Goal: Task Accomplishment & Management: Manage account settings

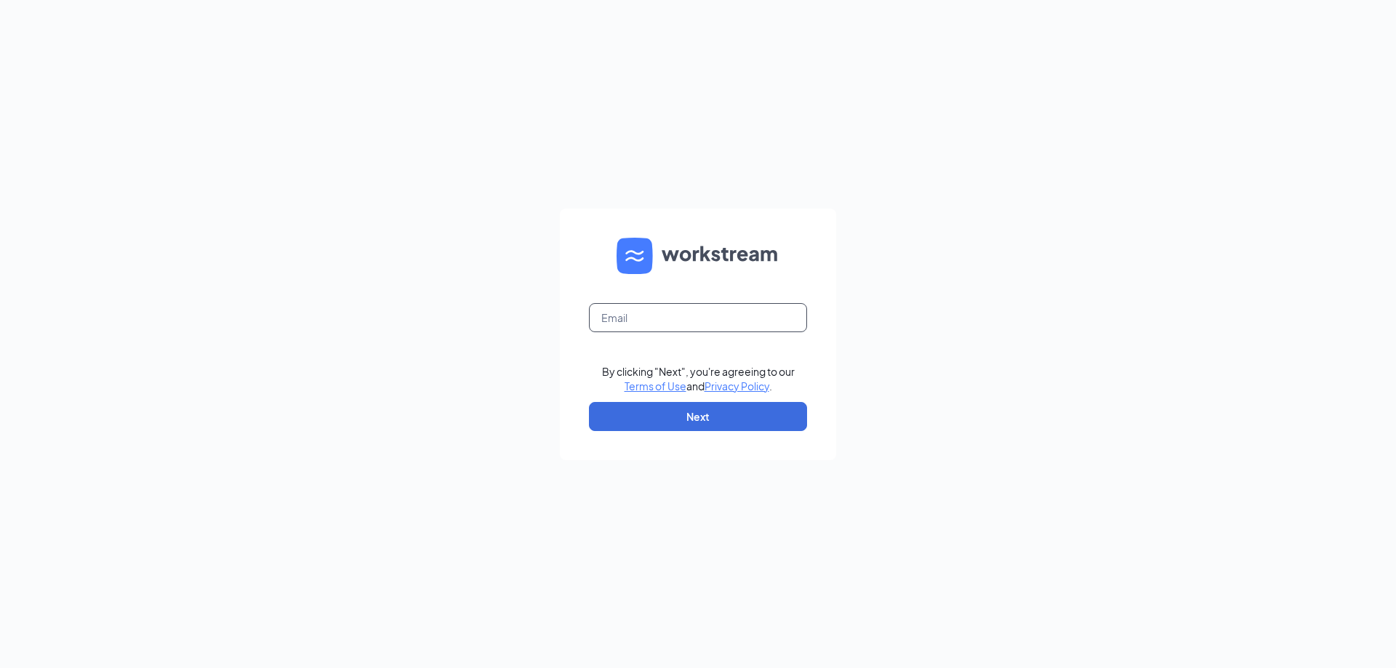
click at [631, 314] on input "text" at bounding box center [698, 317] width 218 height 29
type input "[EMAIL_ADDRESS][DOMAIN_NAME]"
drag, startPoint x: 723, startPoint y: 412, endPoint x: 708, endPoint y: 379, distance: 36.8
click at [723, 411] on button "Next" at bounding box center [698, 416] width 218 height 29
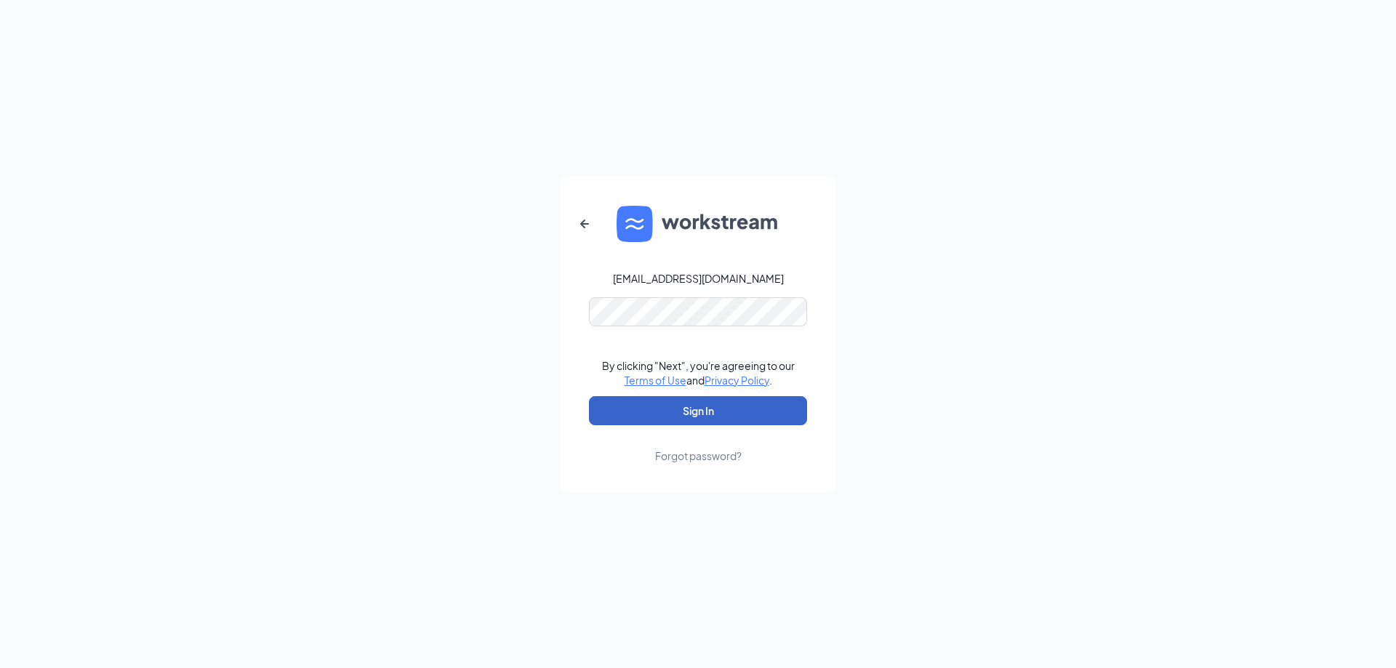
click at [707, 409] on button "Sign In" at bounding box center [698, 410] width 218 height 29
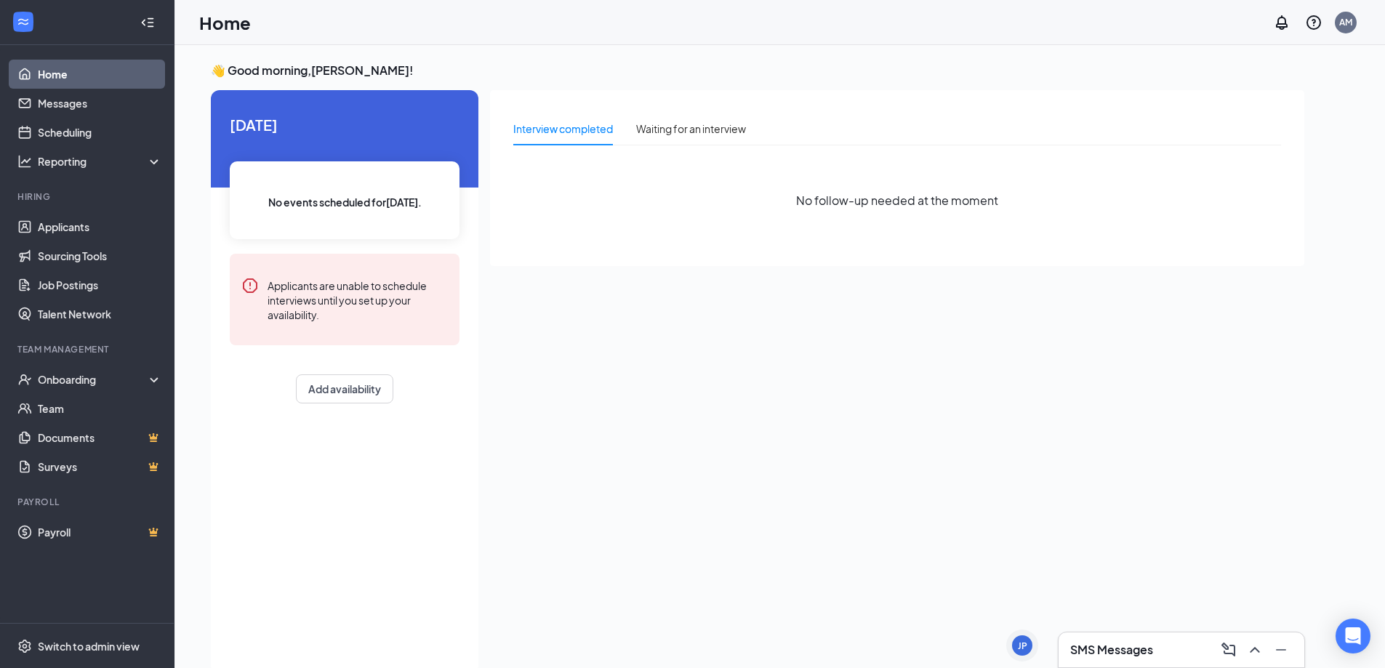
click at [1110, 643] on h3 "SMS Messages" at bounding box center [1111, 650] width 83 height 16
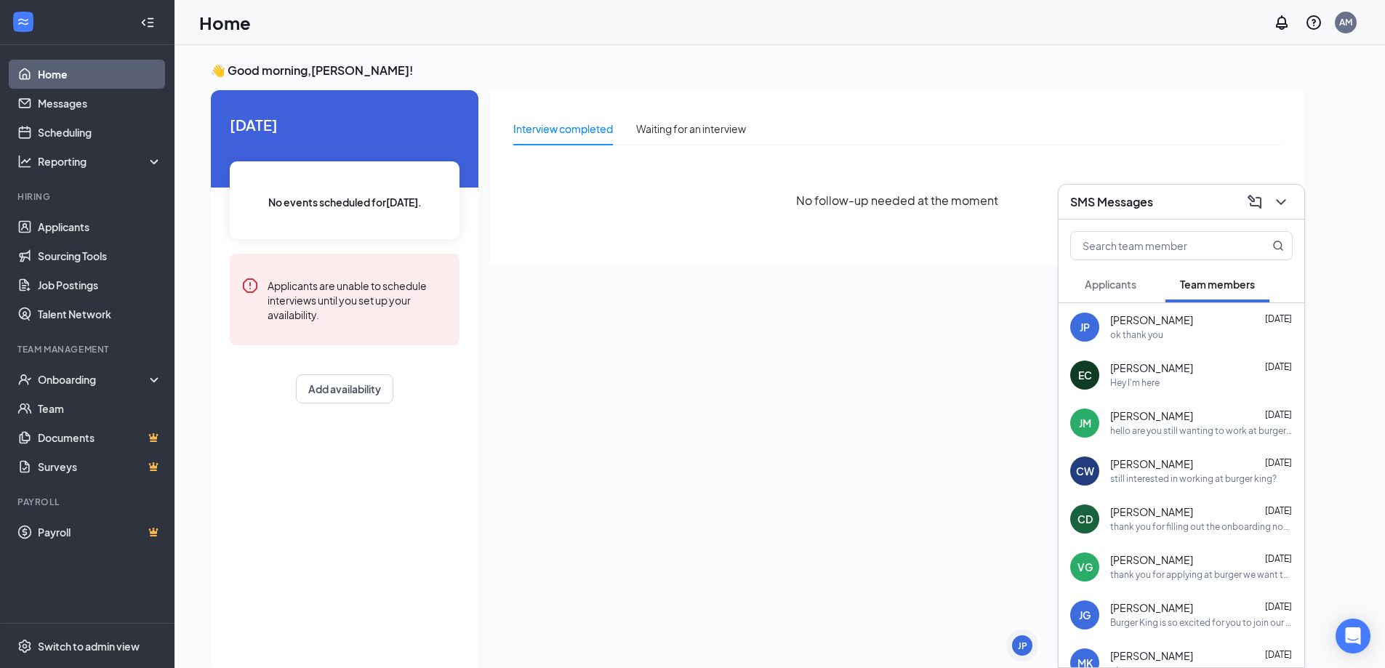
click at [1104, 283] on span "Applicants" at bounding box center [1111, 284] width 52 height 13
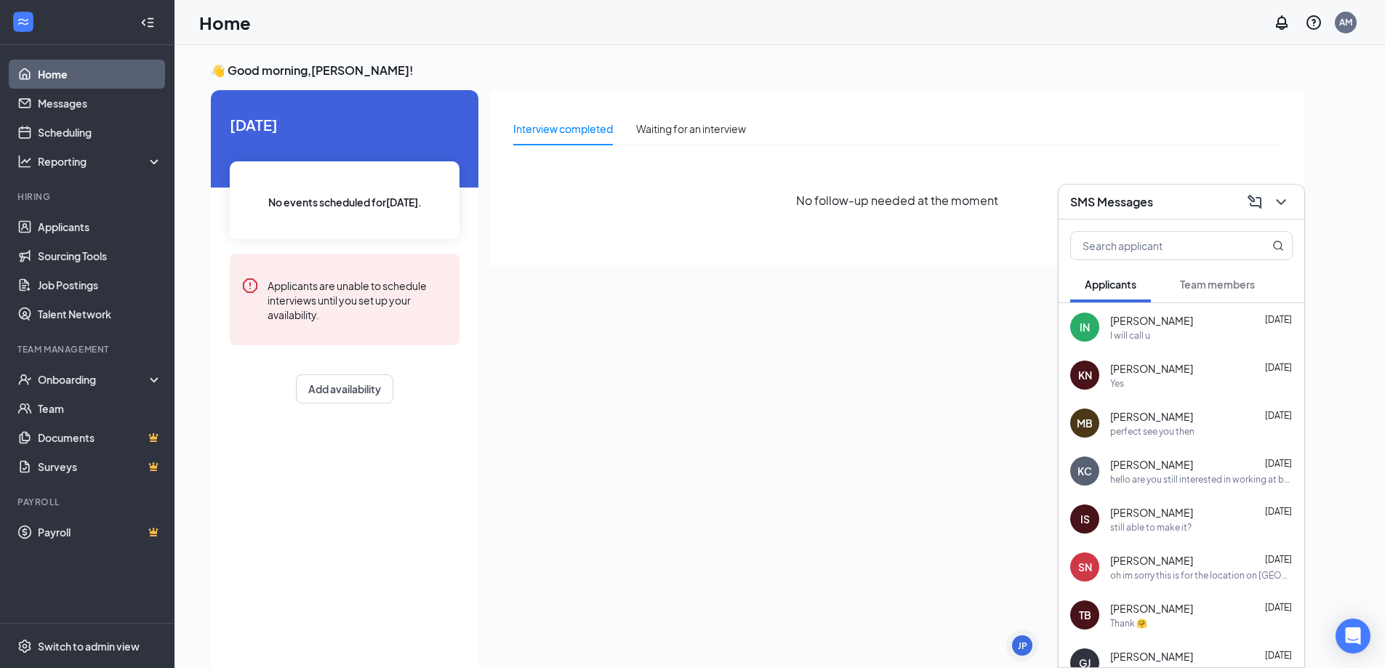
click at [1146, 412] on span "Mckayla Bailey" at bounding box center [1151, 416] width 83 height 15
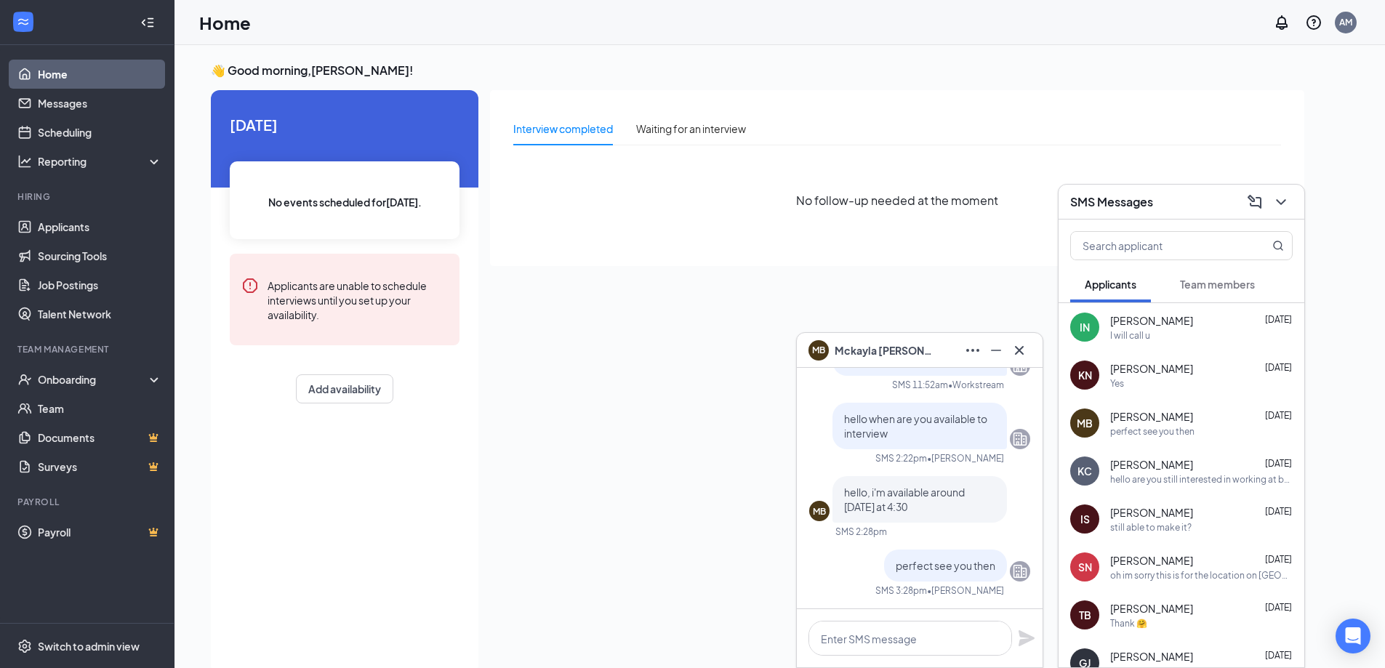
click at [1189, 460] on div "Keena Conner Sep 13" at bounding box center [1201, 464] width 182 height 15
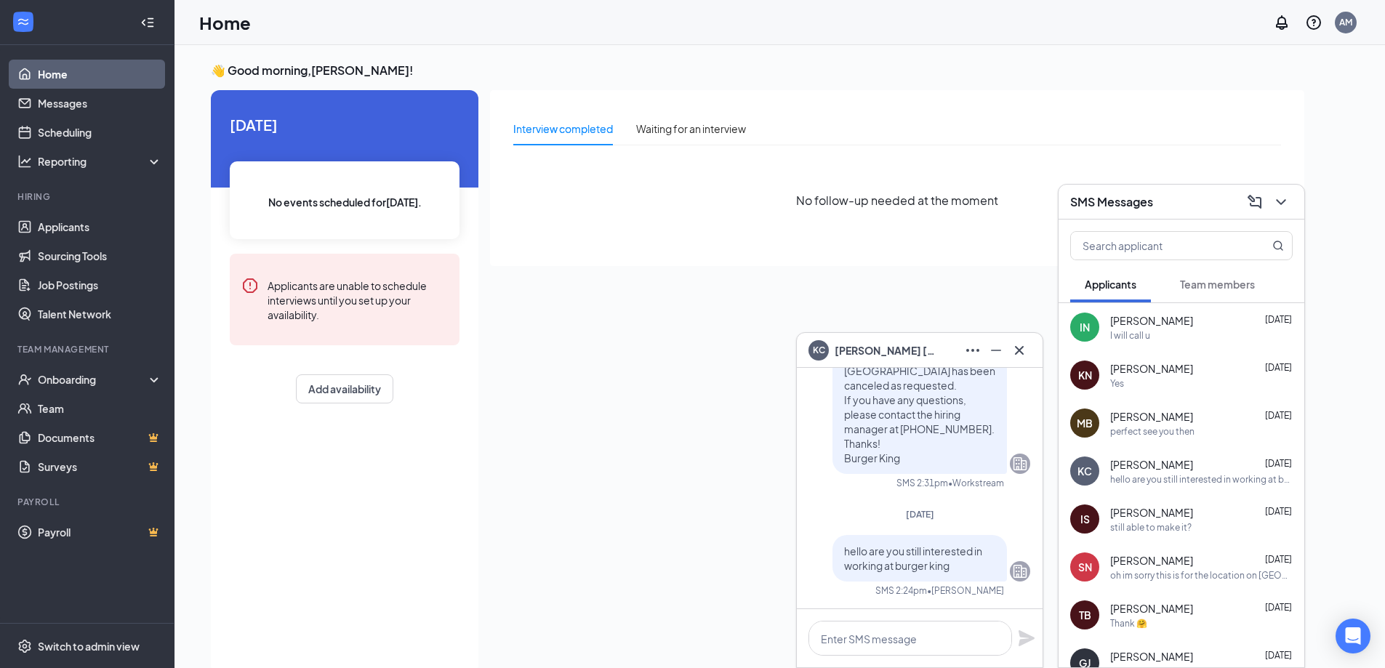
click at [1177, 510] on span "Isabella Struble" at bounding box center [1151, 512] width 83 height 15
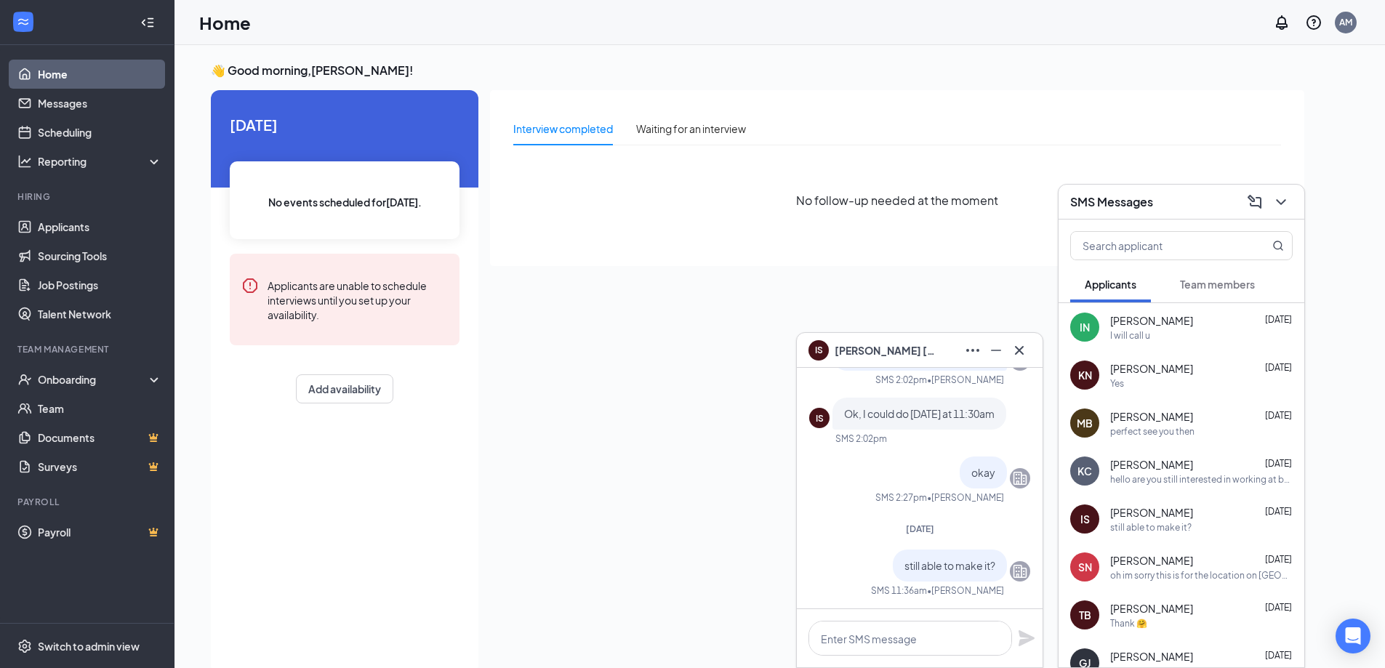
click at [1173, 558] on div "Sonji Nash Sep 12" at bounding box center [1201, 560] width 182 height 15
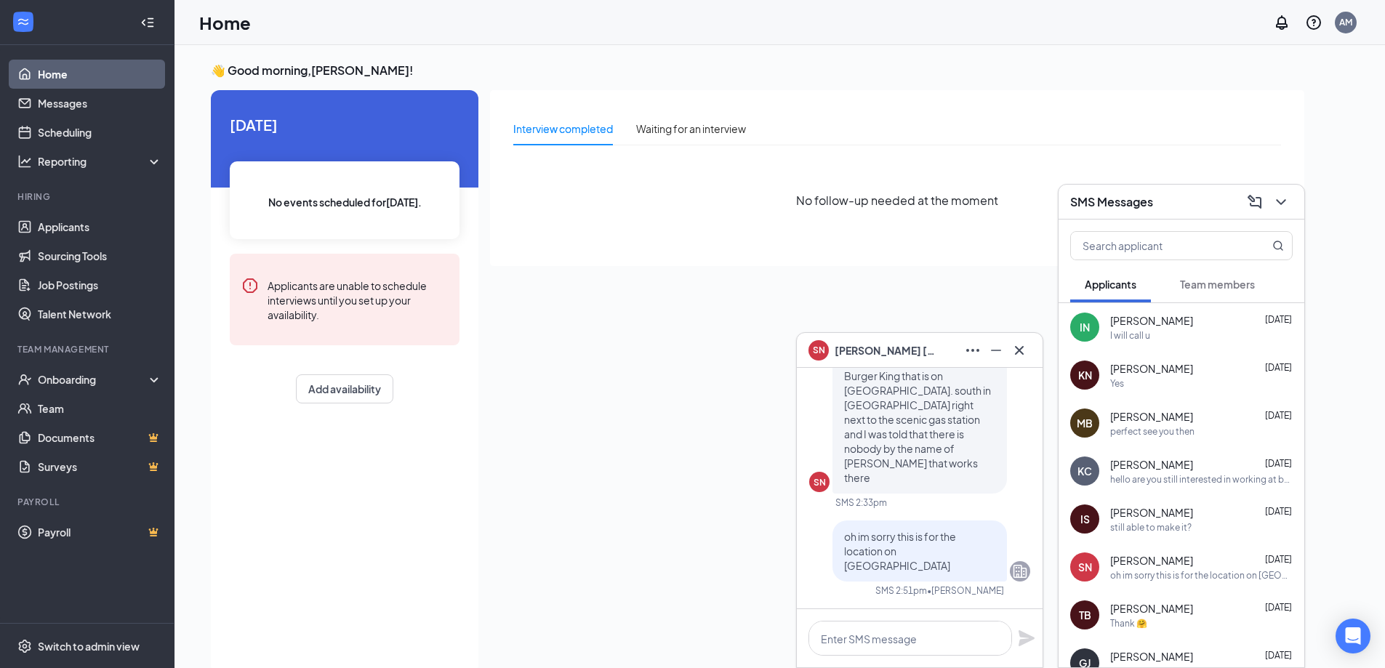
click at [1174, 609] on span "Tiffany Burgard" at bounding box center [1151, 608] width 83 height 15
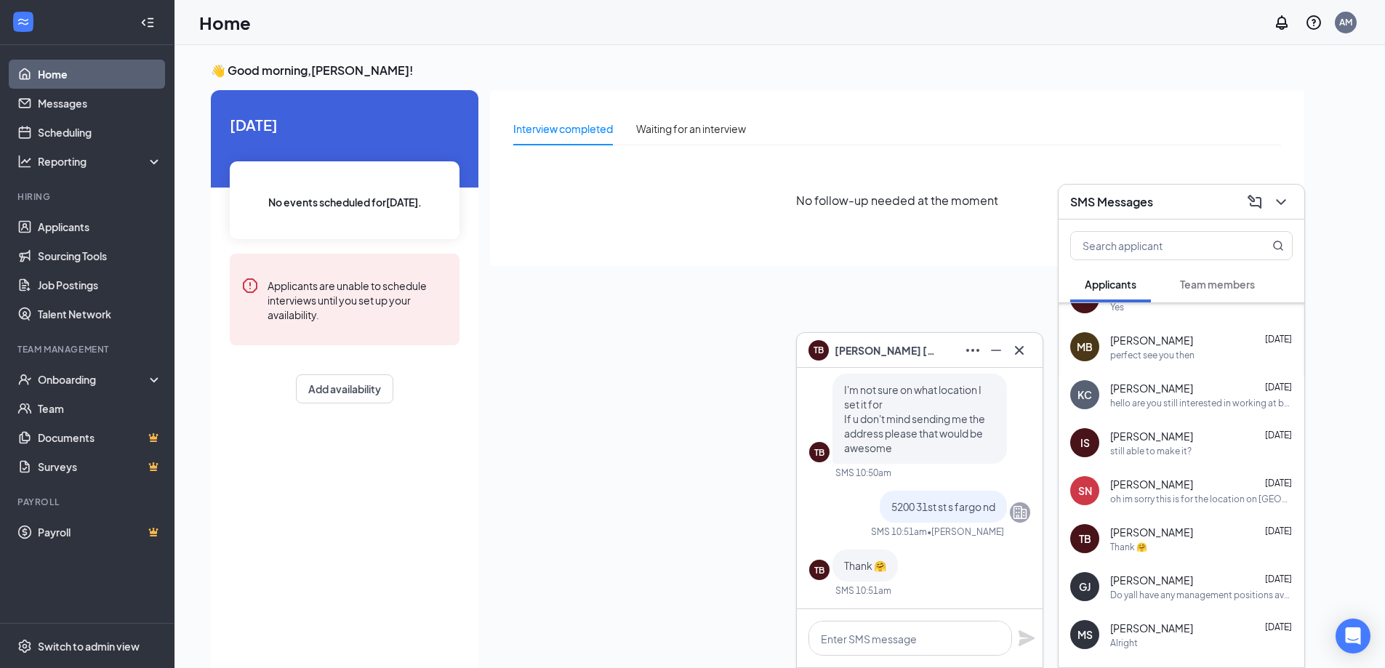
scroll to position [145, 0]
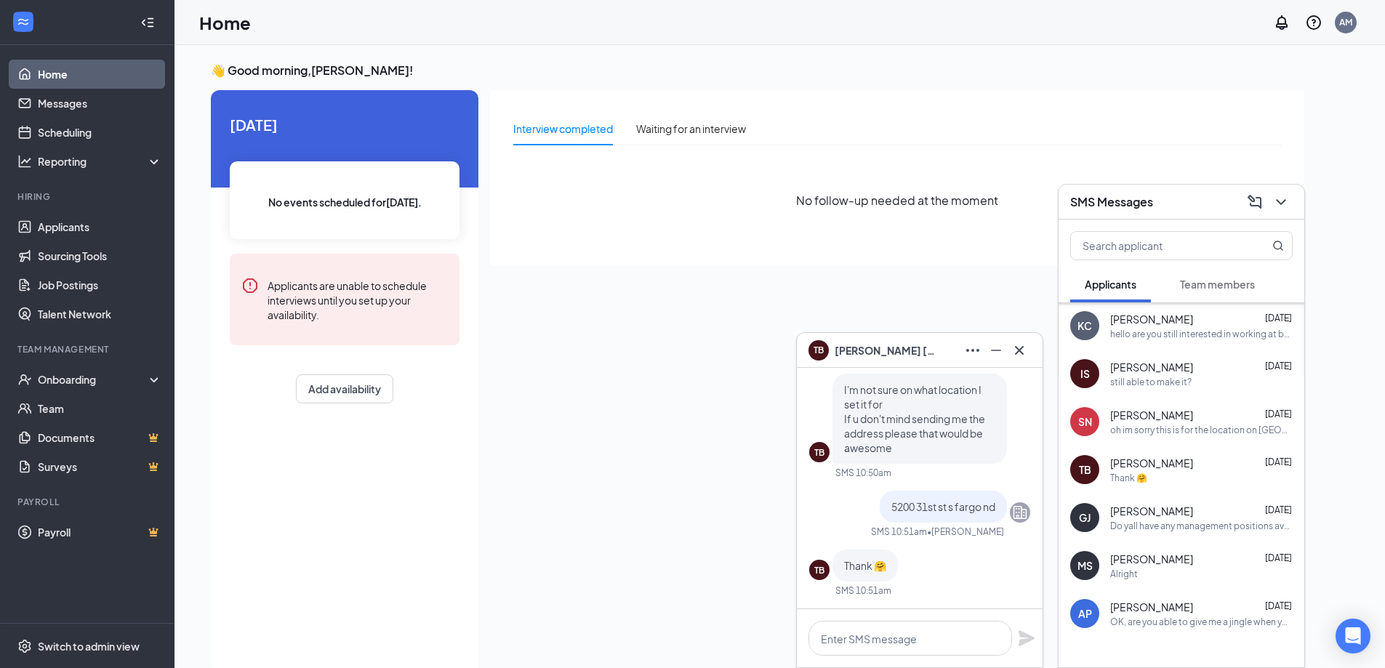
click at [1179, 513] on div "Gail Jones Sep 12" at bounding box center [1201, 511] width 182 height 15
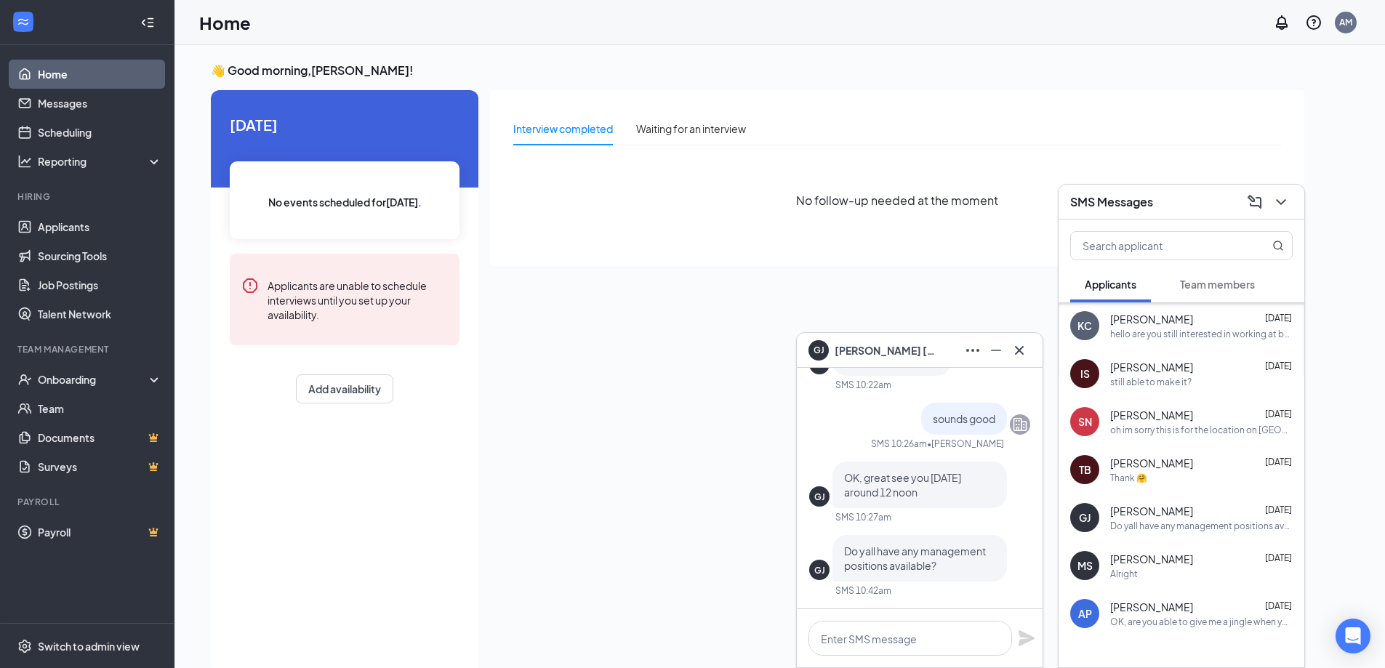
click at [1147, 559] on span "Michael Sternberger" at bounding box center [1151, 559] width 83 height 15
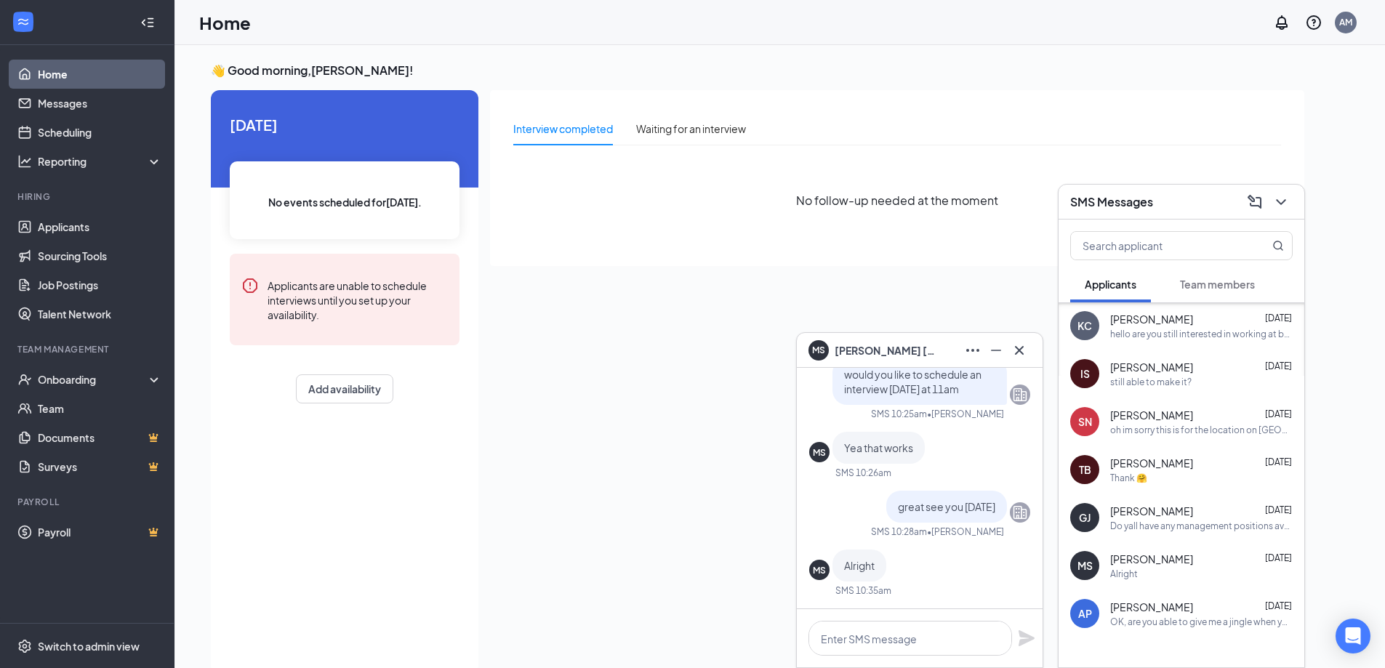
click at [949, 348] on div "MS Michael Sternberger" at bounding box center [920, 350] width 222 height 23
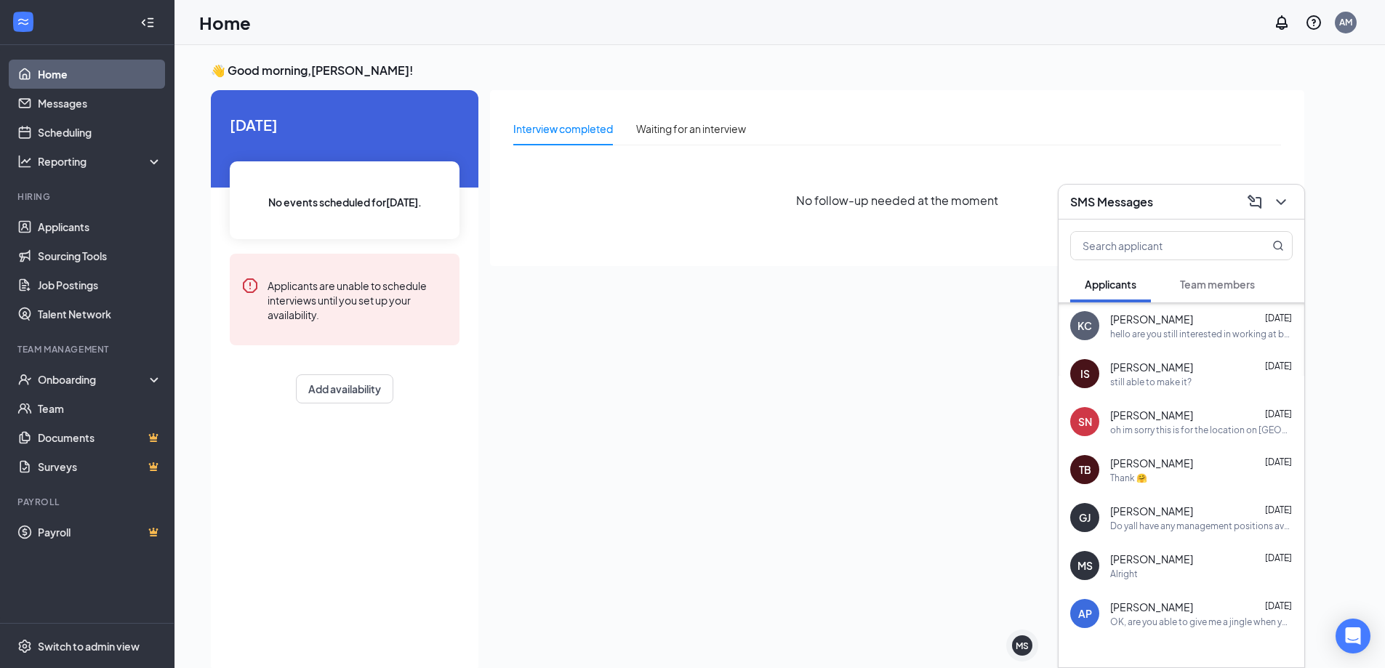
click at [1117, 198] on h3 "SMS Messages" at bounding box center [1111, 202] width 83 height 16
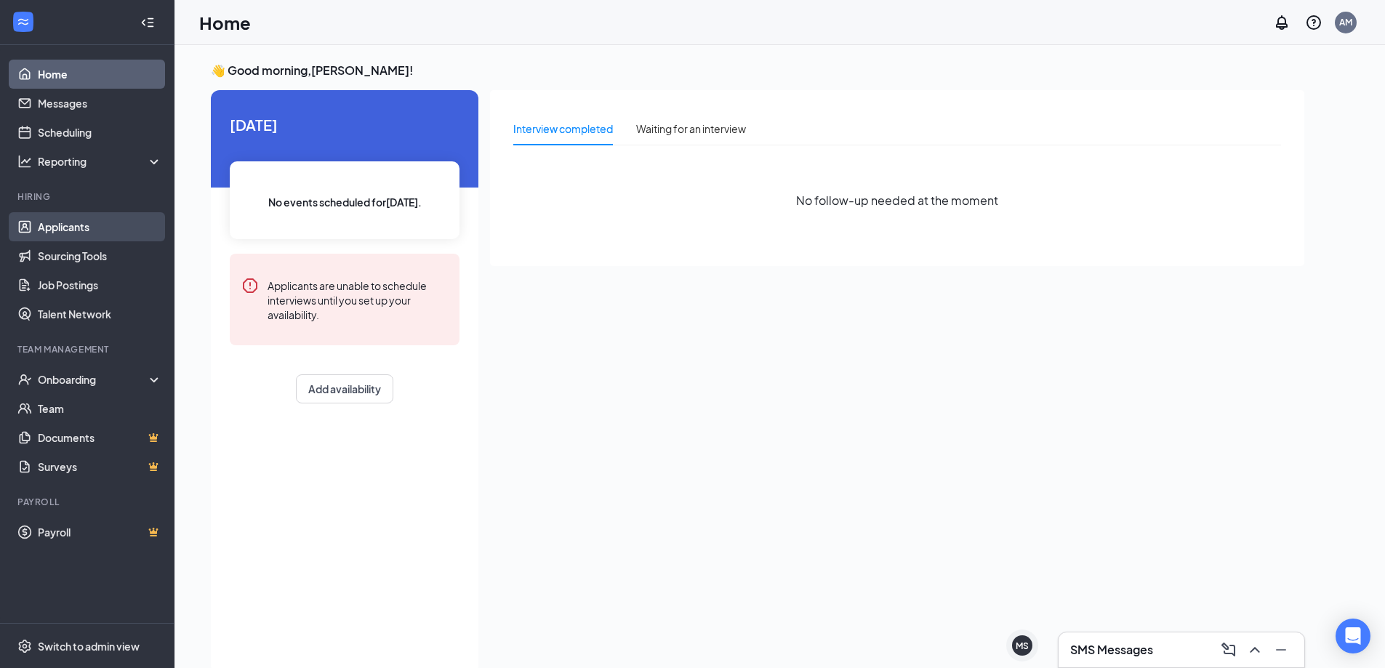
click at [70, 230] on link "Applicants" at bounding box center [100, 226] width 124 height 29
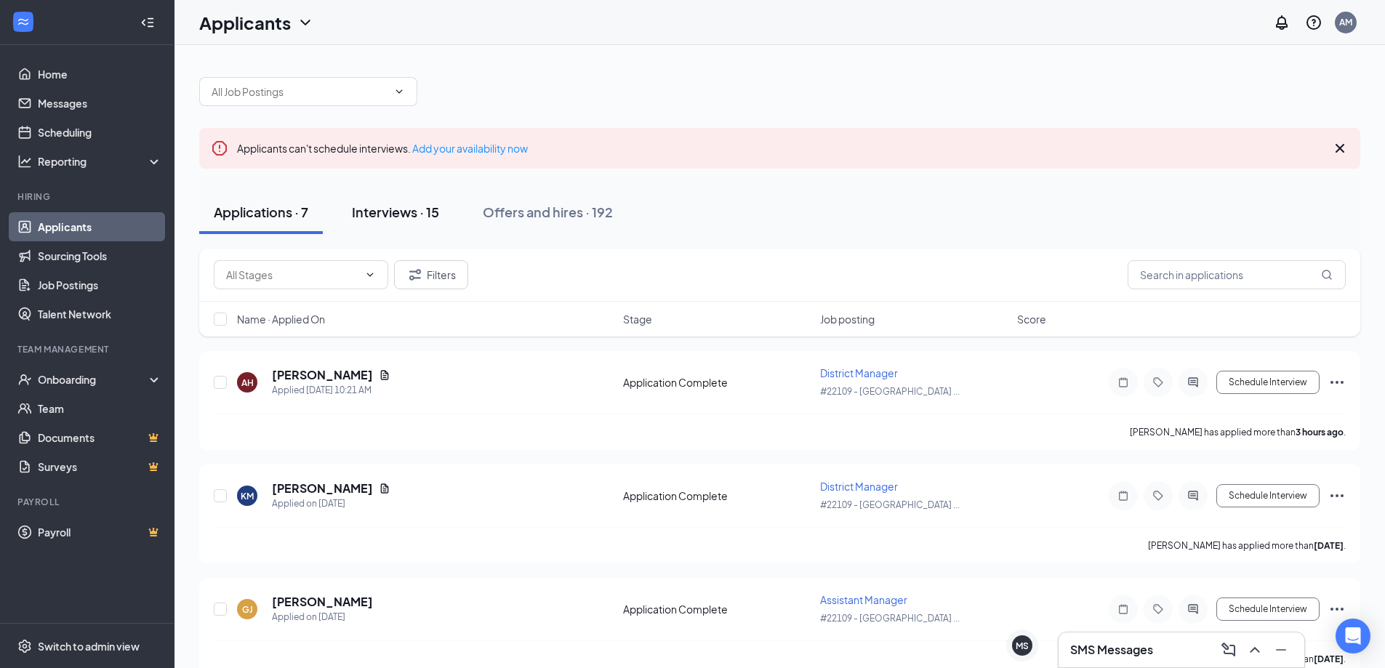
click at [412, 222] on button "Interviews · 15" at bounding box center [395, 212] width 116 height 44
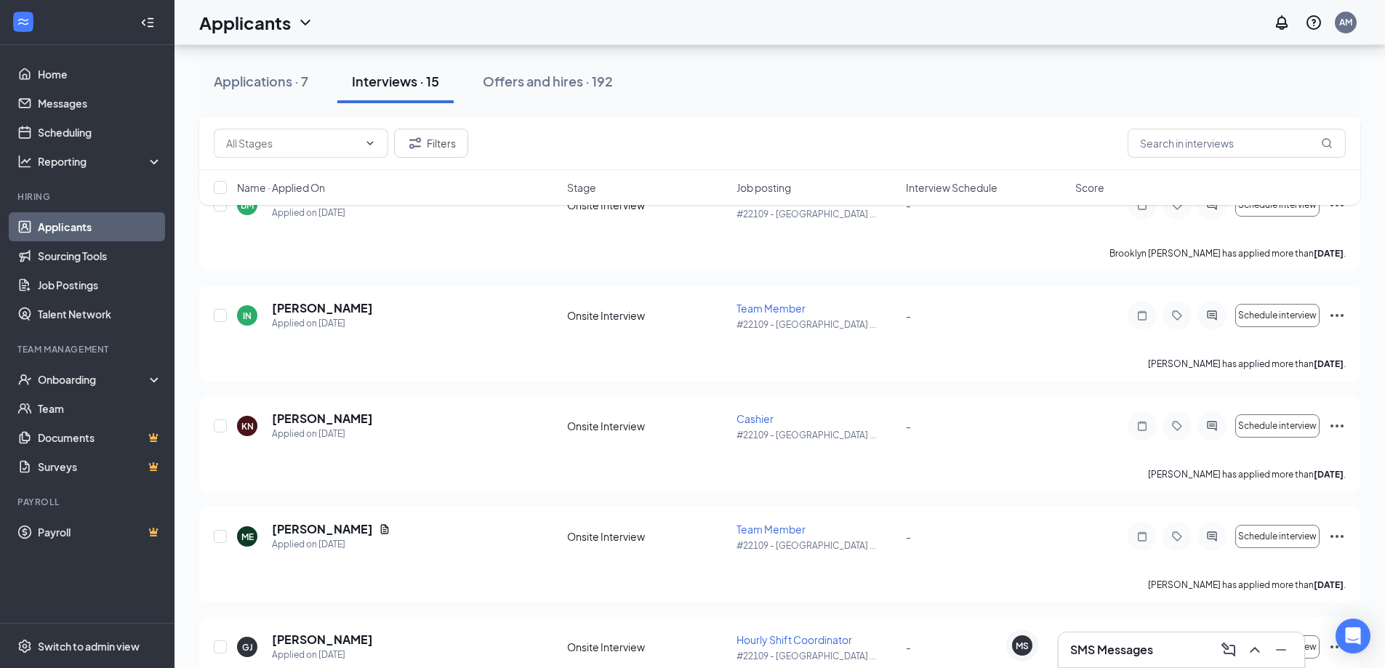
scroll to position [1344, 0]
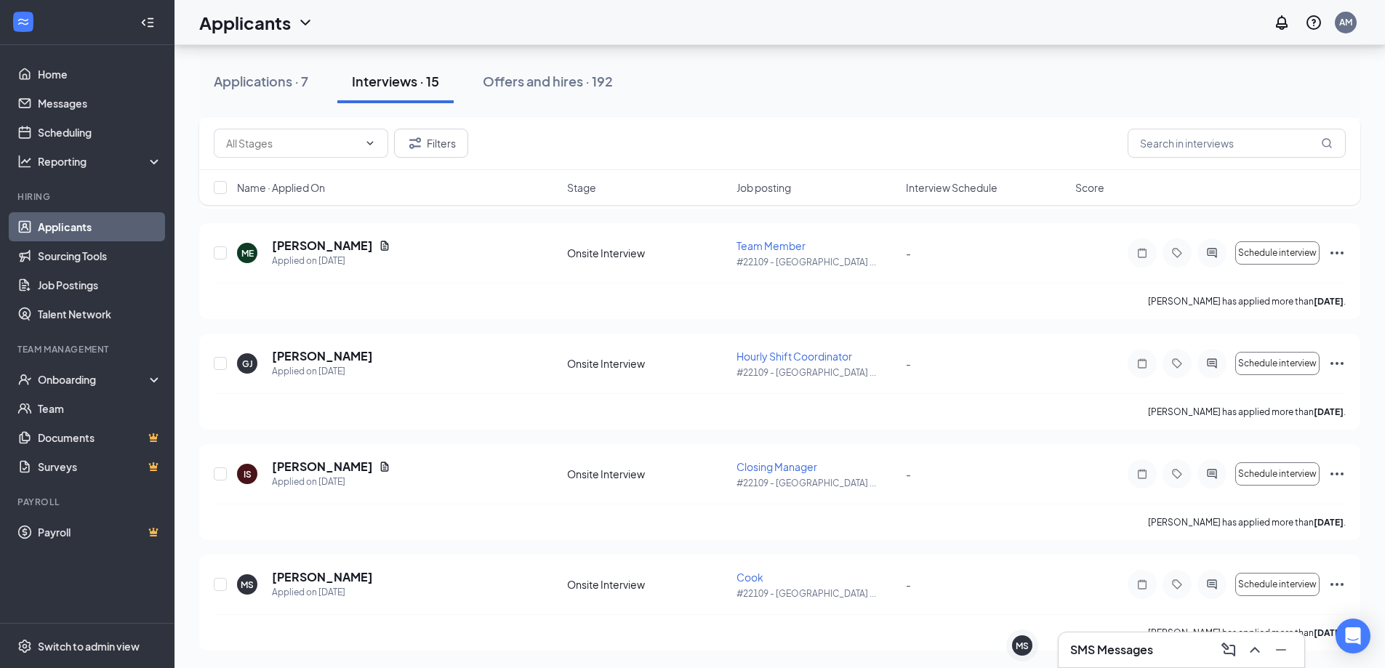
click at [1153, 662] on div "SMS Messages" at bounding box center [1182, 650] width 246 height 35
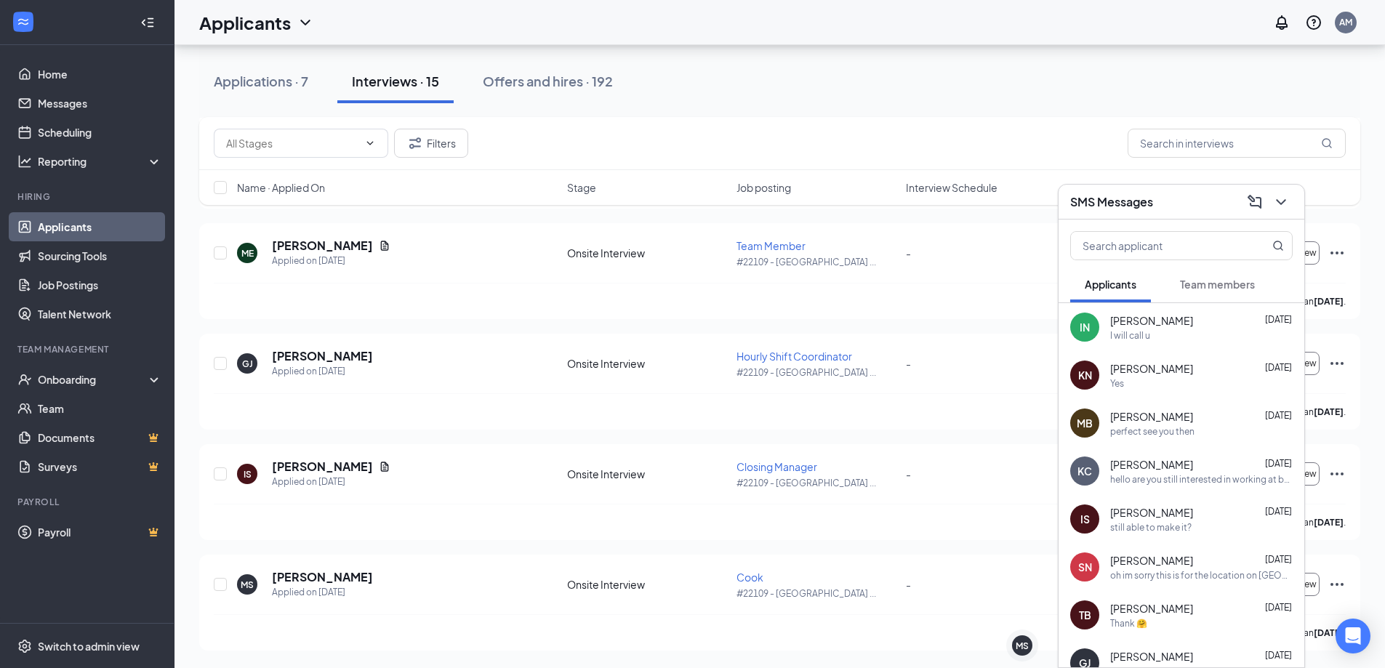
click at [1185, 193] on div "SMS Messages" at bounding box center [1181, 201] width 222 height 23
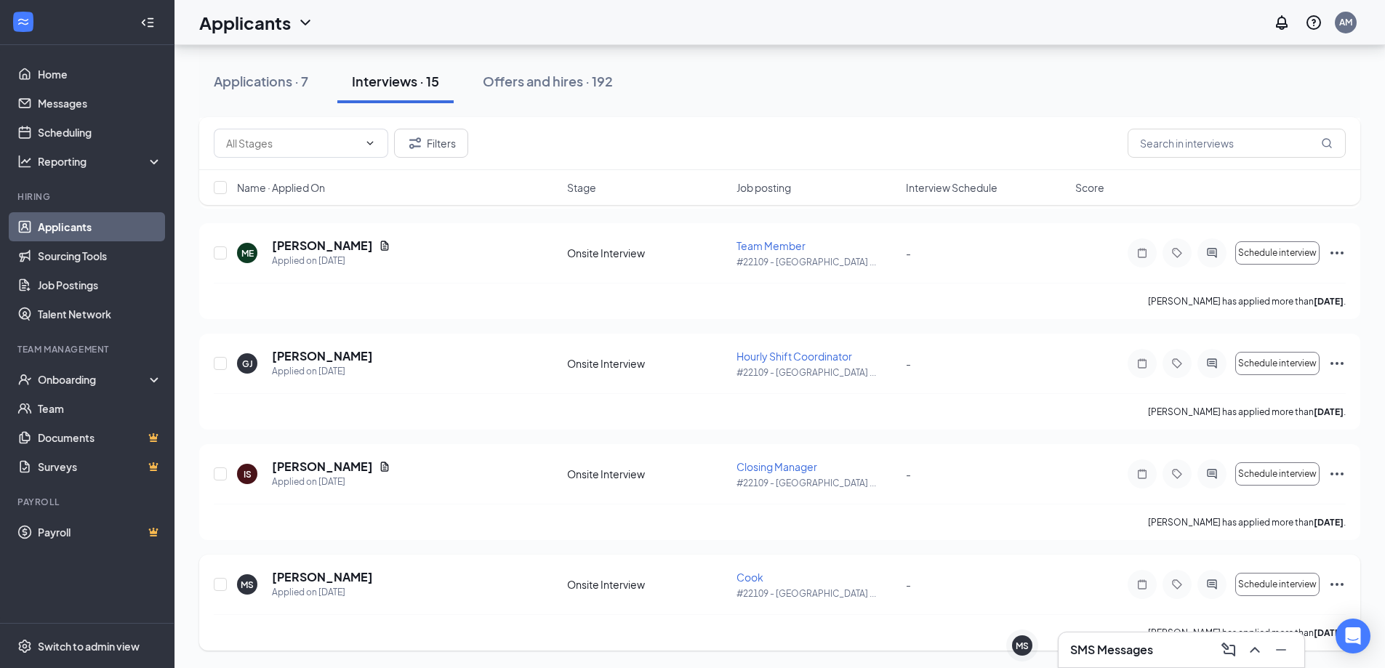
click at [1337, 582] on icon "Ellipses" at bounding box center [1336, 584] width 17 height 17
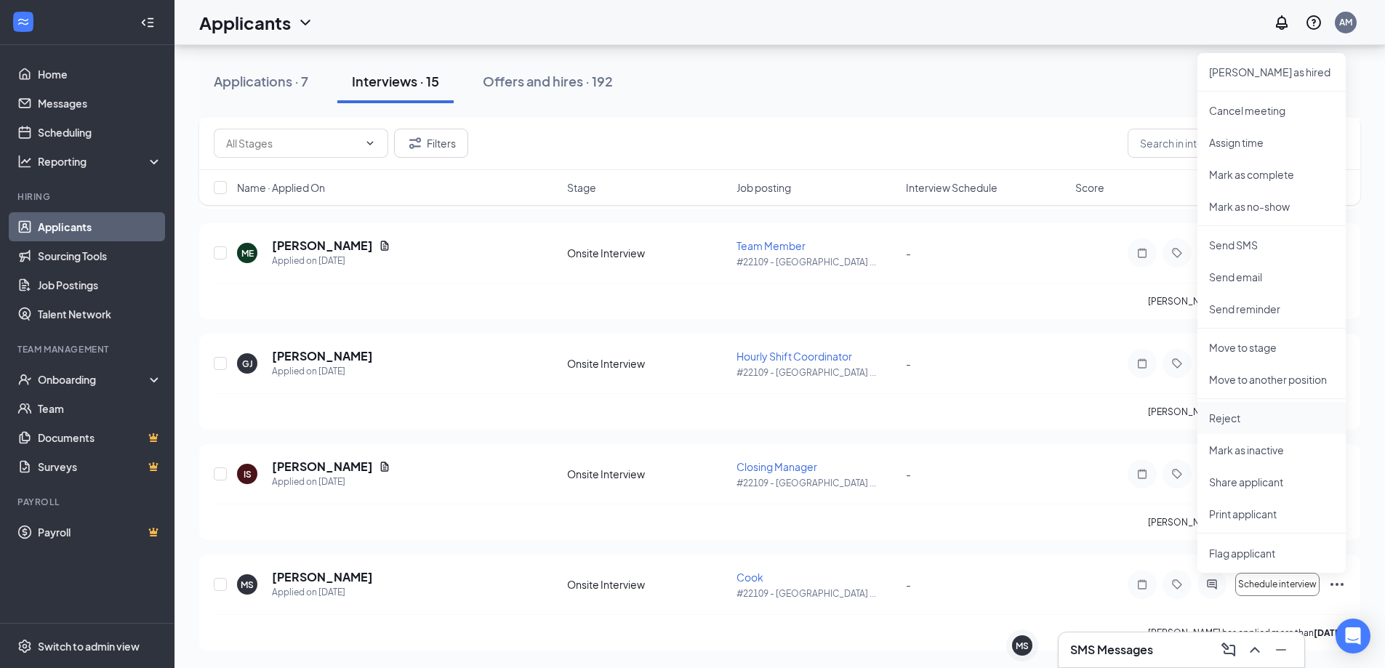
click at [1229, 425] on p "Reject" at bounding box center [1271, 418] width 125 height 15
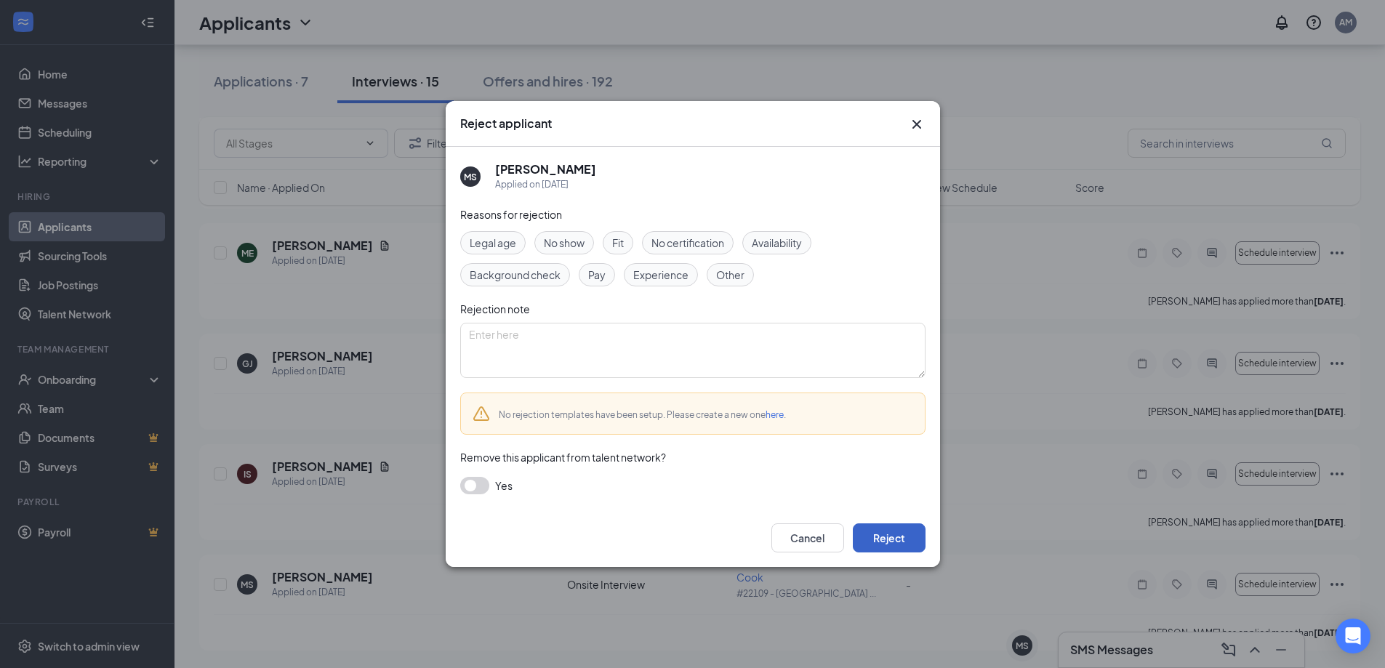
click at [889, 525] on button "Reject" at bounding box center [889, 537] width 73 height 29
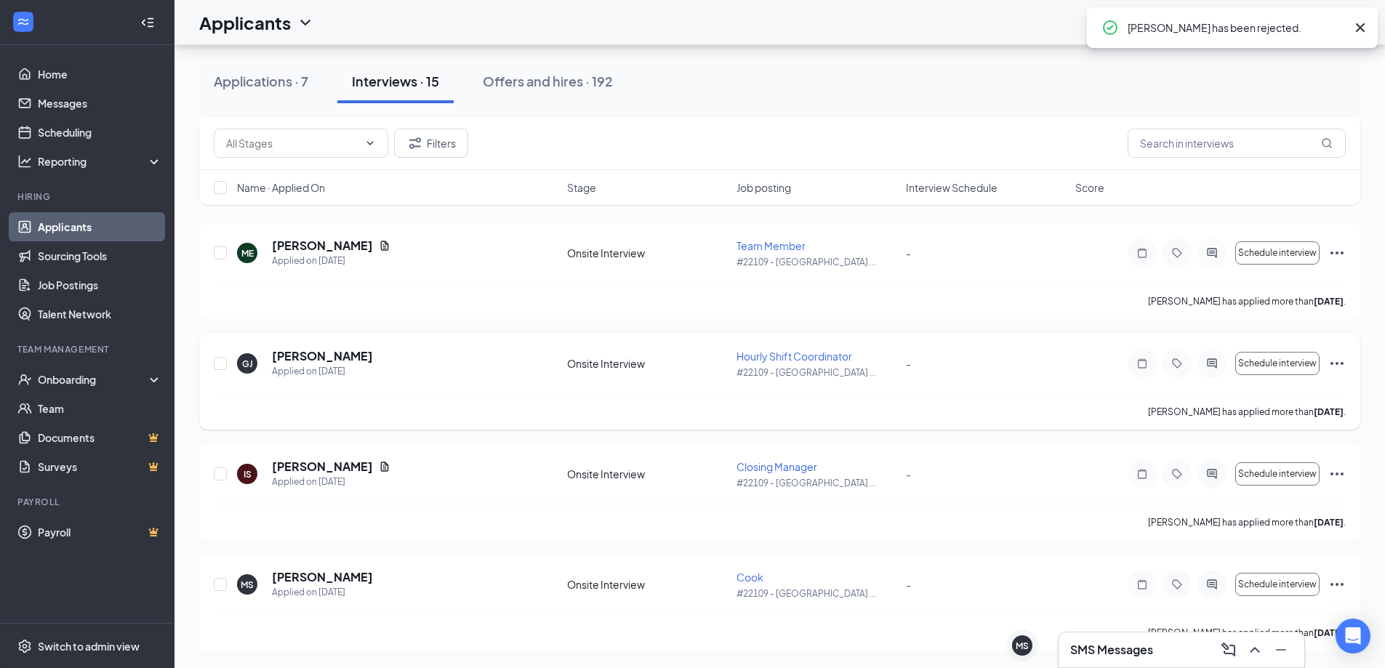
scroll to position [1233, 0]
click at [1338, 587] on icon "Ellipses" at bounding box center [1336, 584] width 17 height 17
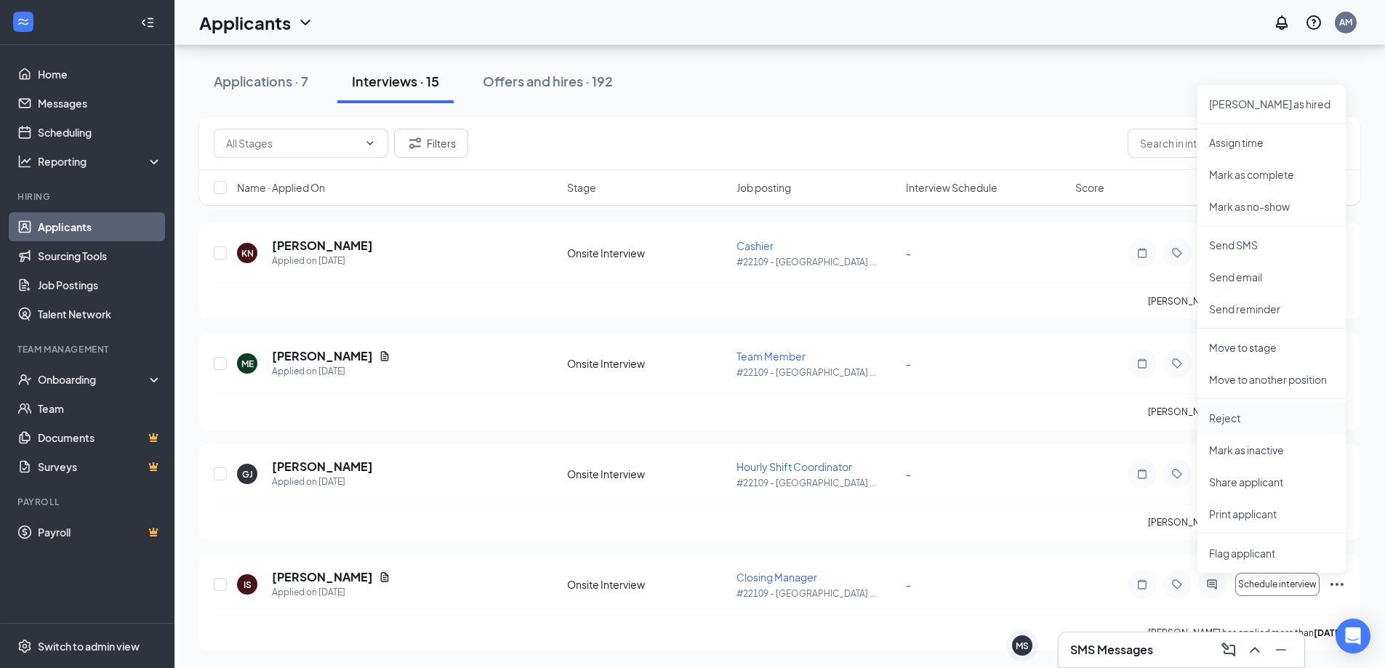
click at [1240, 425] on li "Reject" at bounding box center [1271, 418] width 148 height 32
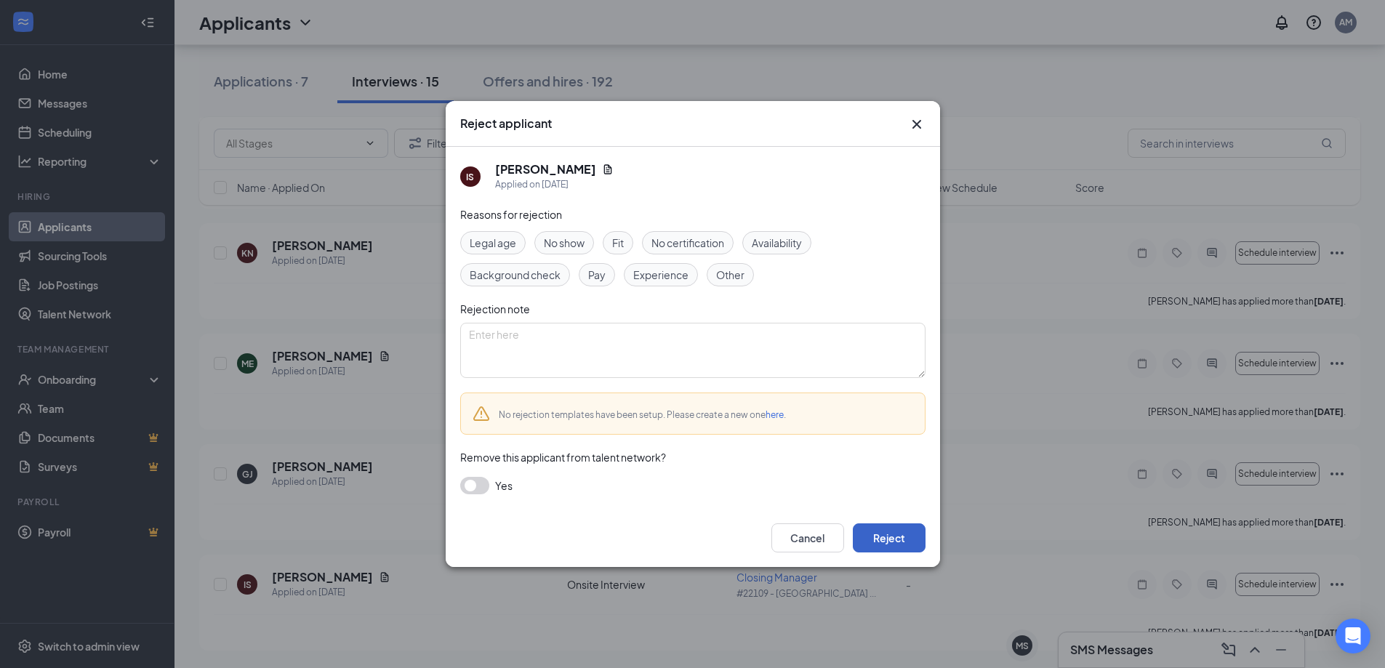
click at [910, 525] on button "Reject" at bounding box center [889, 537] width 73 height 29
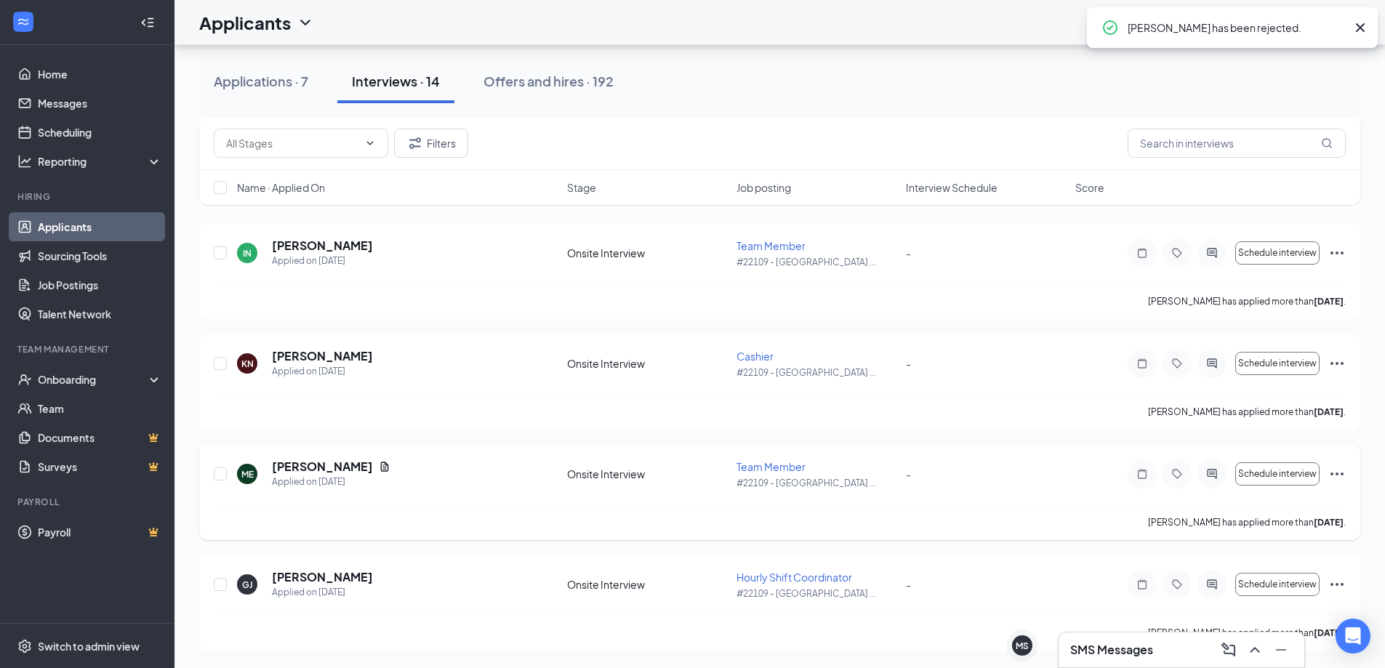
scroll to position [1123, 0]
click at [1344, 586] on icon "Ellipses" at bounding box center [1336, 584] width 17 height 17
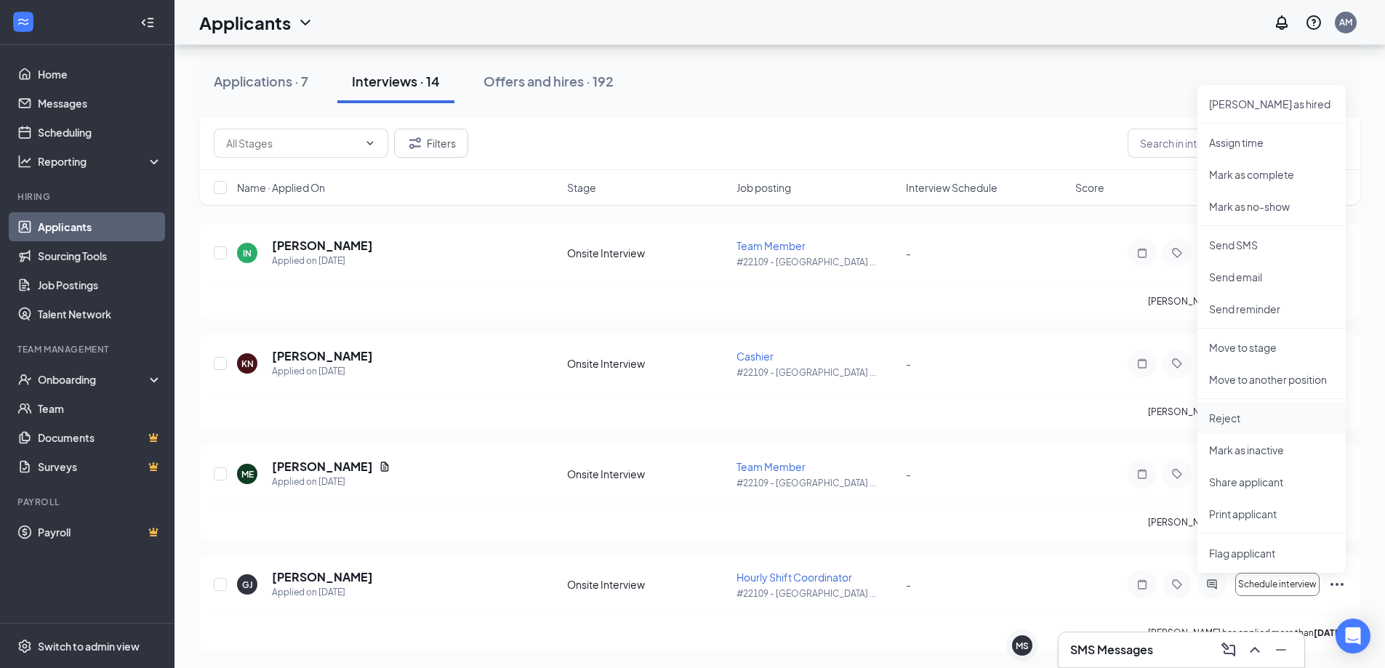
click at [1243, 418] on p "Reject" at bounding box center [1271, 418] width 125 height 15
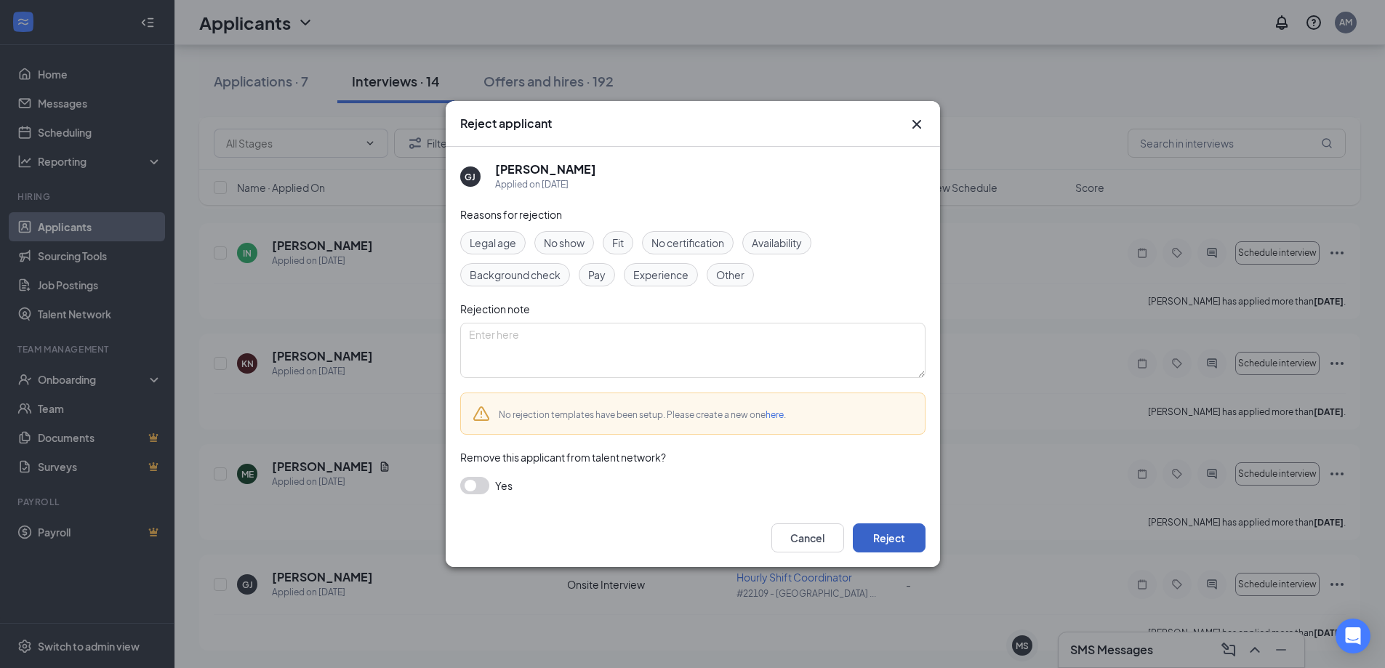
click at [921, 540] on button "Reject" at bounding box center [889, 537] width 73 height 29
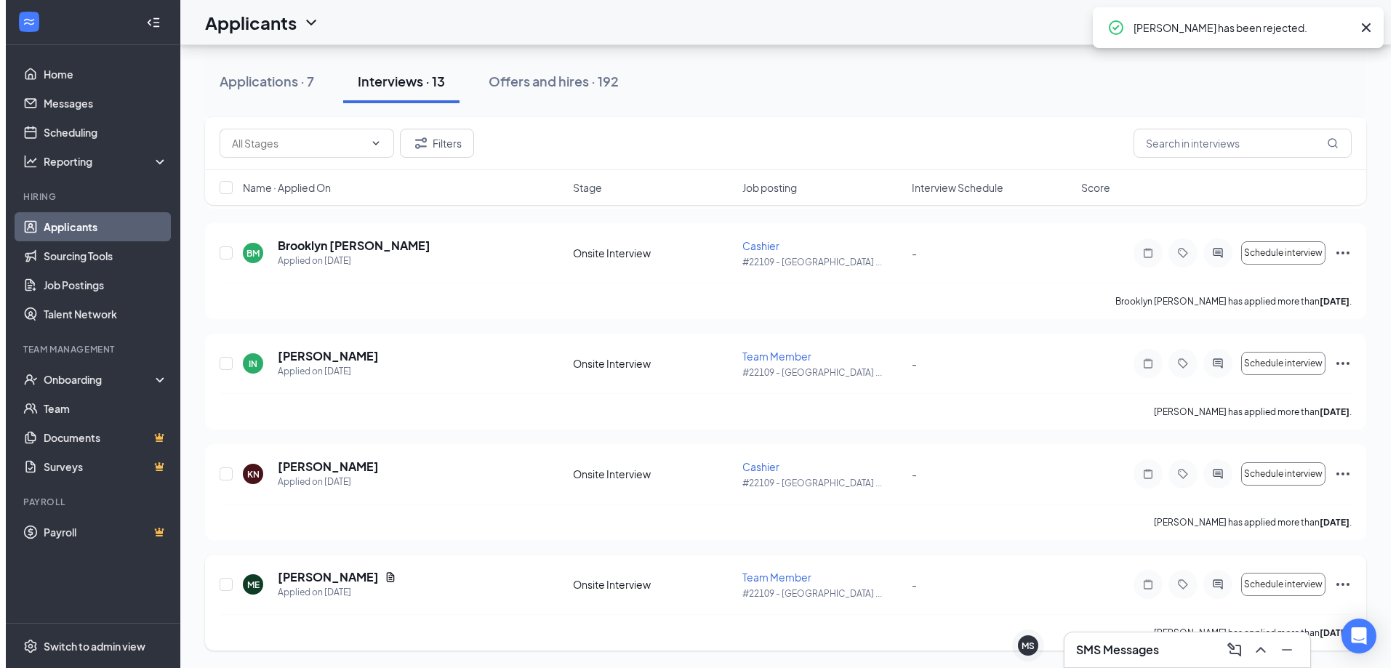
scroll to position [1012, 0]
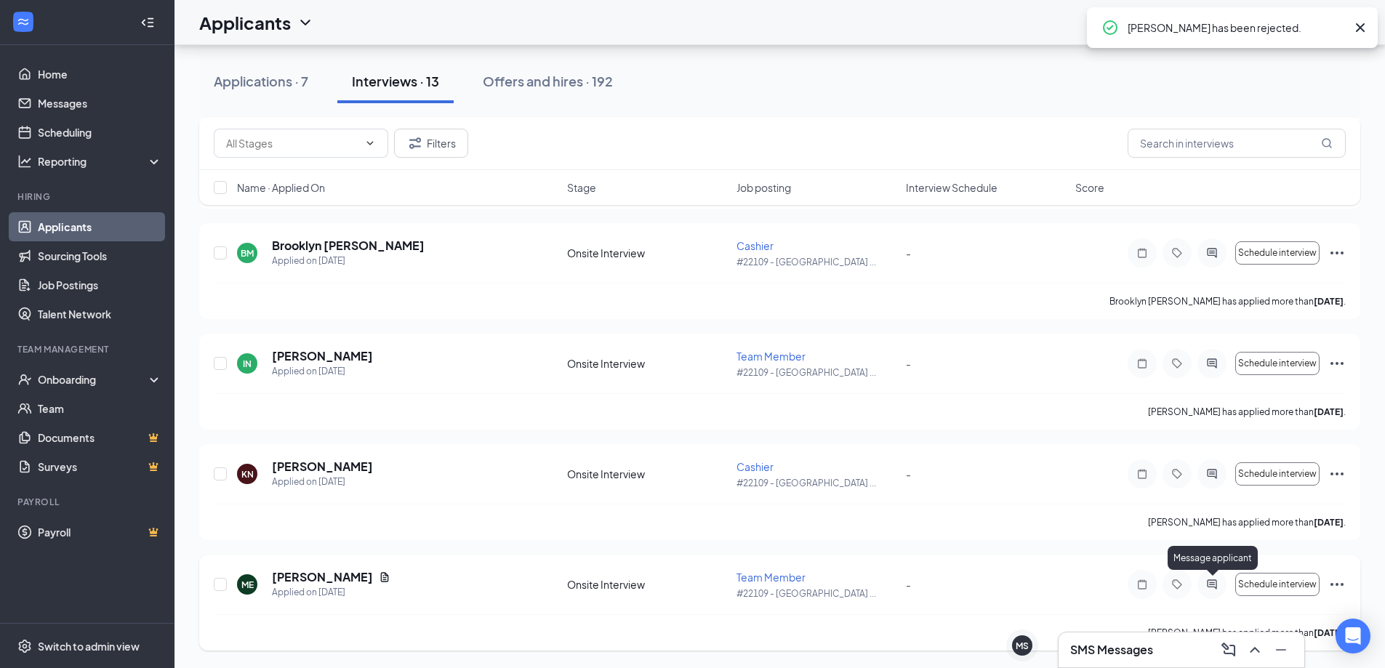
click at [1218, 586] on icon "ActiveChat" at bounding box center [1211, 585] width 17 height 12
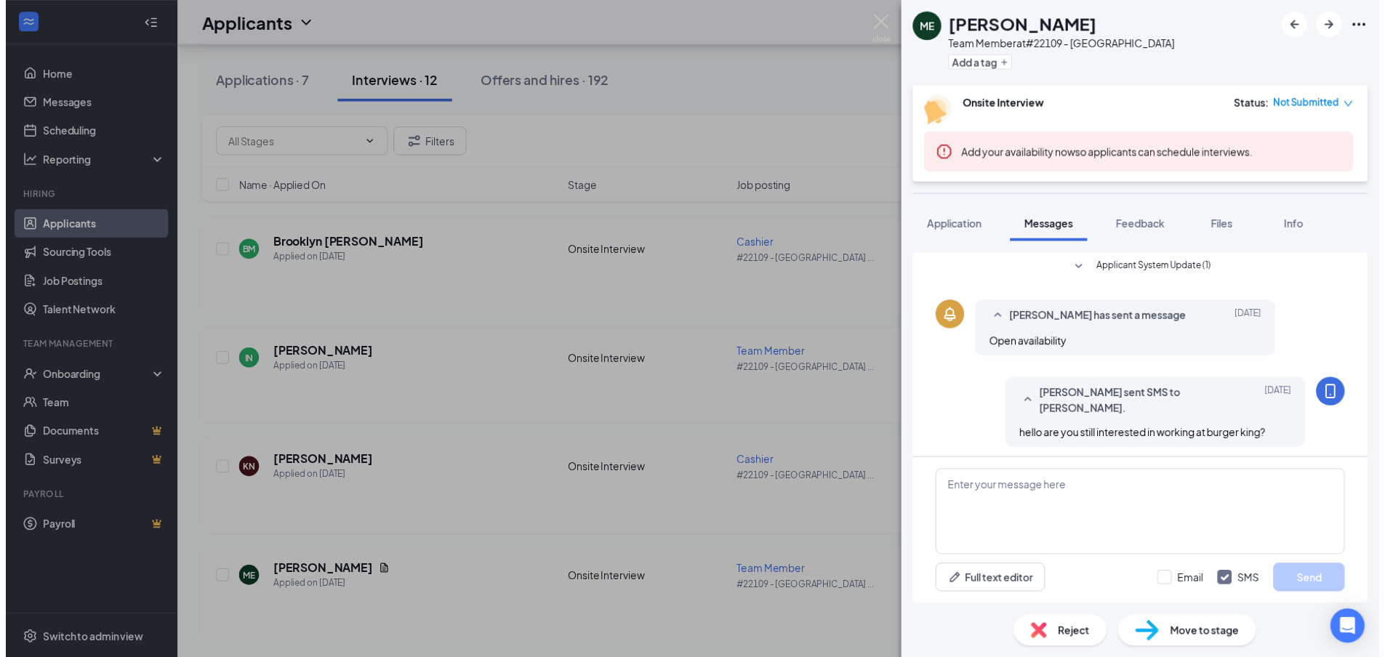
scroll to position [254, 0]
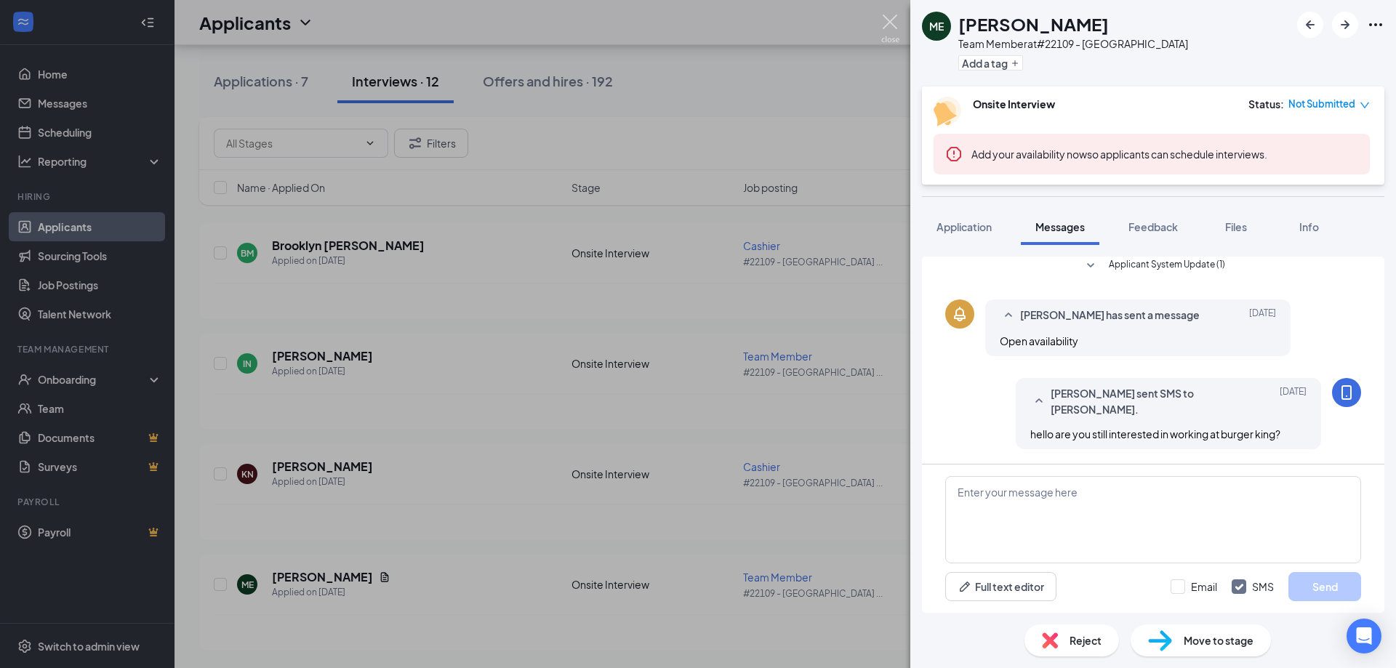
click at [894, 31] on img at bounding box center [890, 29] width 18 height 28
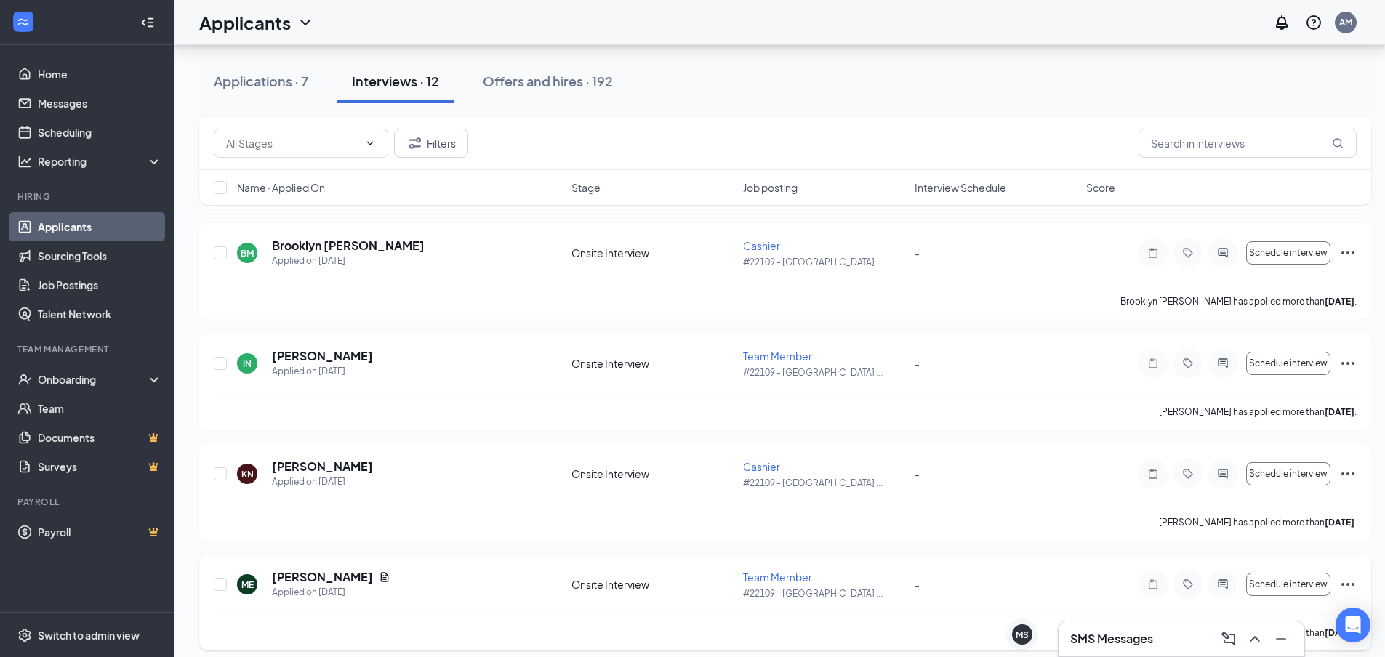
click at [1343, 583] on icon "Ellipses" at bounding box center [1347, 584] width 13 height 3
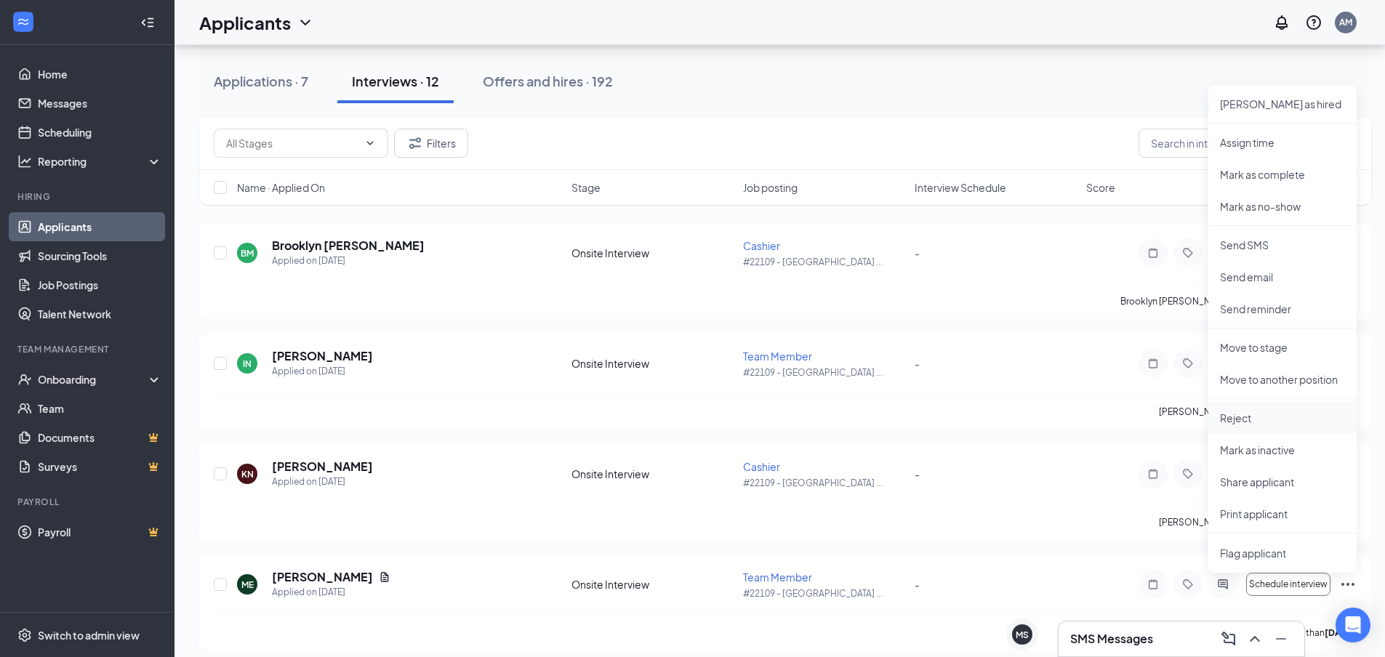
click at [1223, 412] on p "Reject" at bounding box center [1282, 418] width 125 height 15
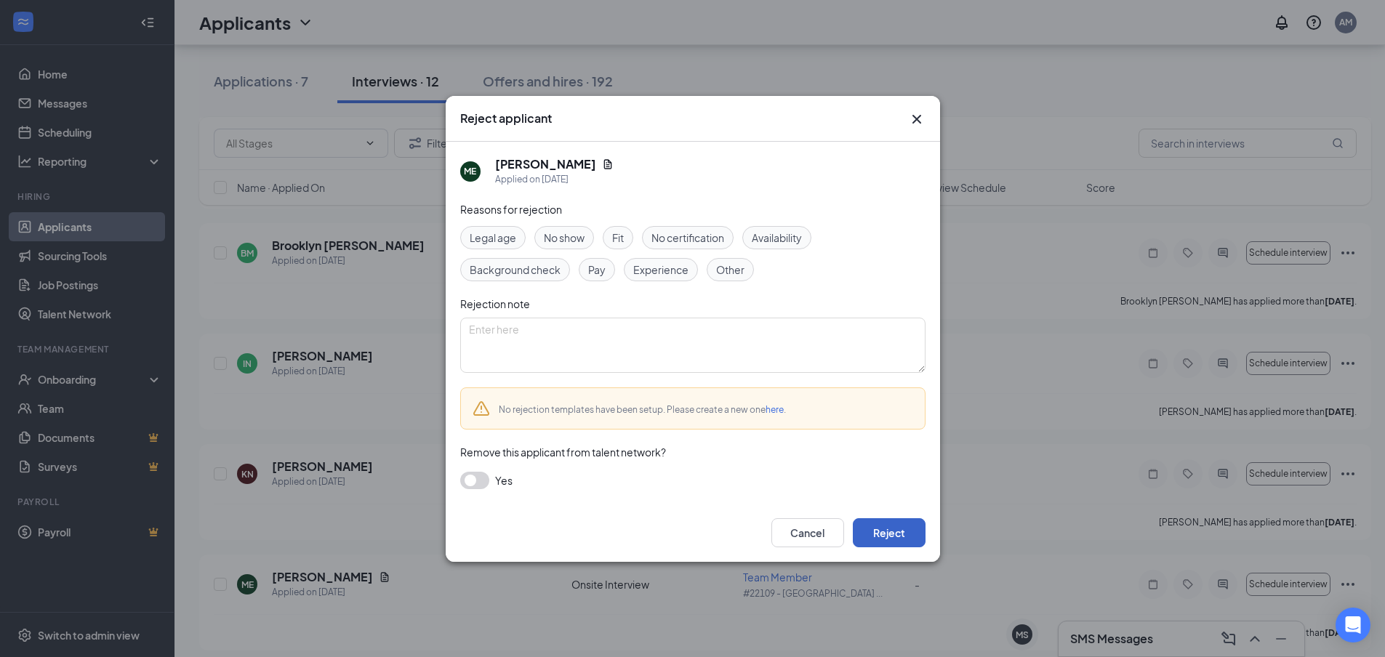
click at [914, 528] on button "Reject" at bounding box center [889, 532] width 73 height 29
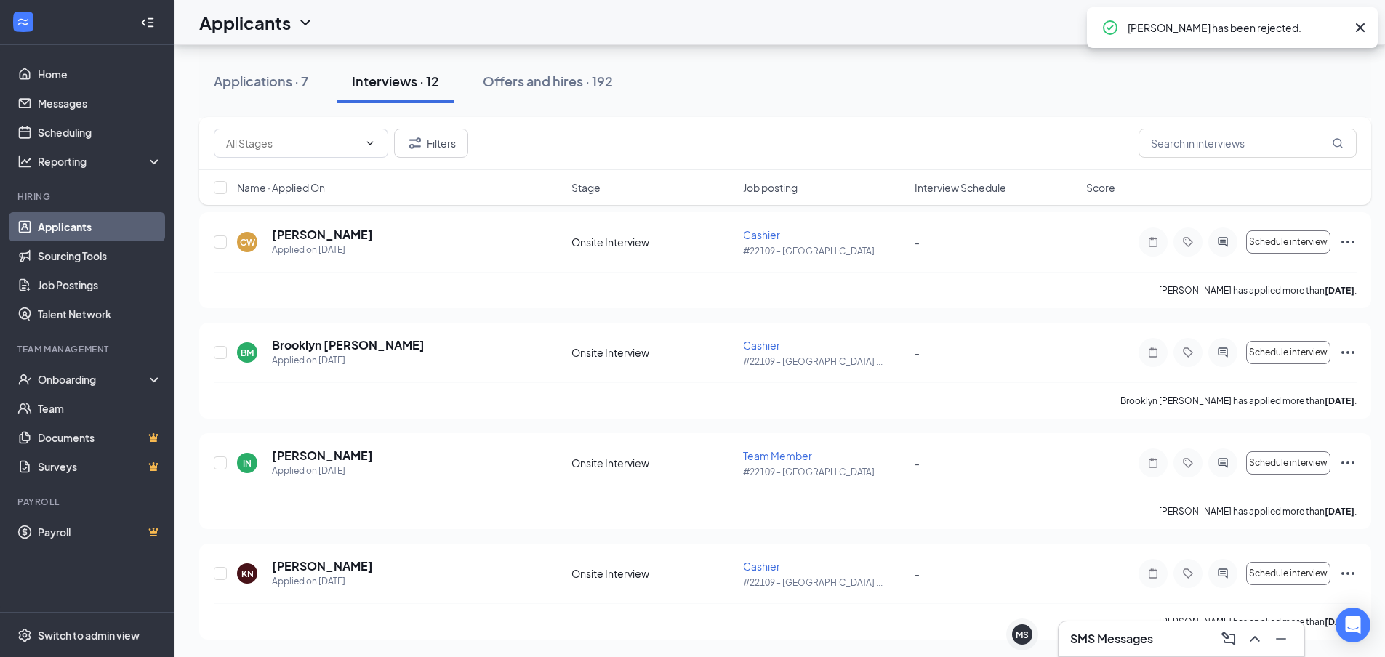
scroll to position [912, 0]
click at [1224, 579] on icon "ActiveChat" at bounding box center [1222, 574] width 17 height 12
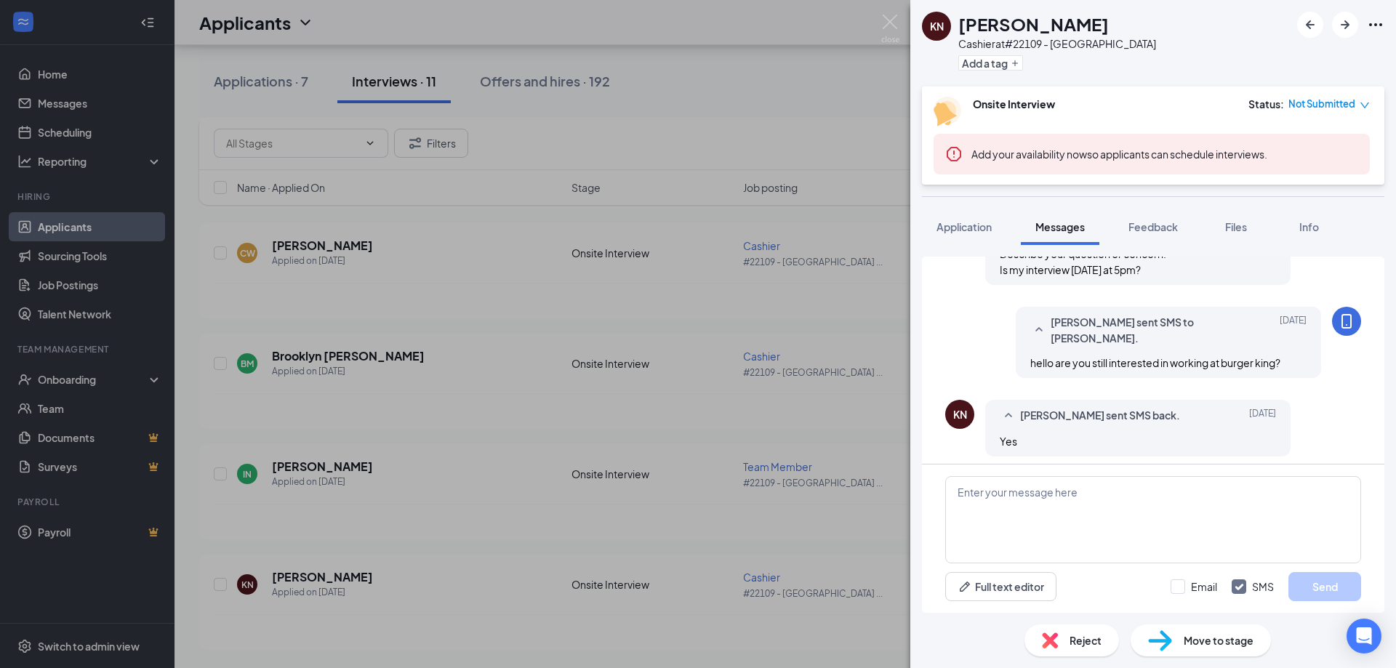
scroll to position [427, 0]
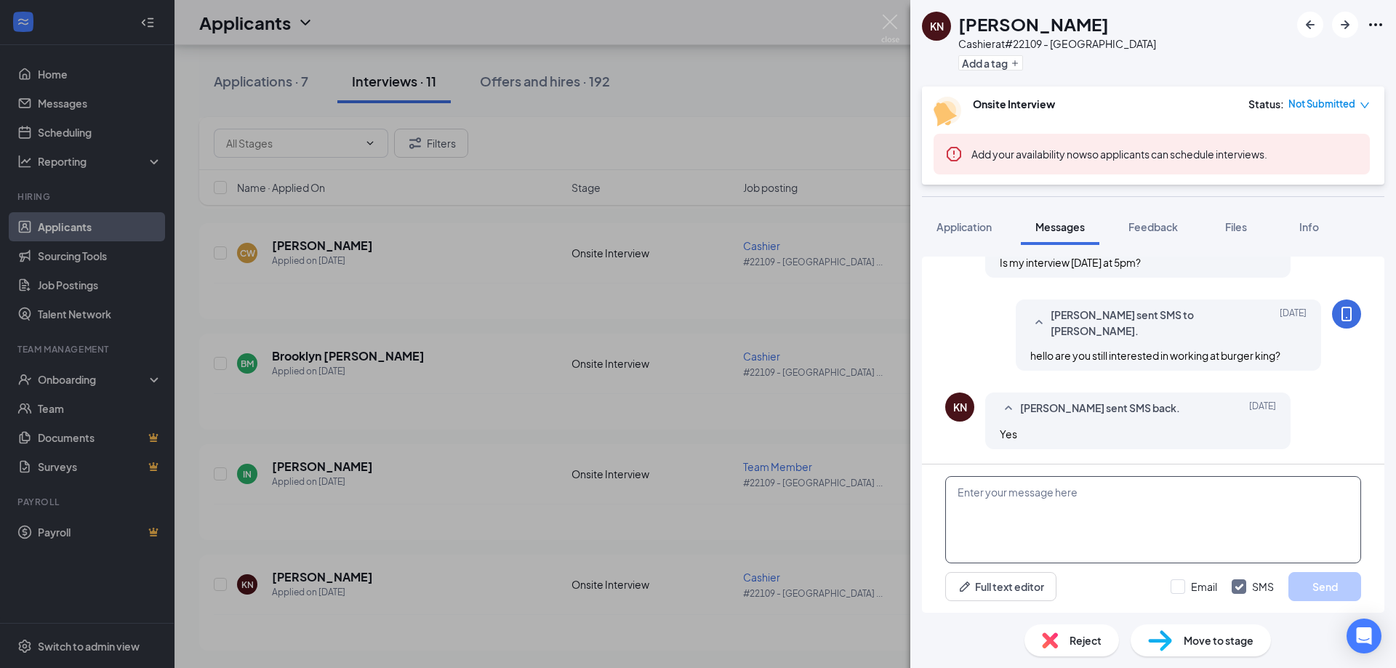
click at [1109, 502] on textarea at bounding box center [1153, 519] width 416 height 87
type textarea "when would you be able to interview?"
click at [1320, 574] on button "Send" at bounding box center [1324, 586] width 73 height 29
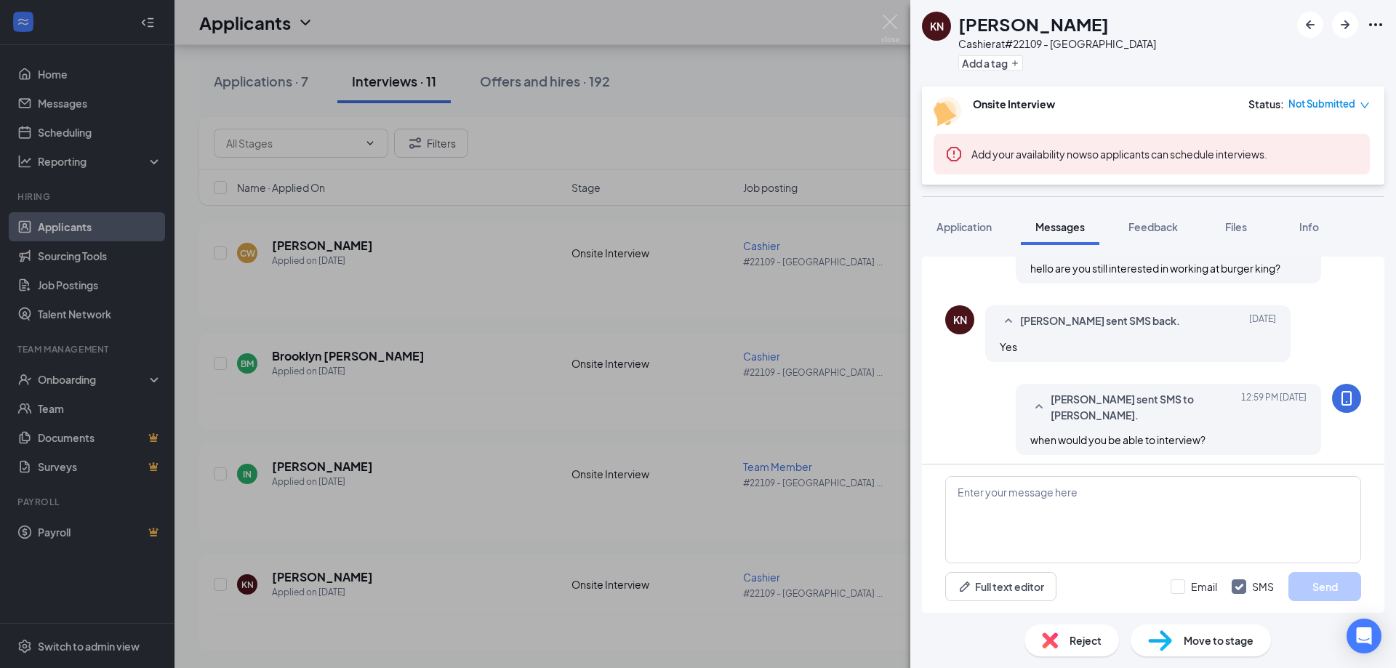
scroll to position [520, 0]
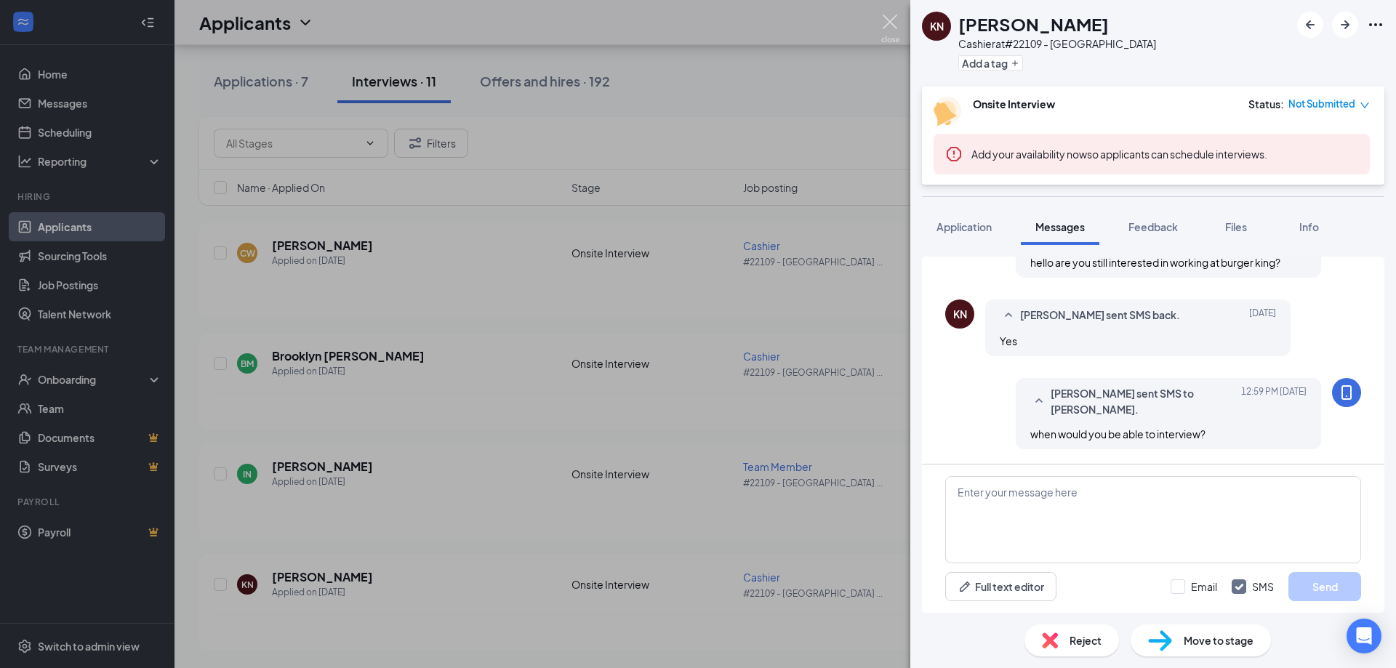
click at [885, 17] on img at bounding box center [890, 29] width 18 height 28
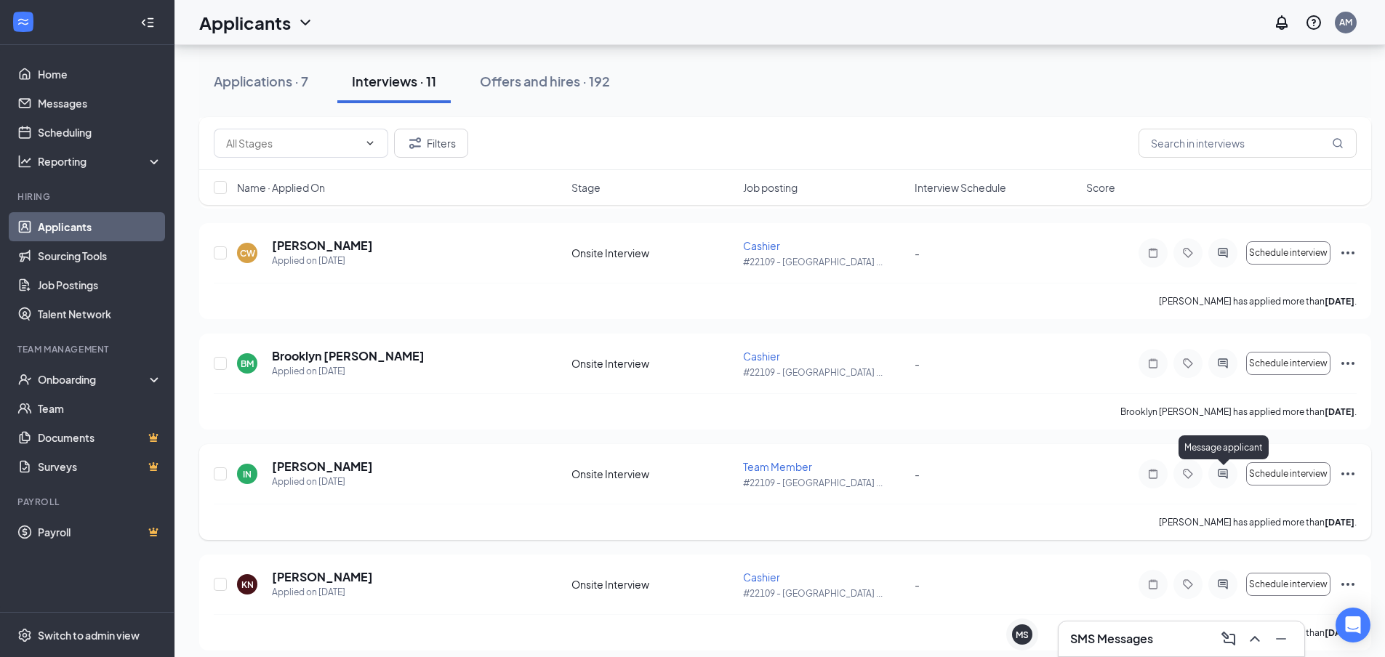
click at [1221, 474] on icon "ActiveChat" at bounding box center [1222, 473] width 9 height 9
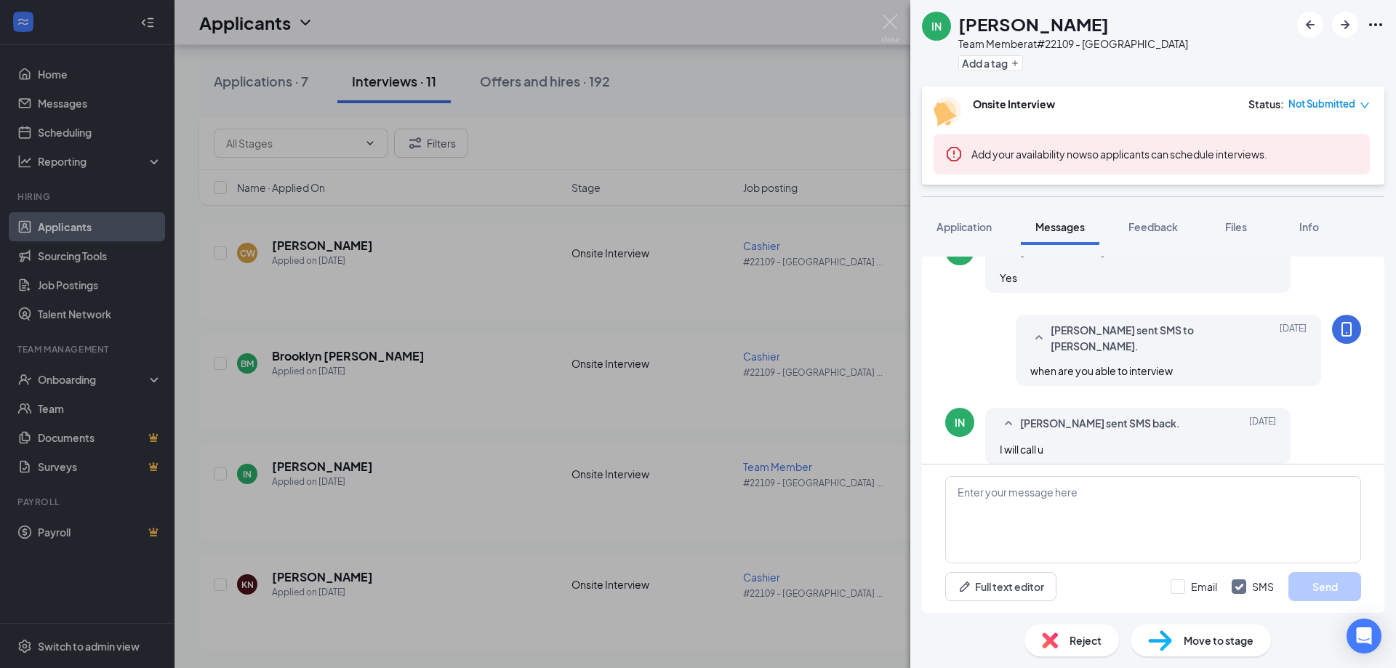
scroll to position [504, 0]
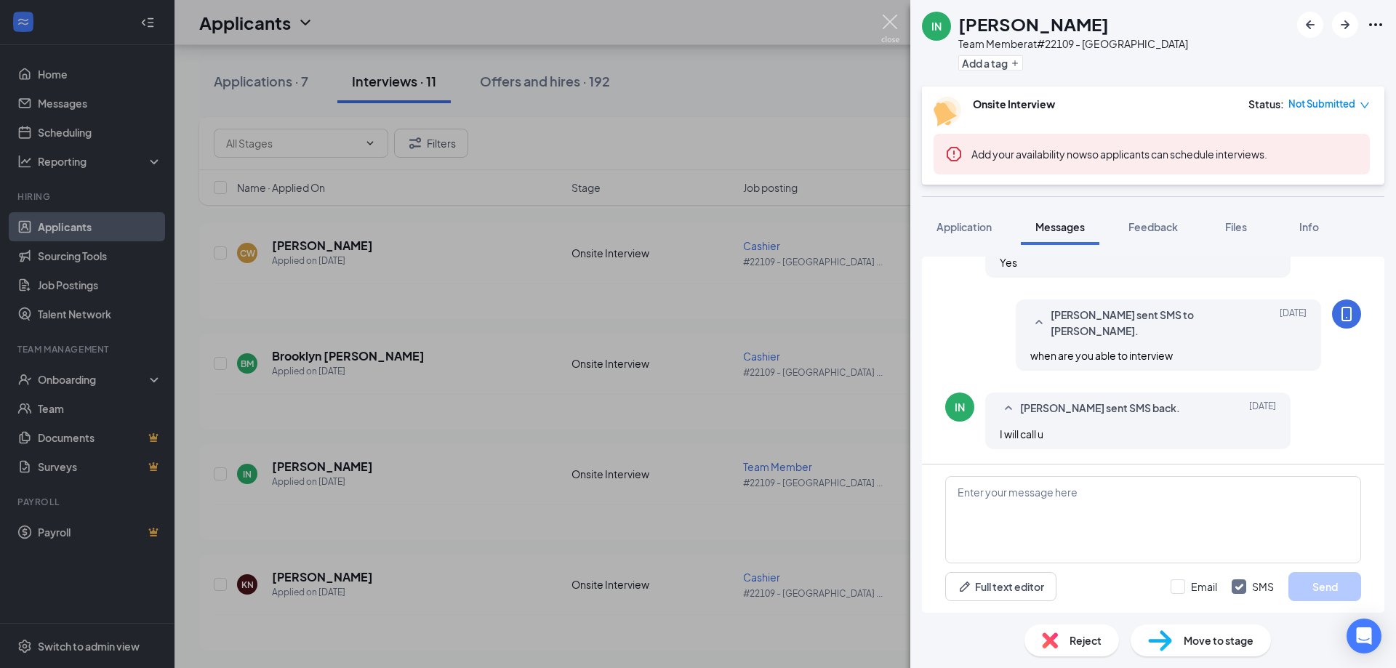
click at [886, 24] on img at bounding box center [890, 29] width 18 height 28
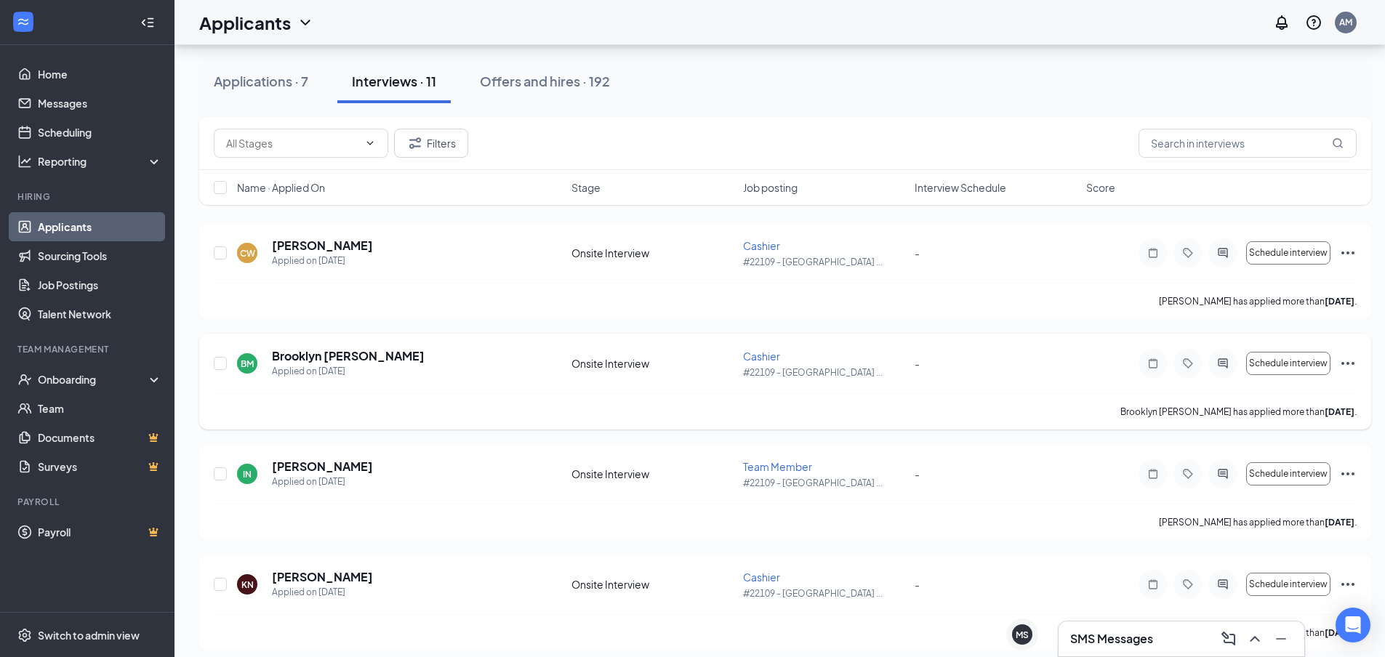
click at [1224, 356] on div at bounding box center [1222, 363] width 29 height 29
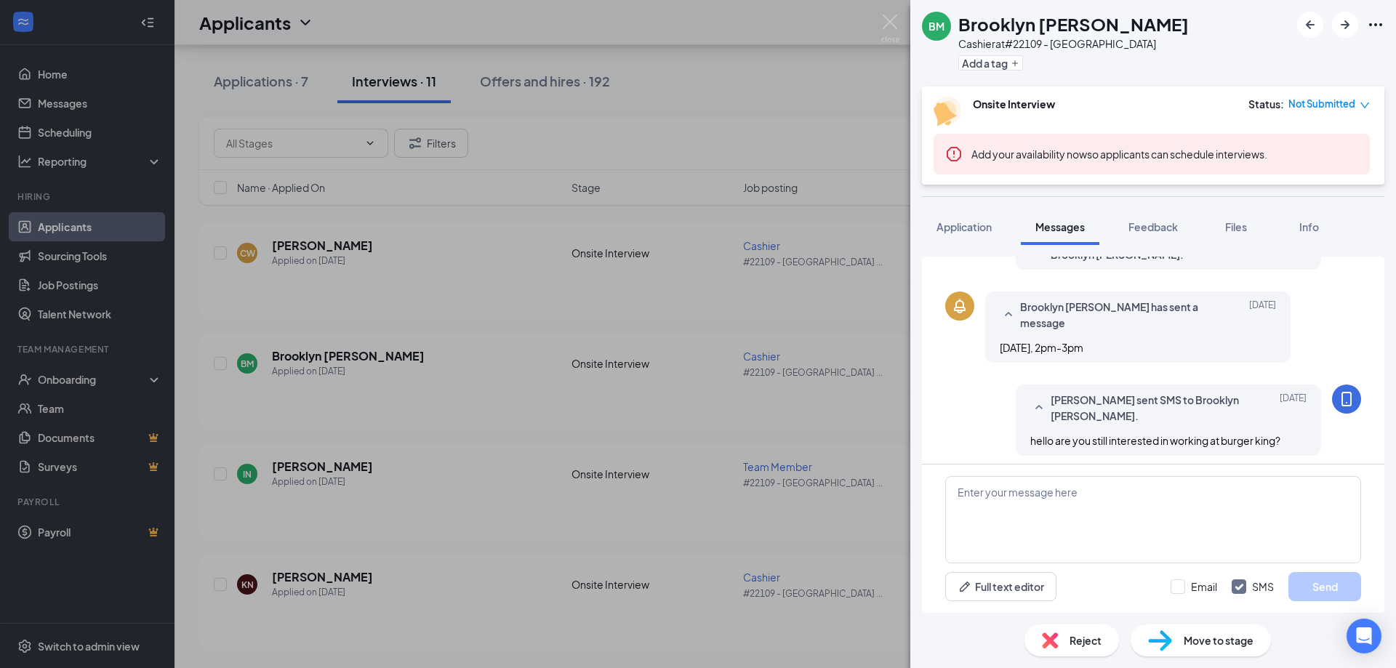
scroll to position [268, 0]
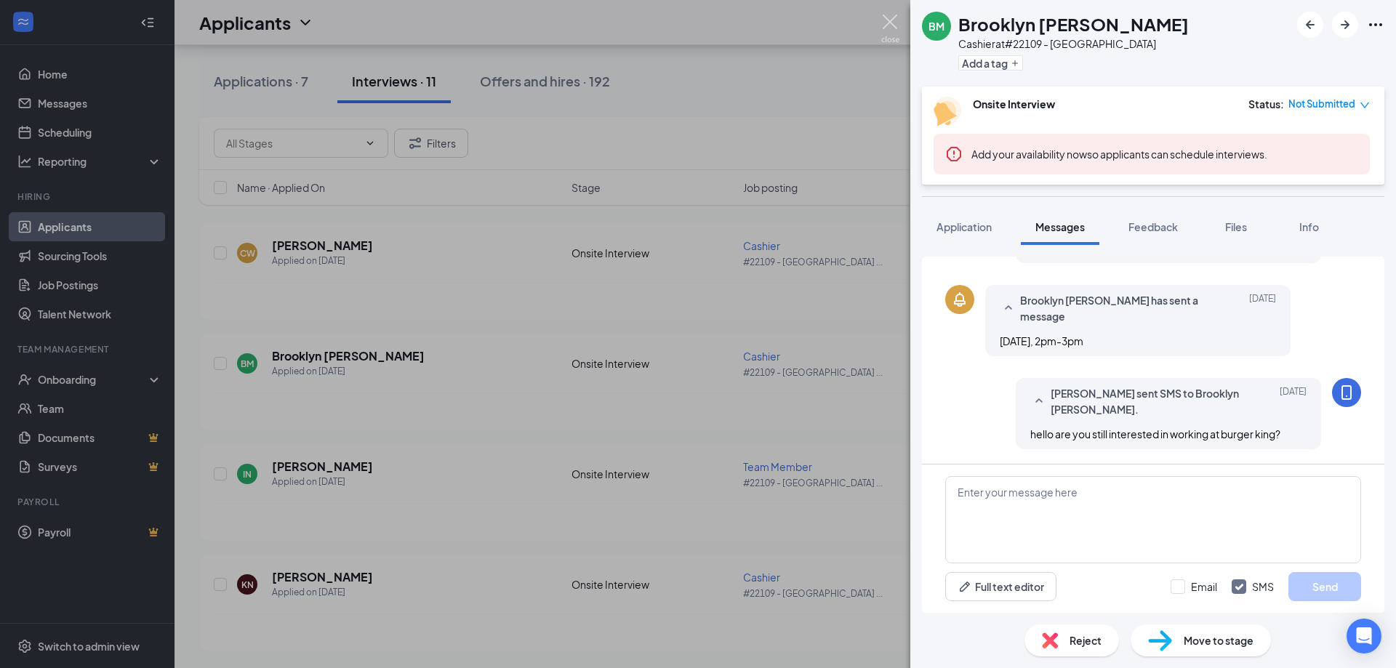
click at [888, 20] on img at bounding box center [890, 29] width 18 height 28
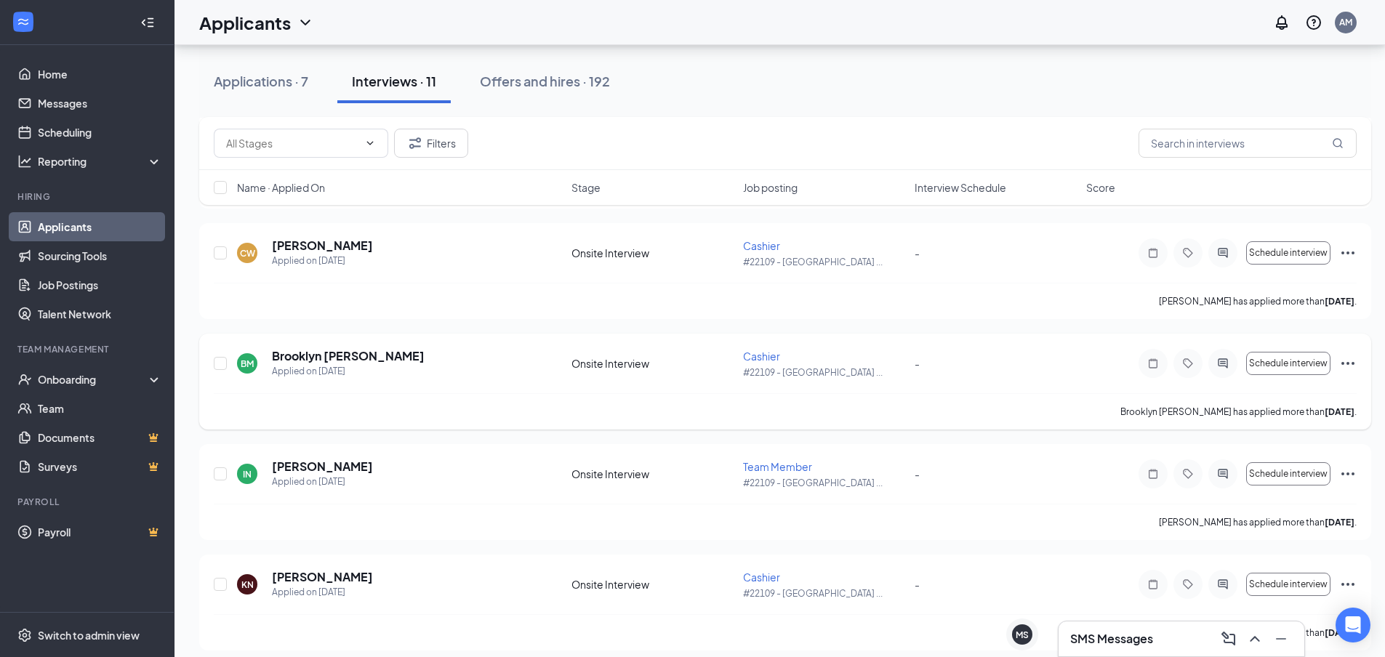
click at [1348, 362] on icon "Ellipses" at bounding box center [1347, 363] width 13 height 3
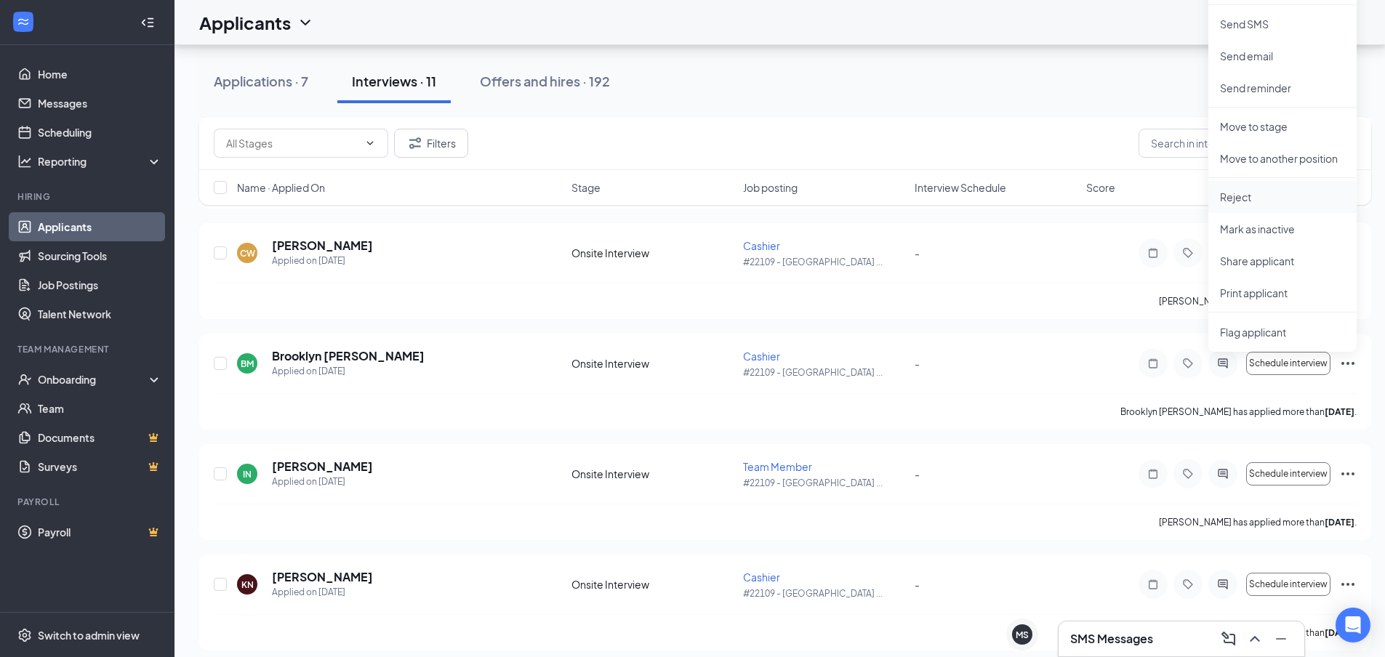
click at [1253, 196] on p "Reject" at bounding box center [1282, 197] width 125 height 15
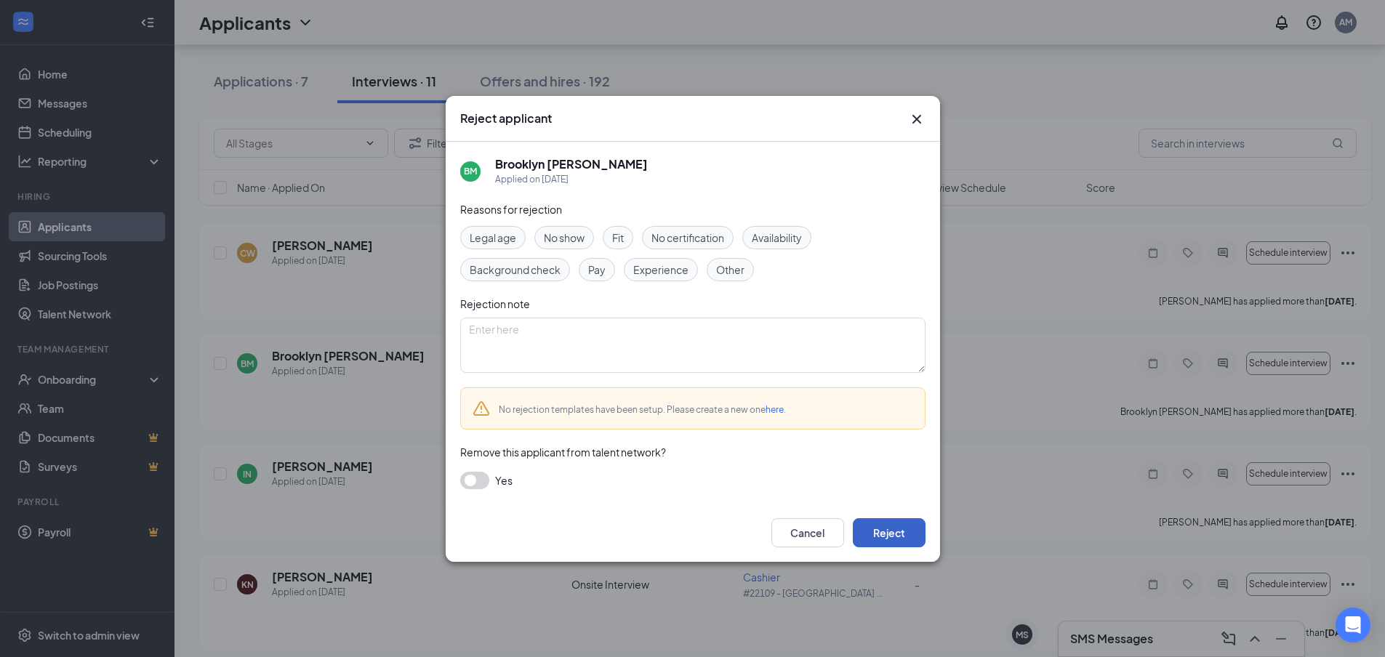
click at [905, 527] on button "Reject" at bounding box center [889, 532] width 73 height 29
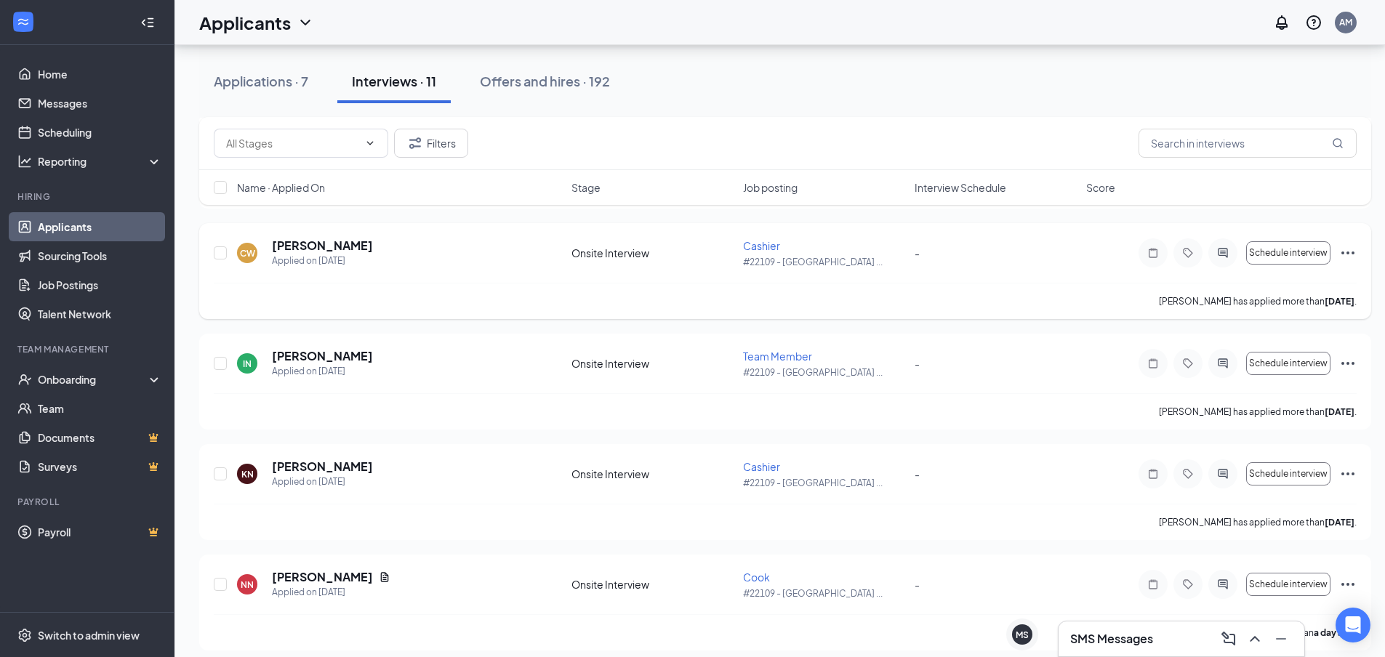
click at [1222, 253] on icon "ActiveChat" at bounding box center [1222, 252] width 9 height 9
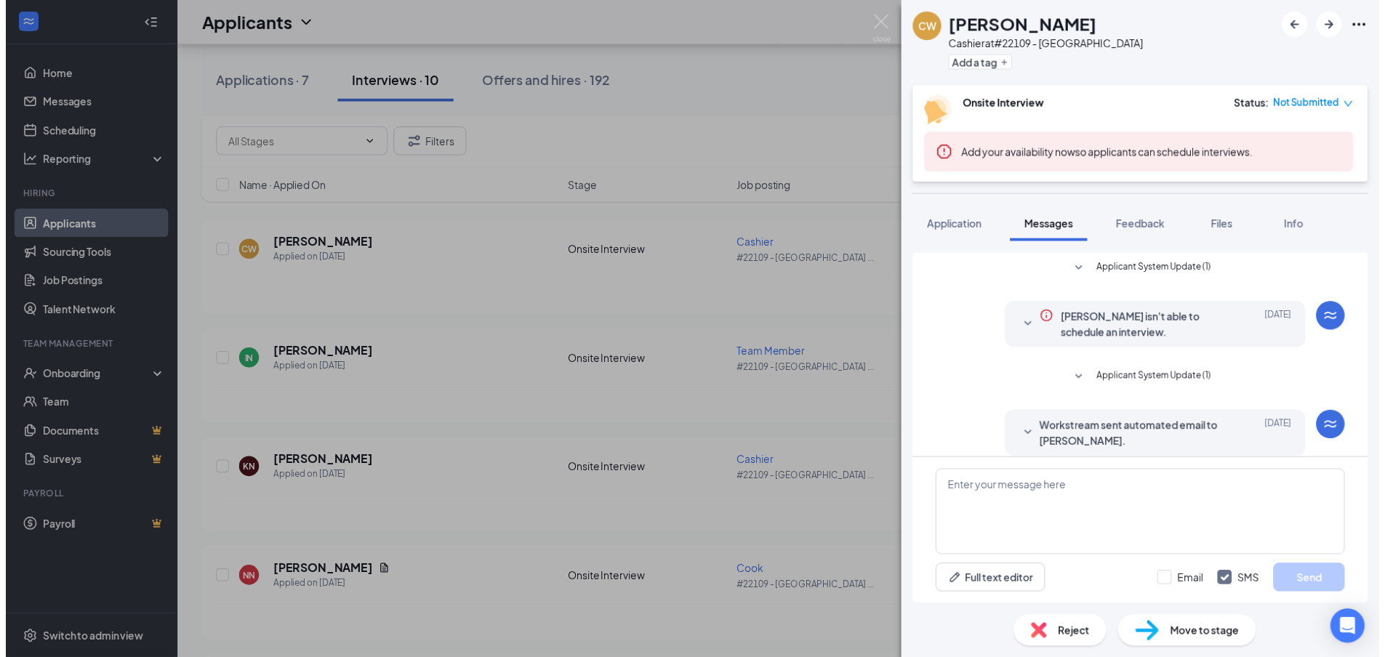
scroll to position [175, 0]
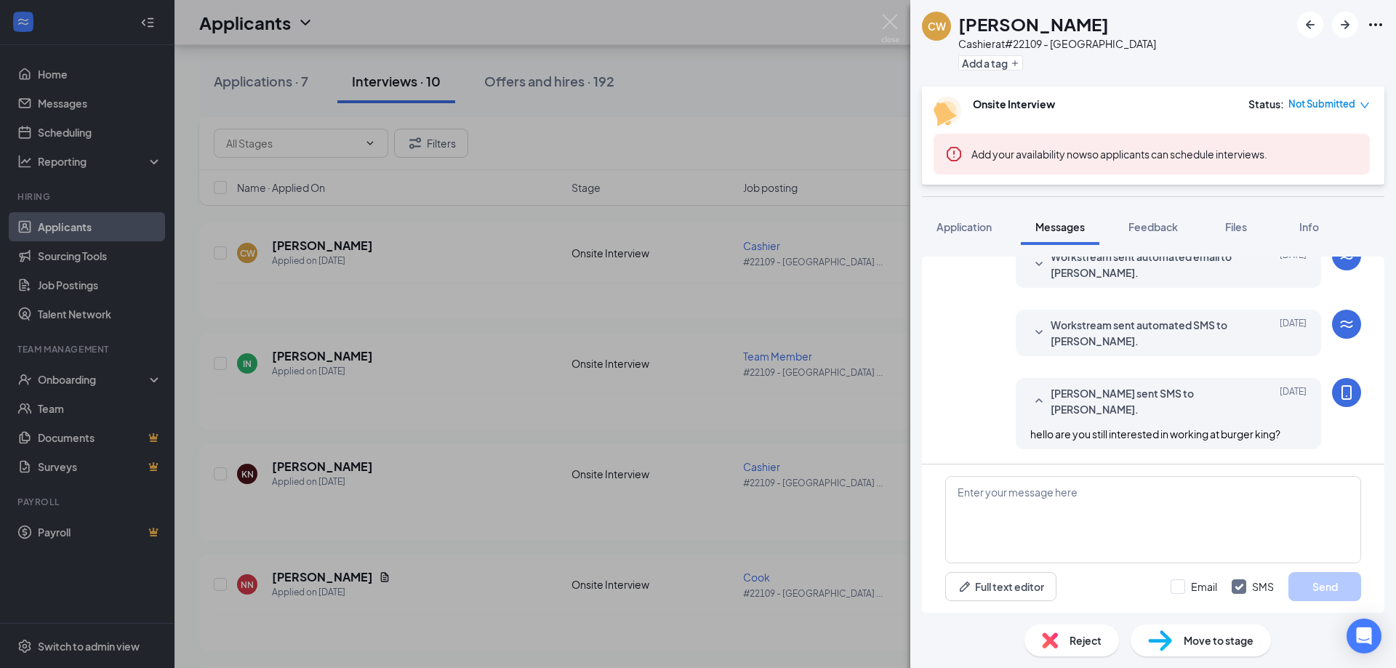
click at [902, 23] on div "CW Chad Wixo Cashier at #22109 - SOUTH FARGO Add a tag Onsite Interview Status …" at bounding box center [698, 334] width 1396 height 668
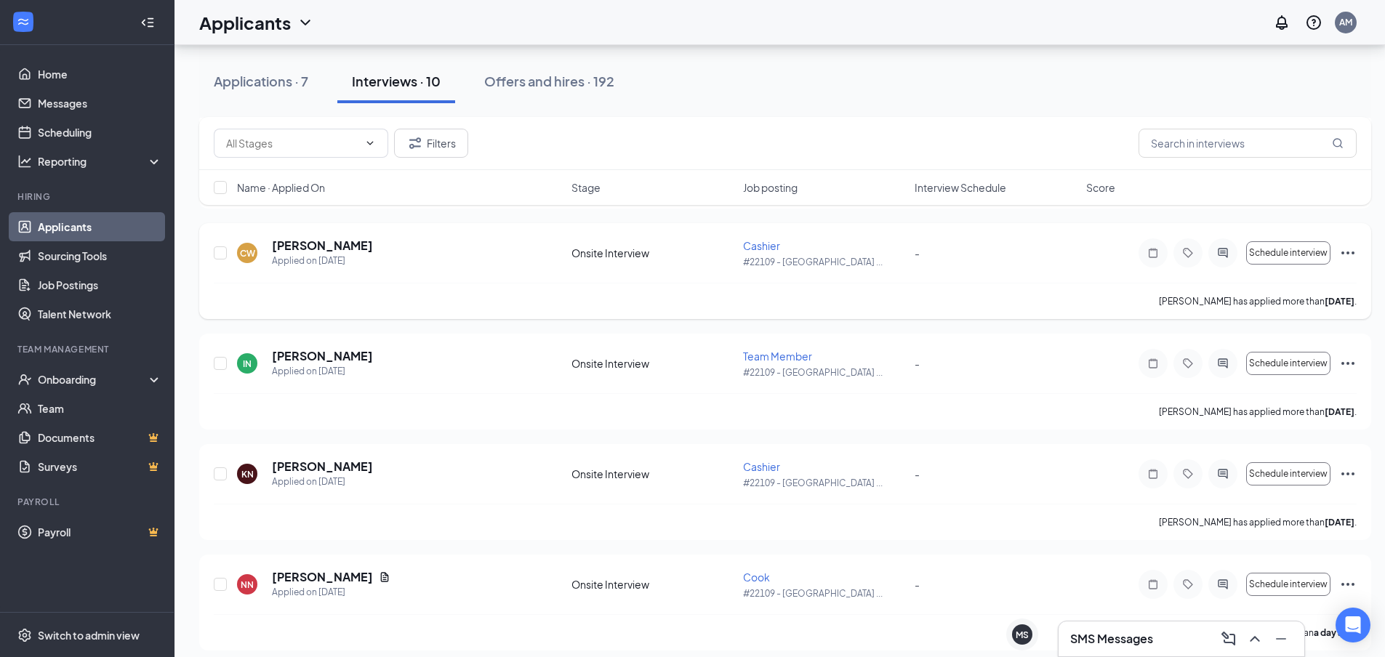
click at [1352, 250] on icon "Ellipses" at bounding box center [1347, 252] width 17 height 17
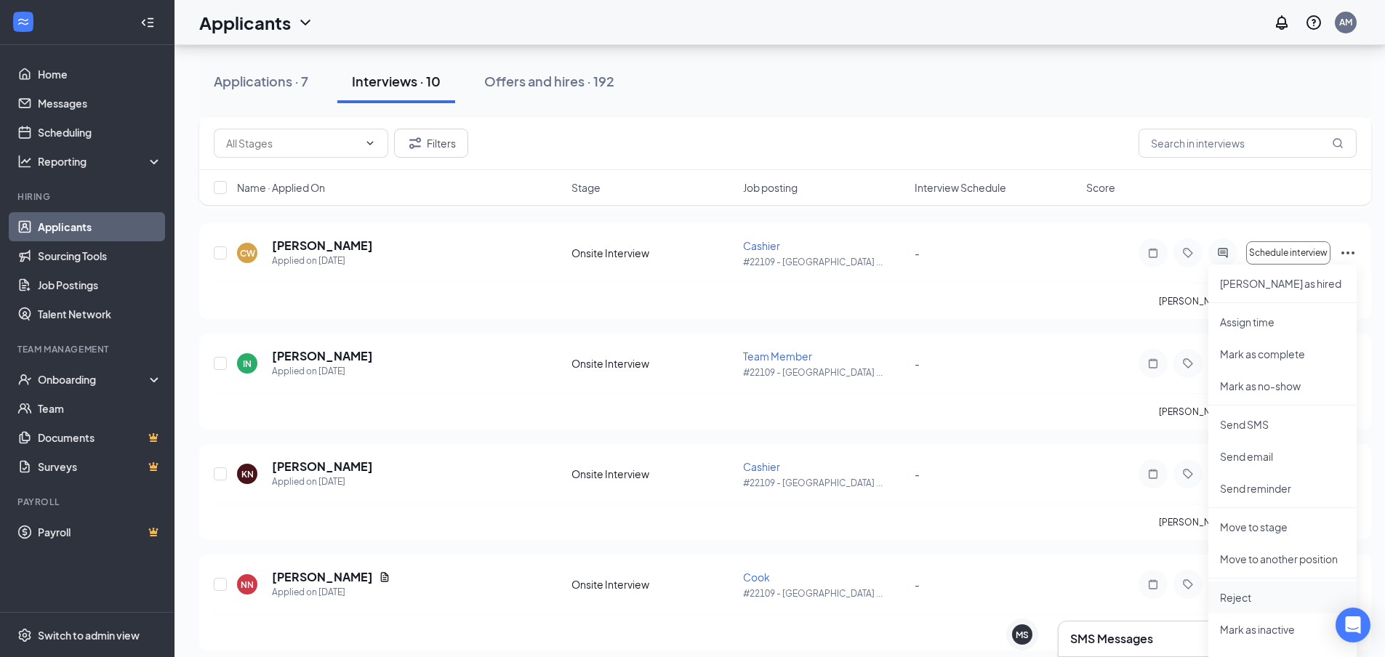
click at [1247, 590] on p "Reject" at bounding box center [1282, 597] width 125 height 15
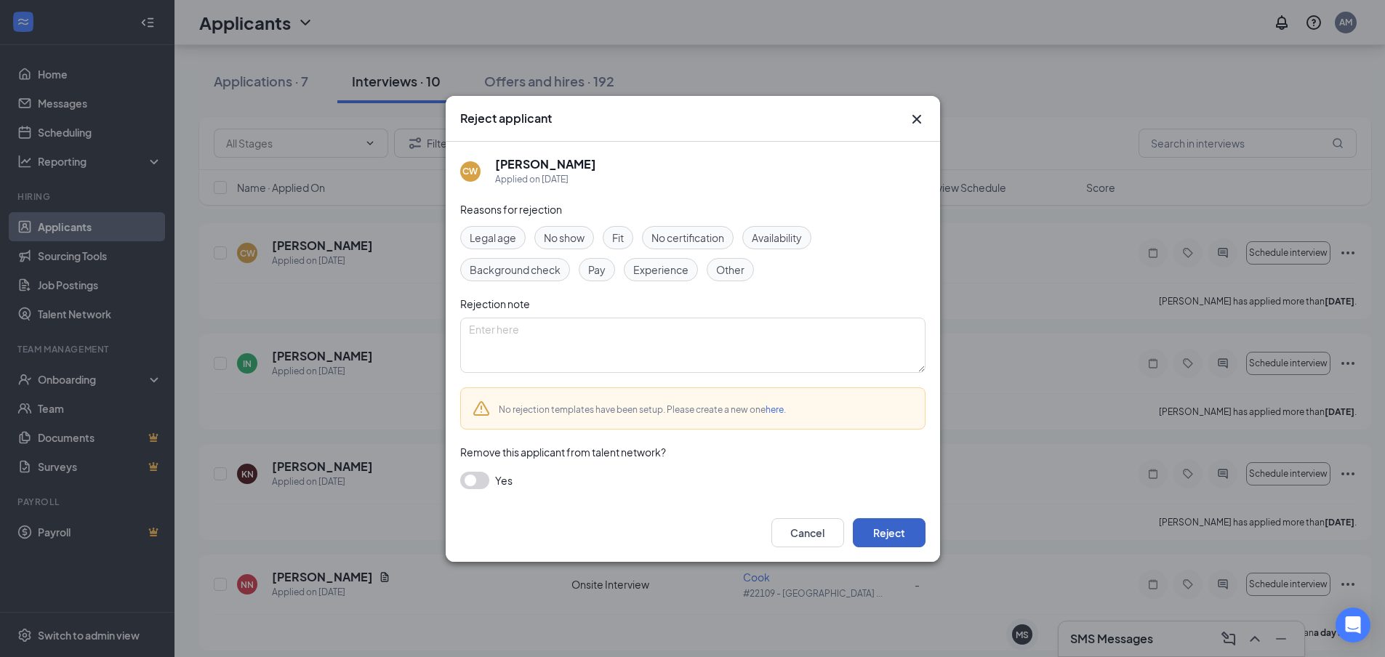
click at [907, 526] on button "Reject" at bounding box center [889, 532] width 73 height 29
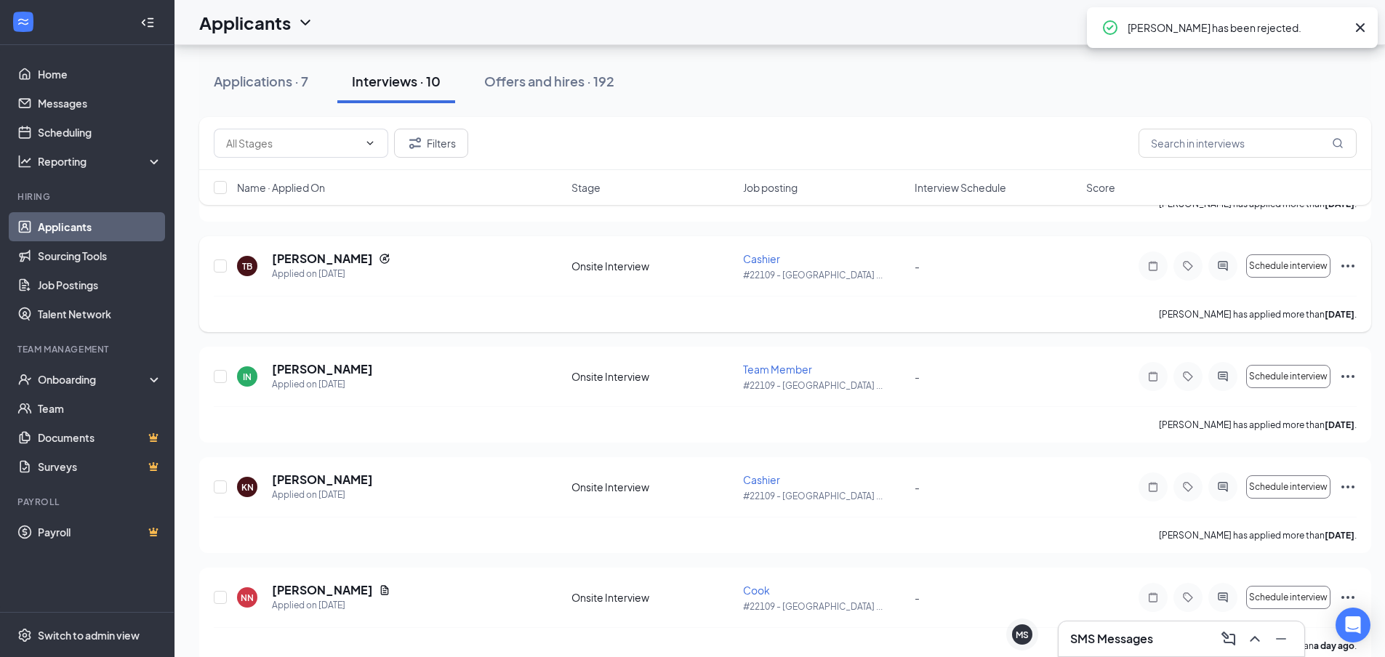
scroll to position [756, 0]
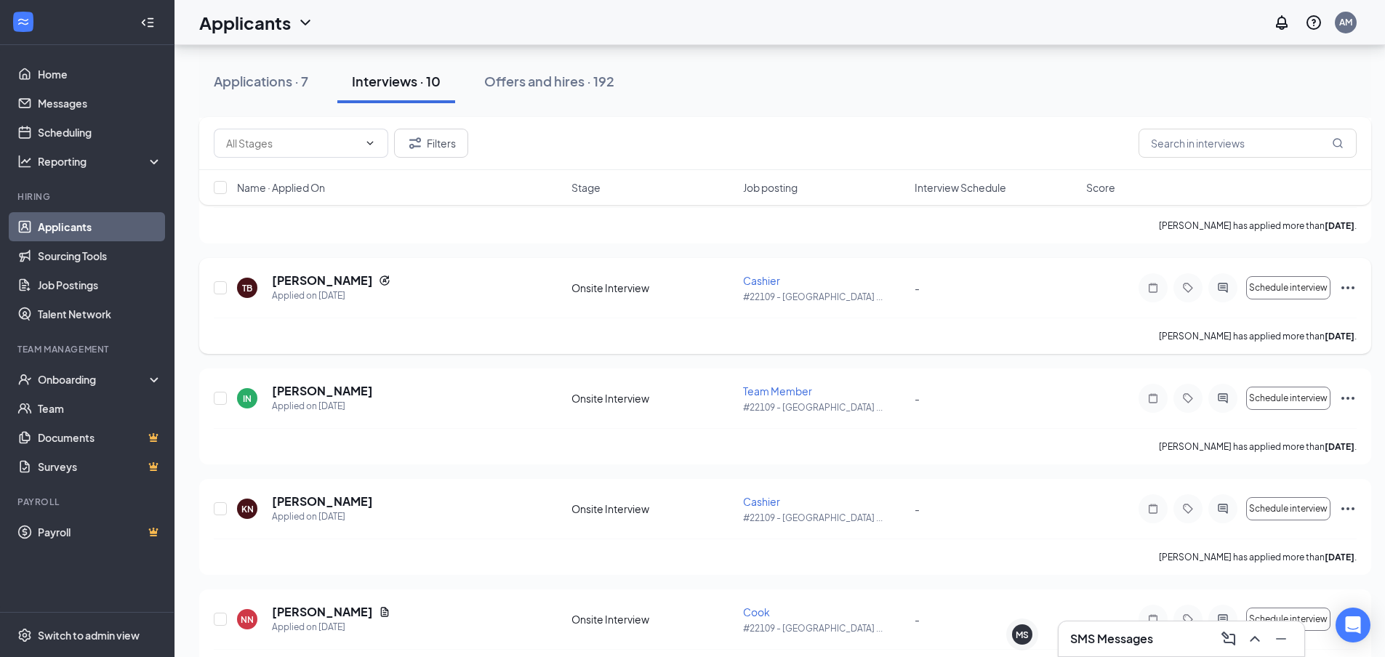
click at [1351, 284] on icon "Ellipses" at bounding box center [1347, 287] width 17 height 17
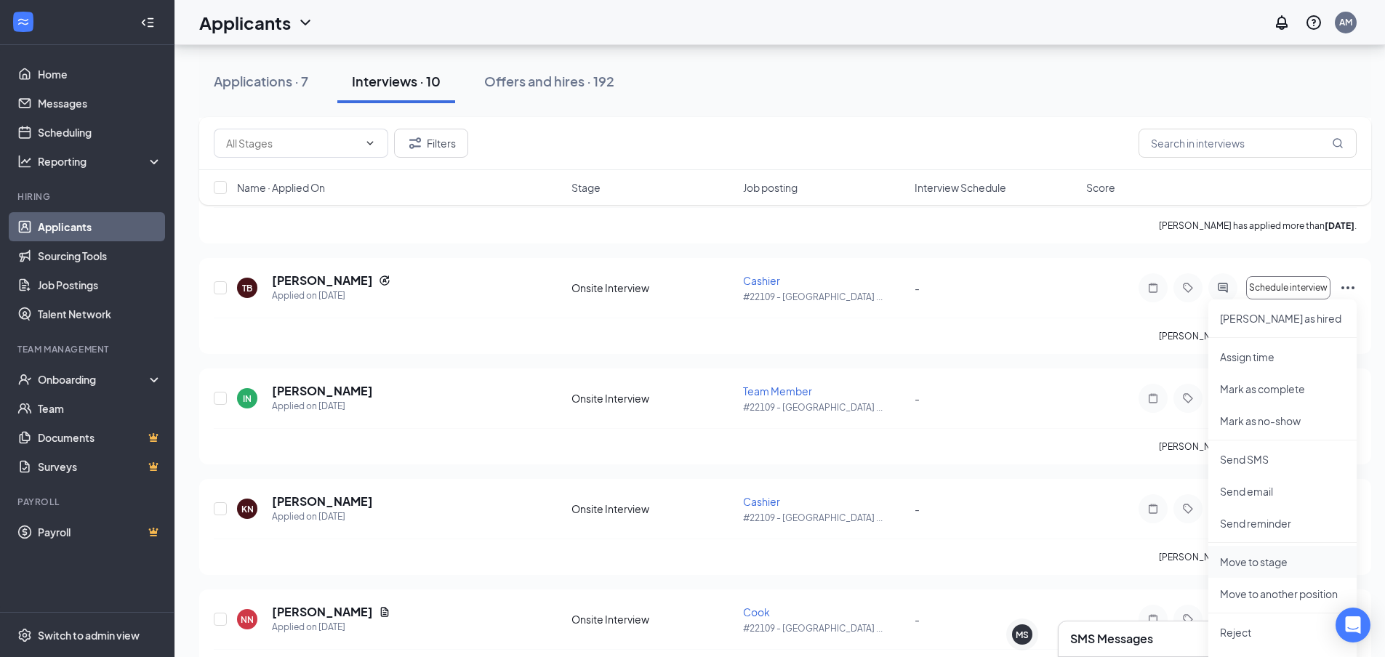
scroll to position [829, 0]
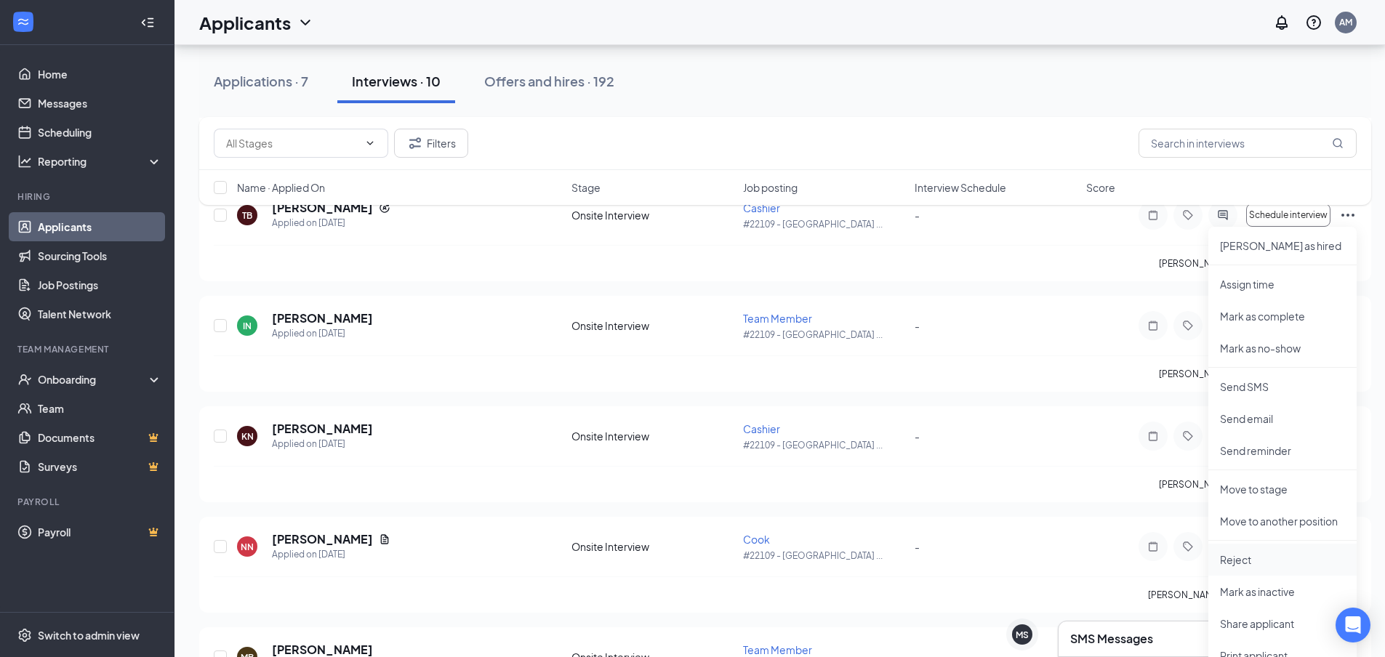
click at [1264, 555] on p "Reject" at bounding box center [1282, 560] width 125 height 15
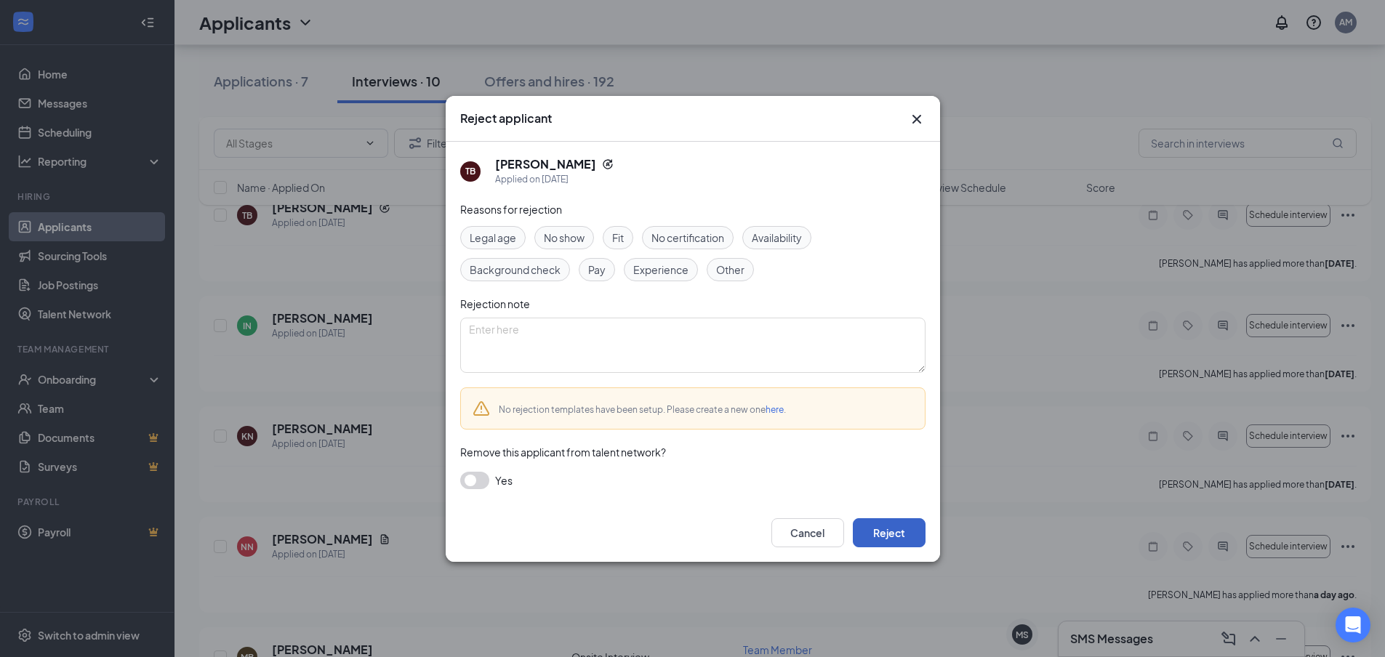
click at [896, 534] on button "Reject" at bounding box center [889, 532] width 73 height 29
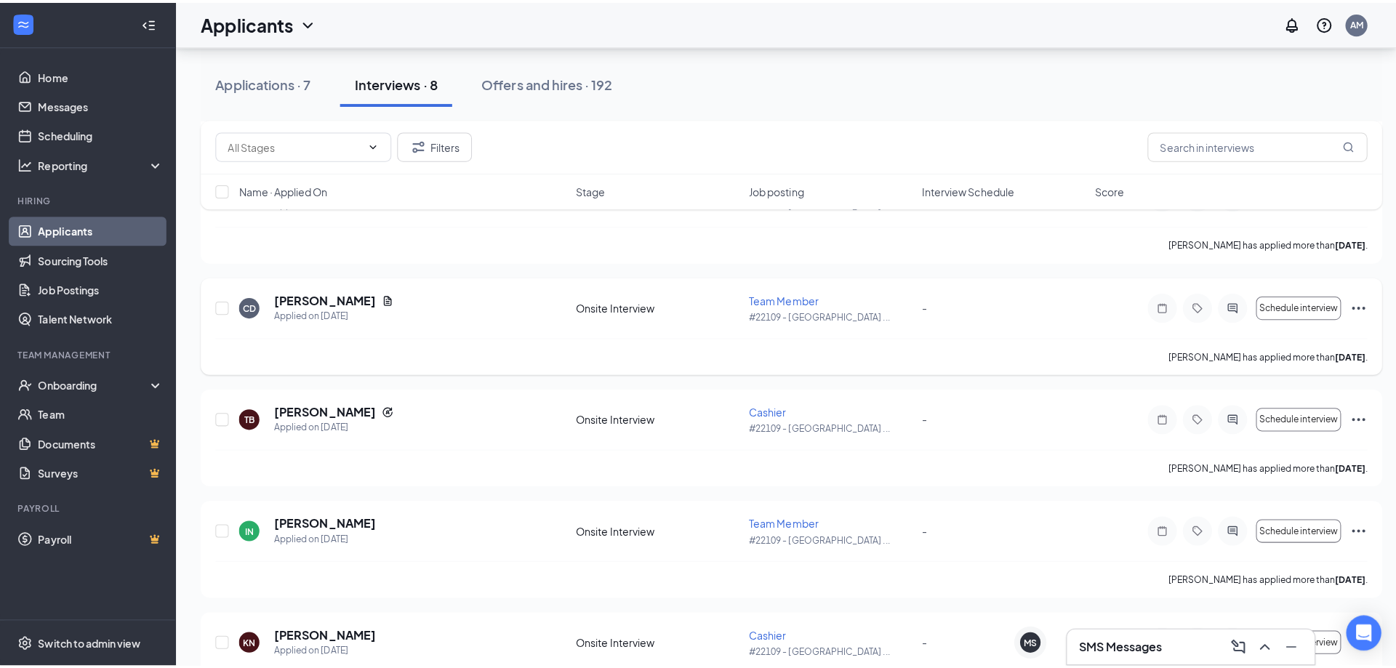
scroll to position [611, 0]
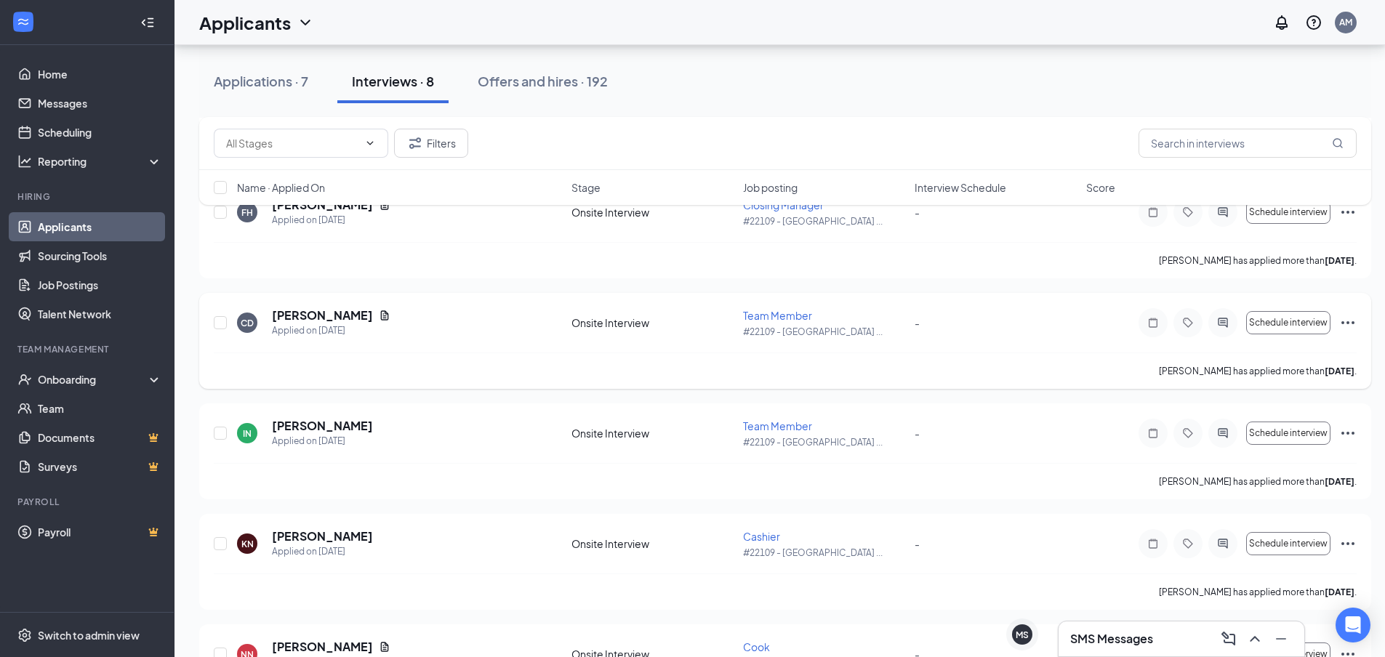
click at [1349, 324] on icon "Ellipses" at bounding box center [1347, 322] width 17 height 17
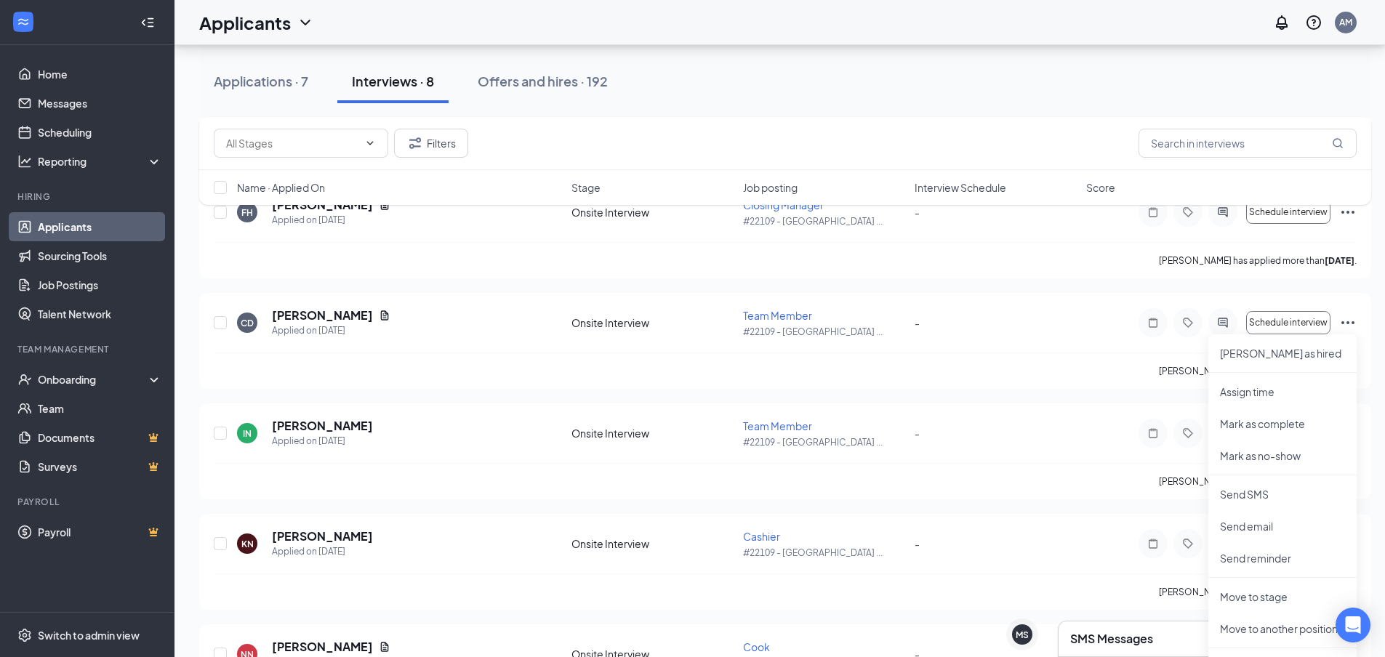
click at [1091, 390] on div "NN Natalija Neathery Applied on Sep 15 Onsite Interview Cook #22109 - SOUTH FAR…" at bounding box center [785, 617] width 1172 height 1754
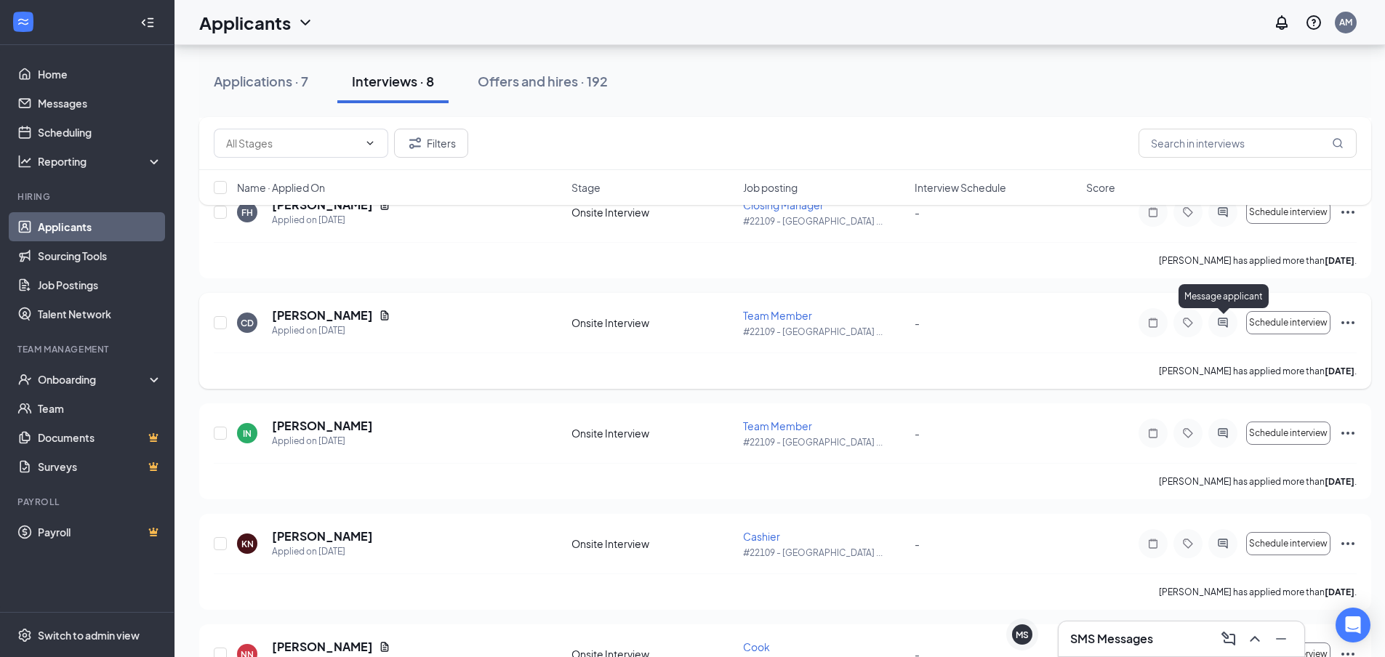
click at [1228, 320] on icon "ActiveChat" at bounding box center [1222, 323] width 17 height 12
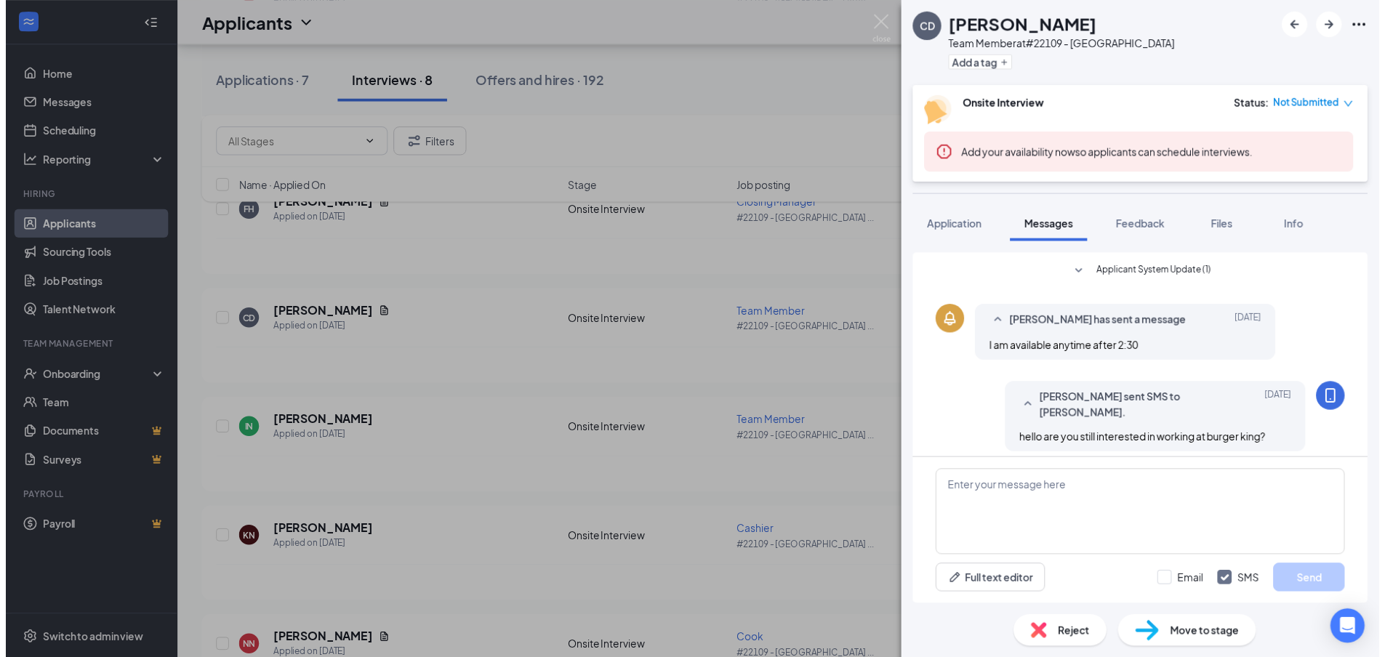
scroll to position [254, 0]
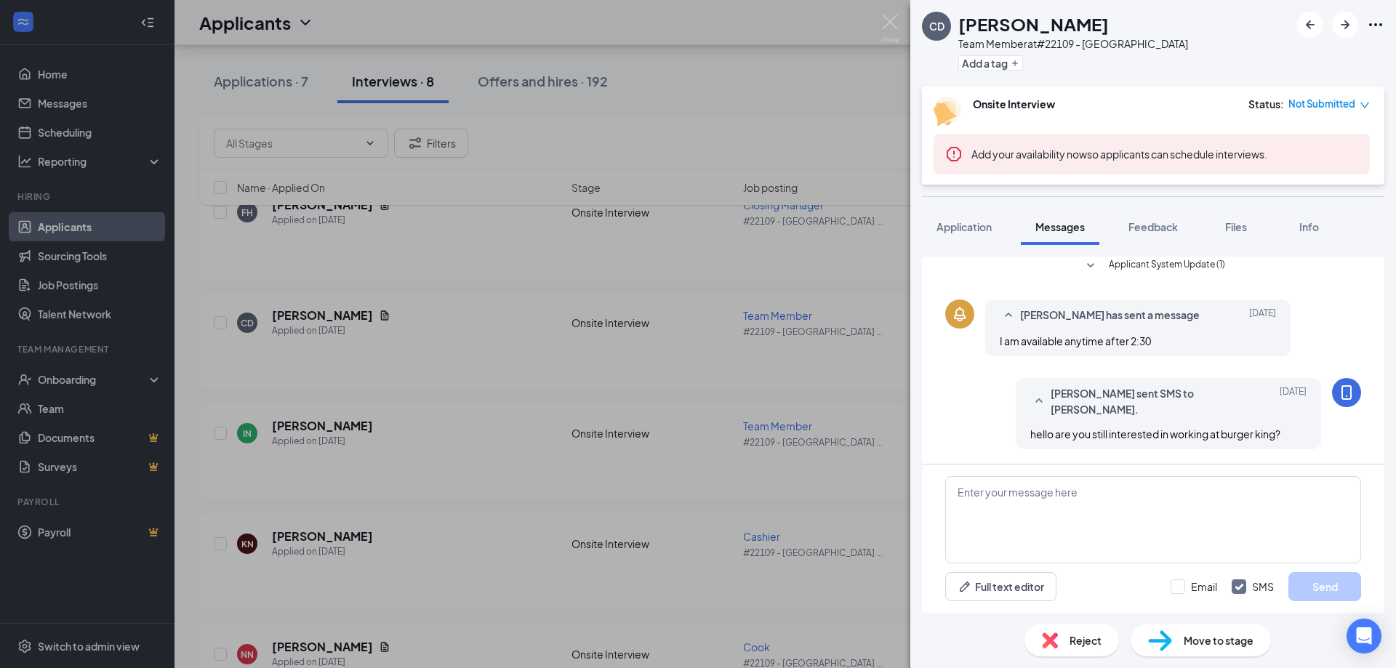
click at [895, 13] on div "CD Christina Dieyee Team Member at #22109 - SOUTH FARGO Add a tag Onsite Interv…" at bounding box center [698, 334] width 1396 height 668
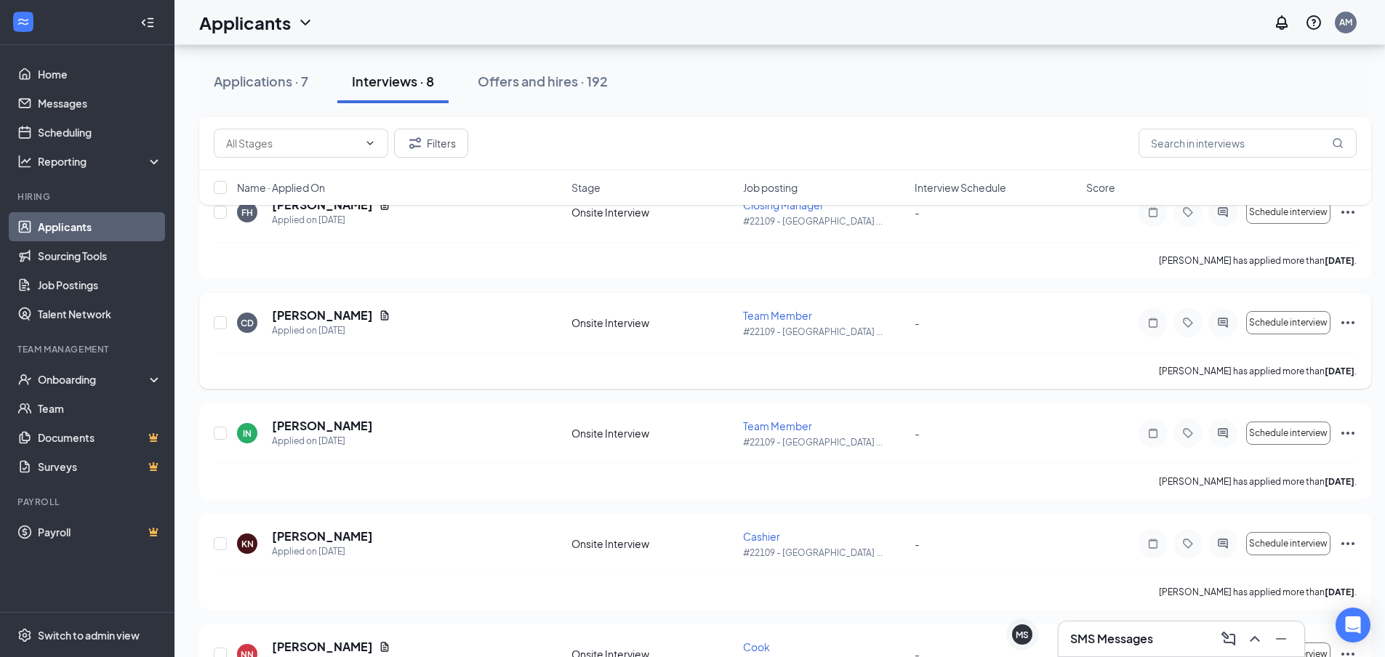
click at [1347, 318] on icon "Ellipses" at bounding box center [1347, 322] width 17 height 17
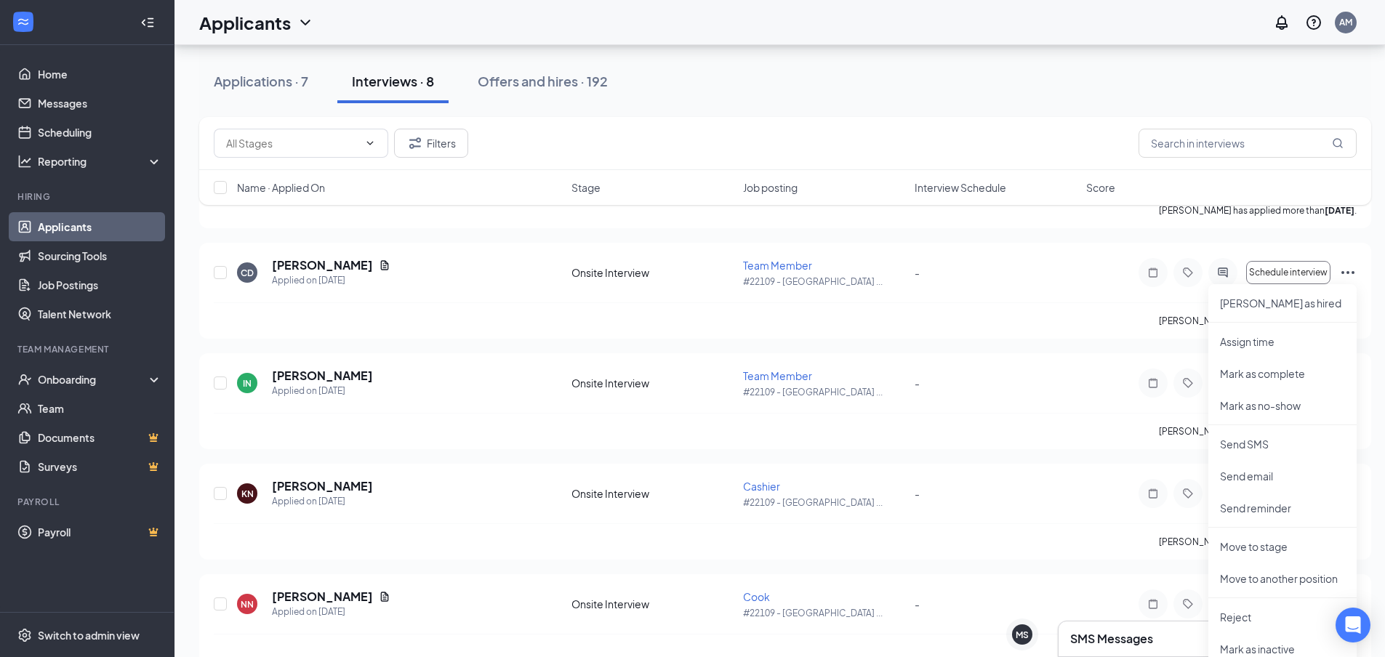
scroll to position [683, 0]
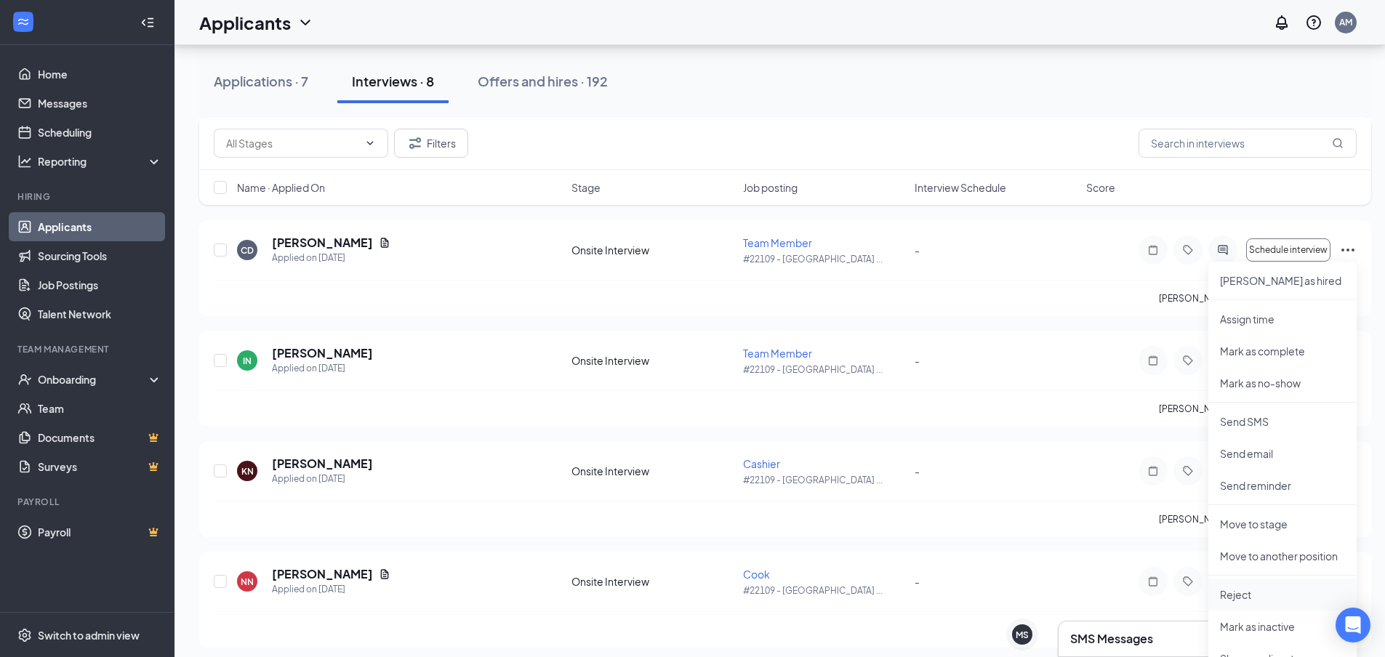
click at [1267, 586] on li "Reject" at bounding box center [1282, 595] width 148 height 32
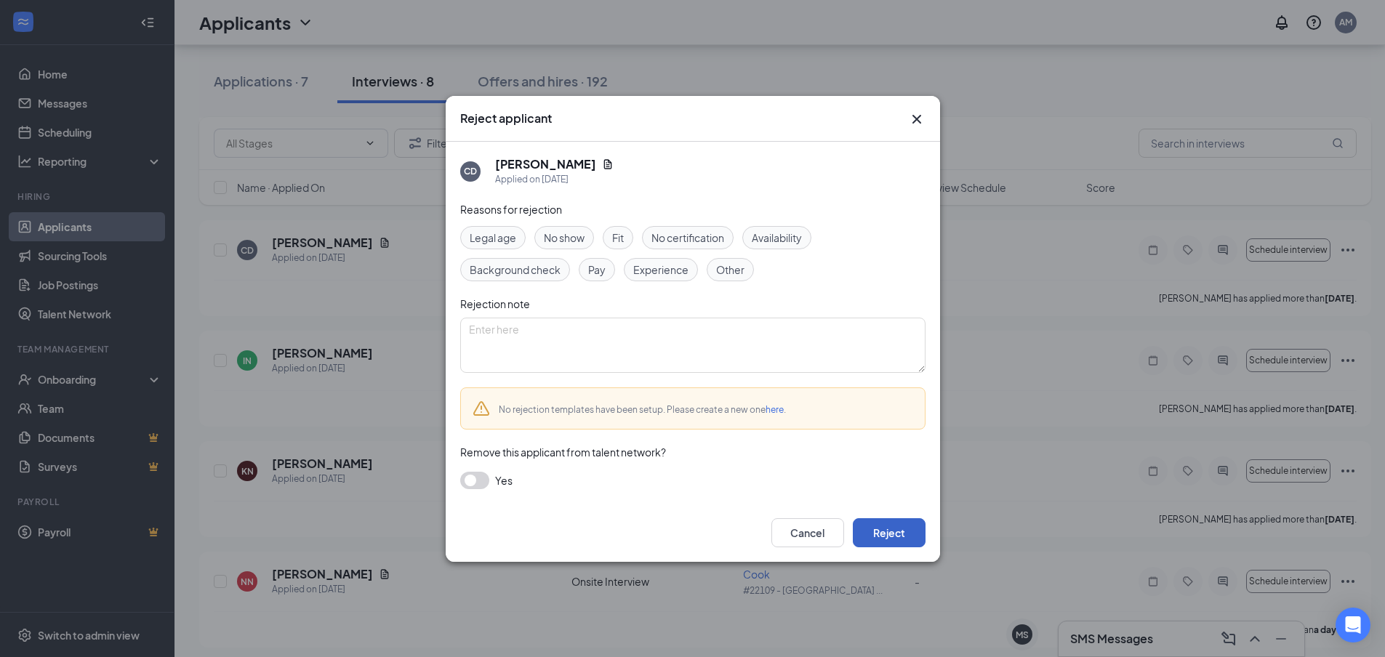
click at [921, 524] on button "Reject" at bounding box center [889, 532] width 73 height 29
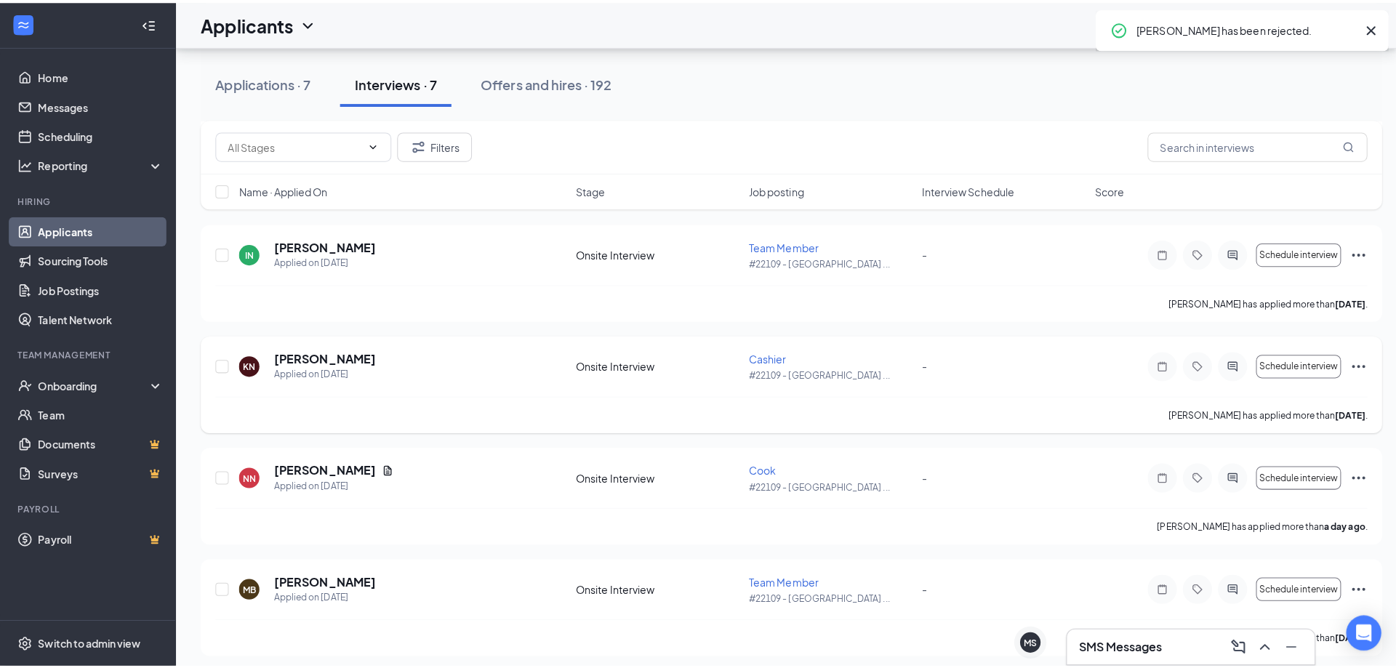
scroll to position [756, 0]
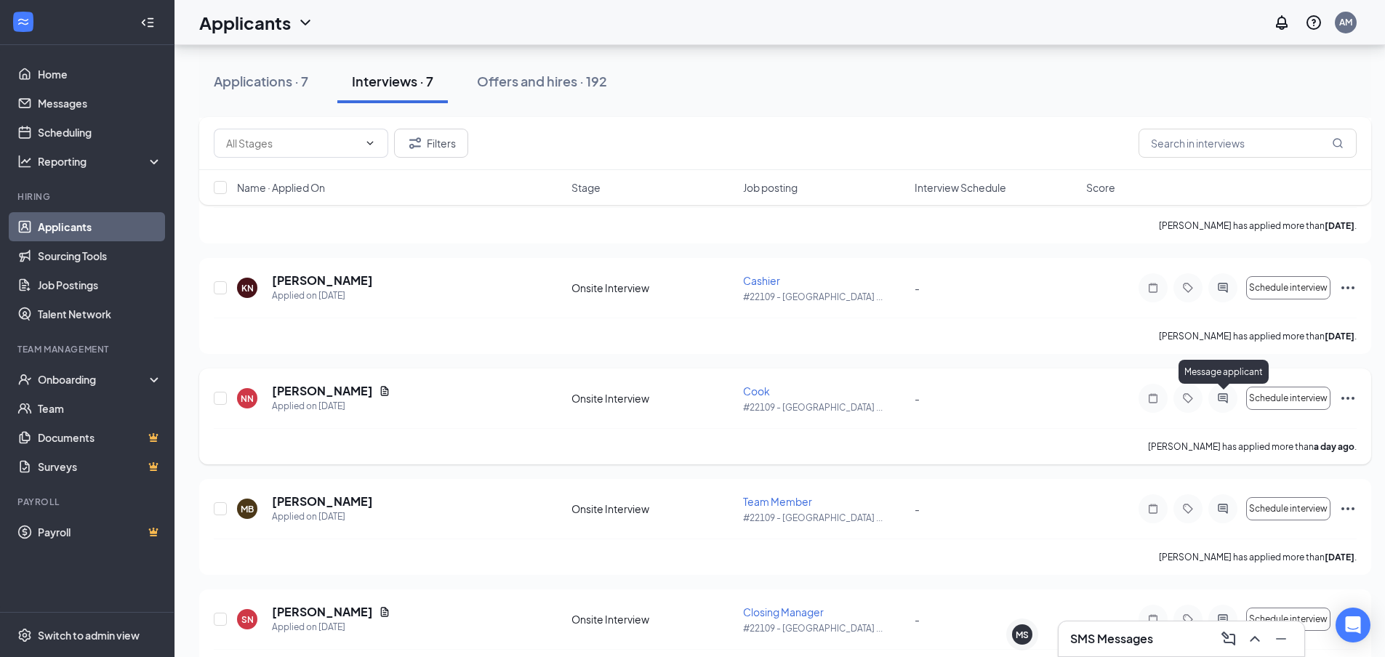
click at [1223, 401] on icon "ActiveChat" at bounding box center [1222, 397] width 9 height 9
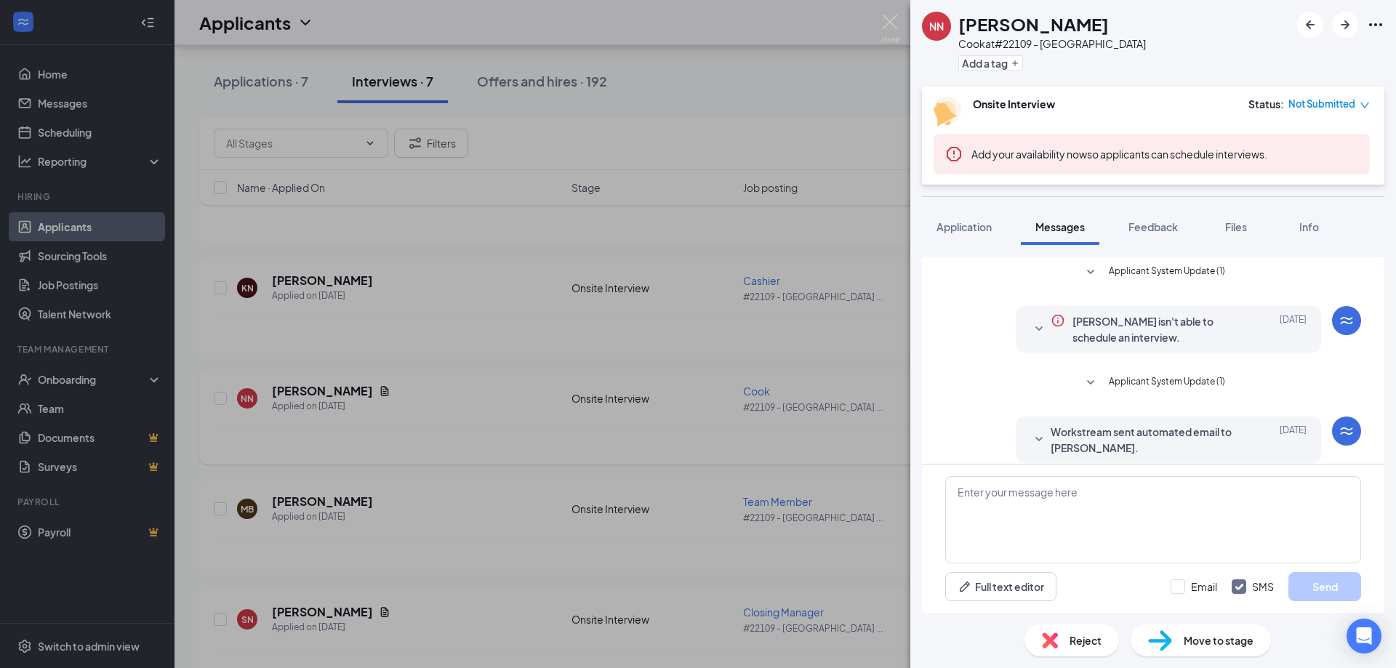
scroll to position [161, 0]
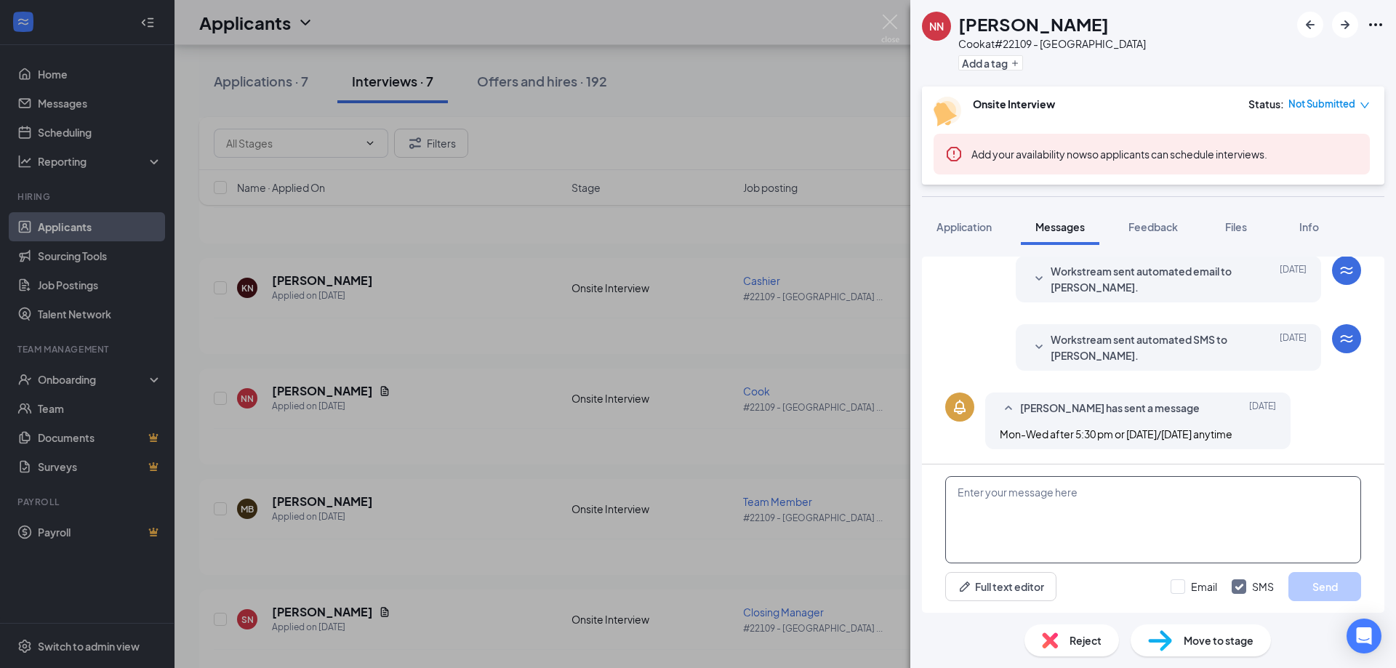
click at [1190, 500] on textarea at bounding box center [1153, 519] width 416 height 87
drag, startPoint x: 1212, startPoint y: 494, endPoint x: 966, endPoint y: 483, distance: 246.0
click at [952, 489] on textarea "hello are you still interested in working at burger king?" at bounding box center [1153, 519] width 416 height 87
type textarea "hello are you still interested in working at burger king?"
click at [1316, 577] on button "Send" at bounding box center [1324, 586] width 73 height 29
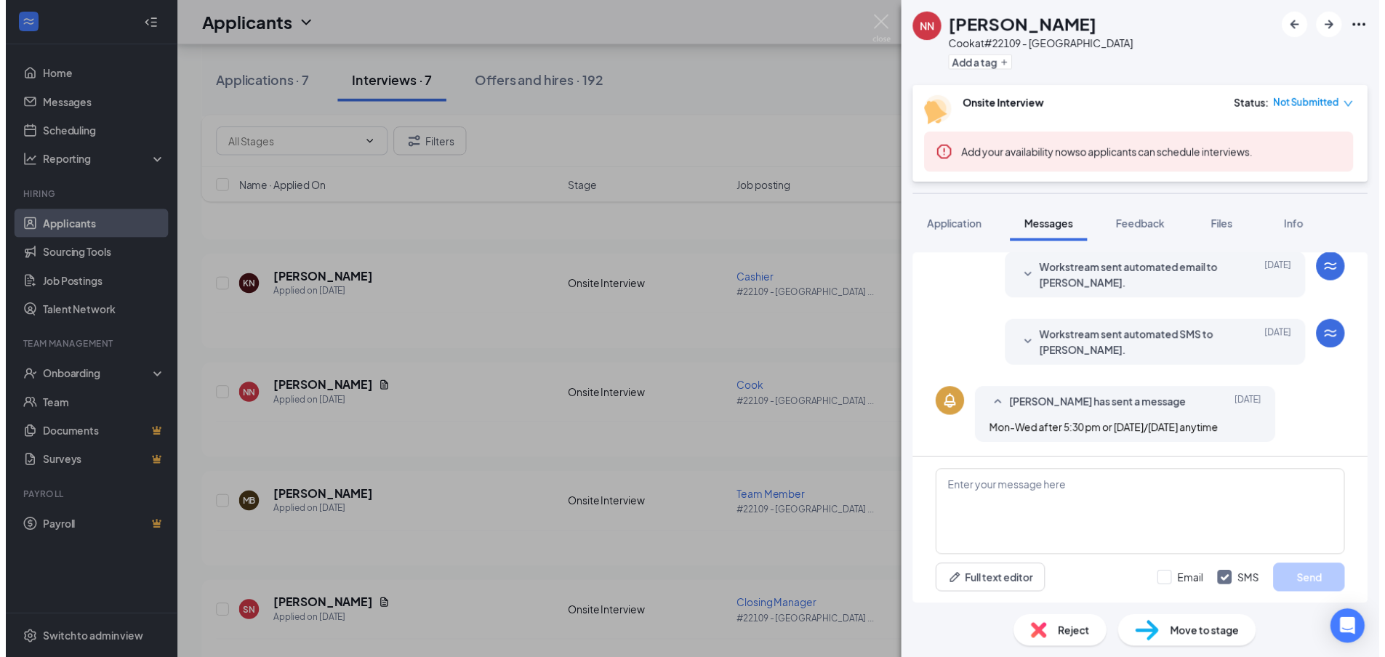
scroll to position [254, 0]
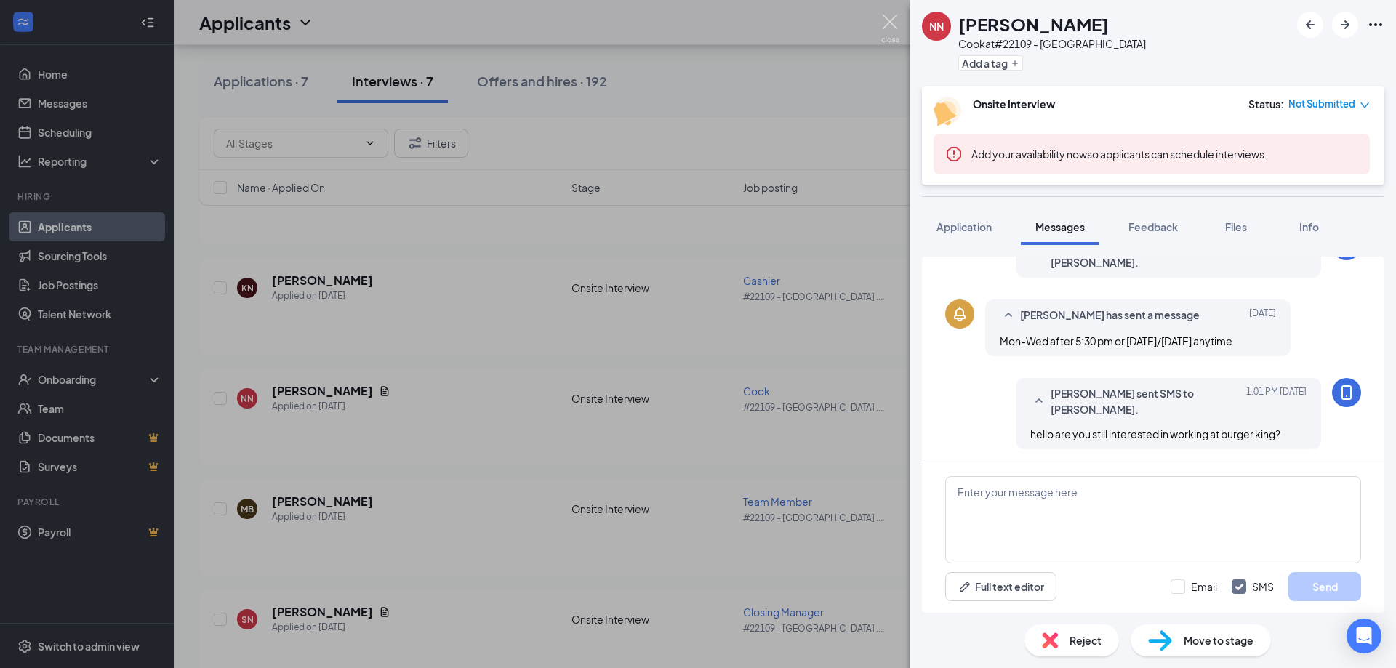
click at [897, 17] on img at bounding box center [890, 29] width 18 height 28
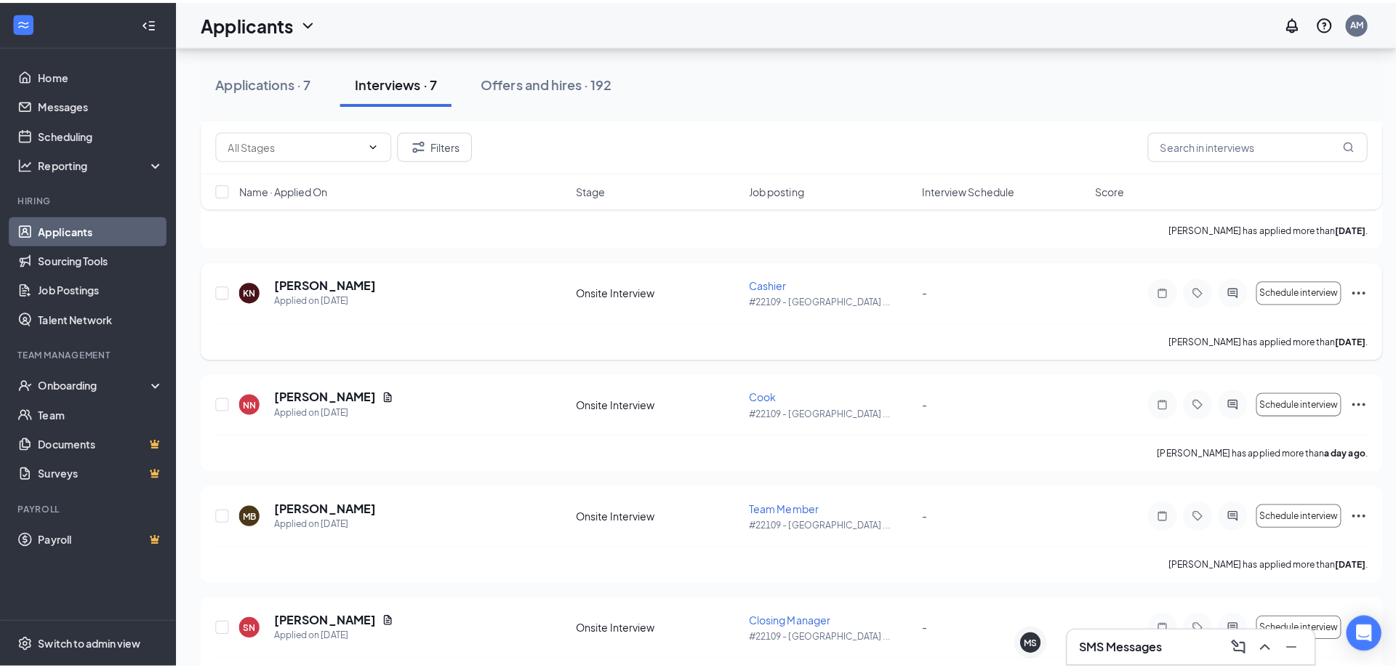
scroll to position [683, 0]
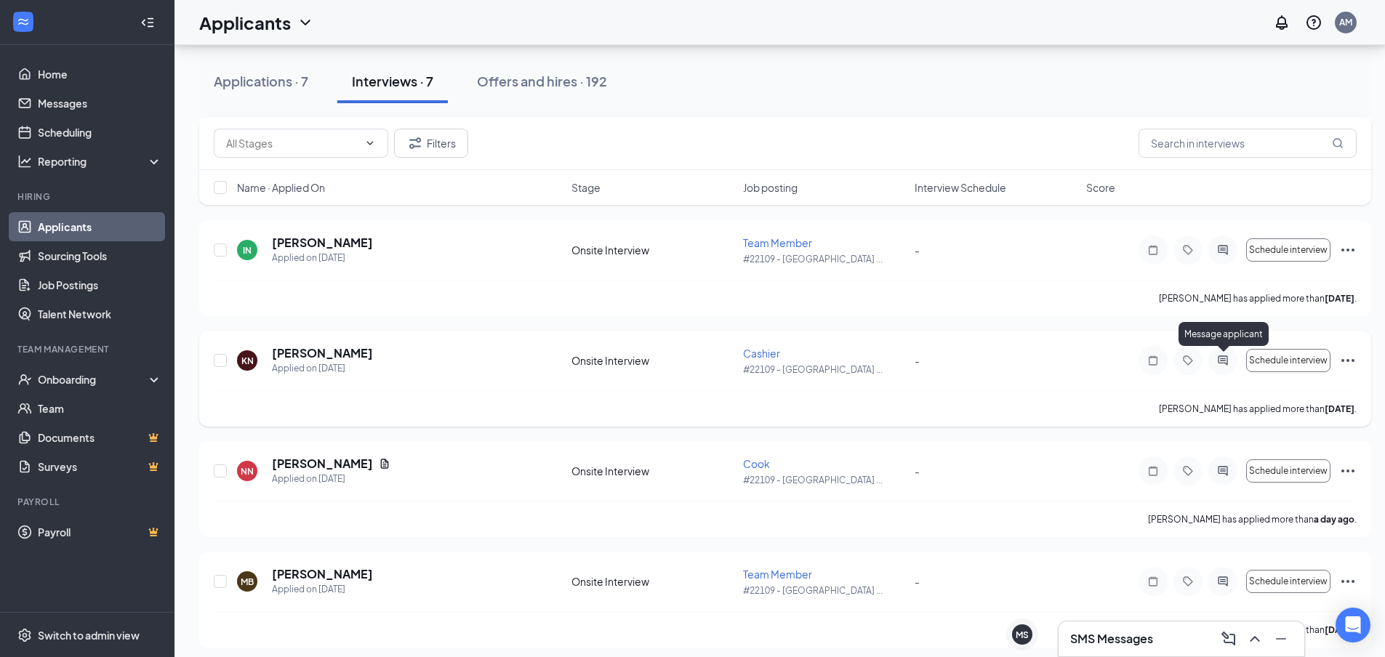
click at [1224, 360] on icon "ActiveChat" at bounding box center [1222, 361] width 17 height 12
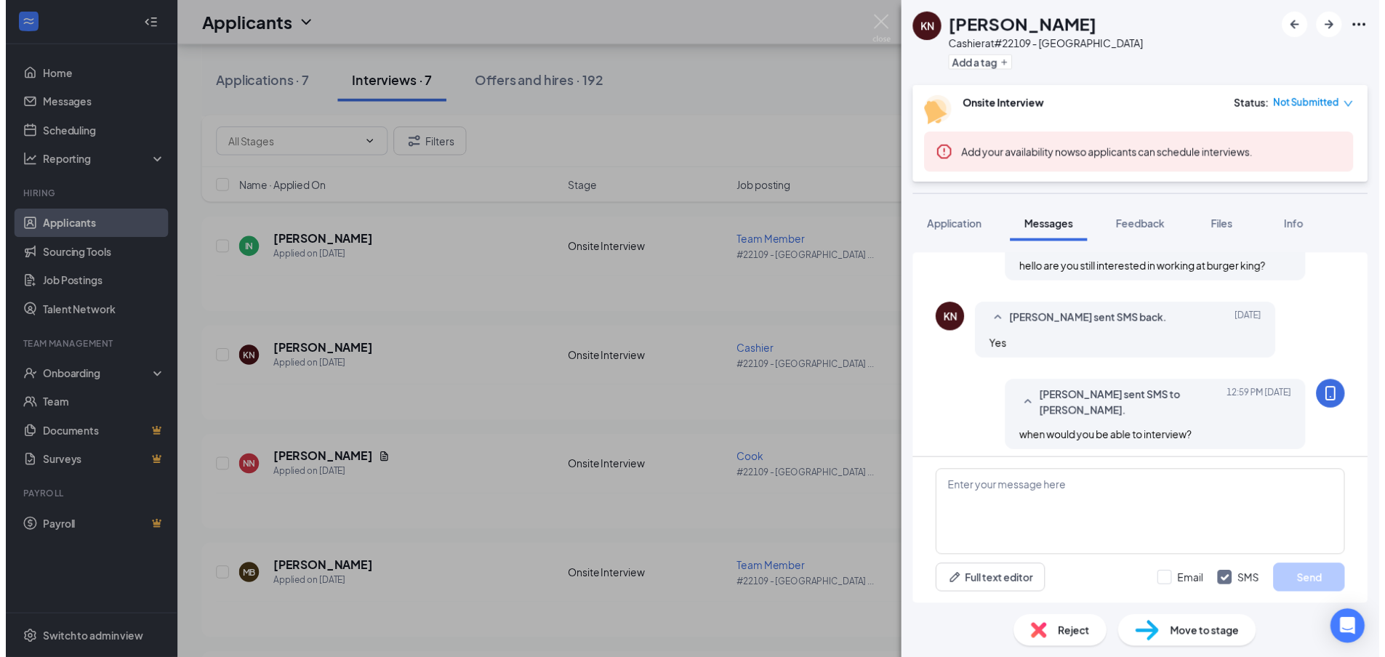
scroll to position [520, 0]
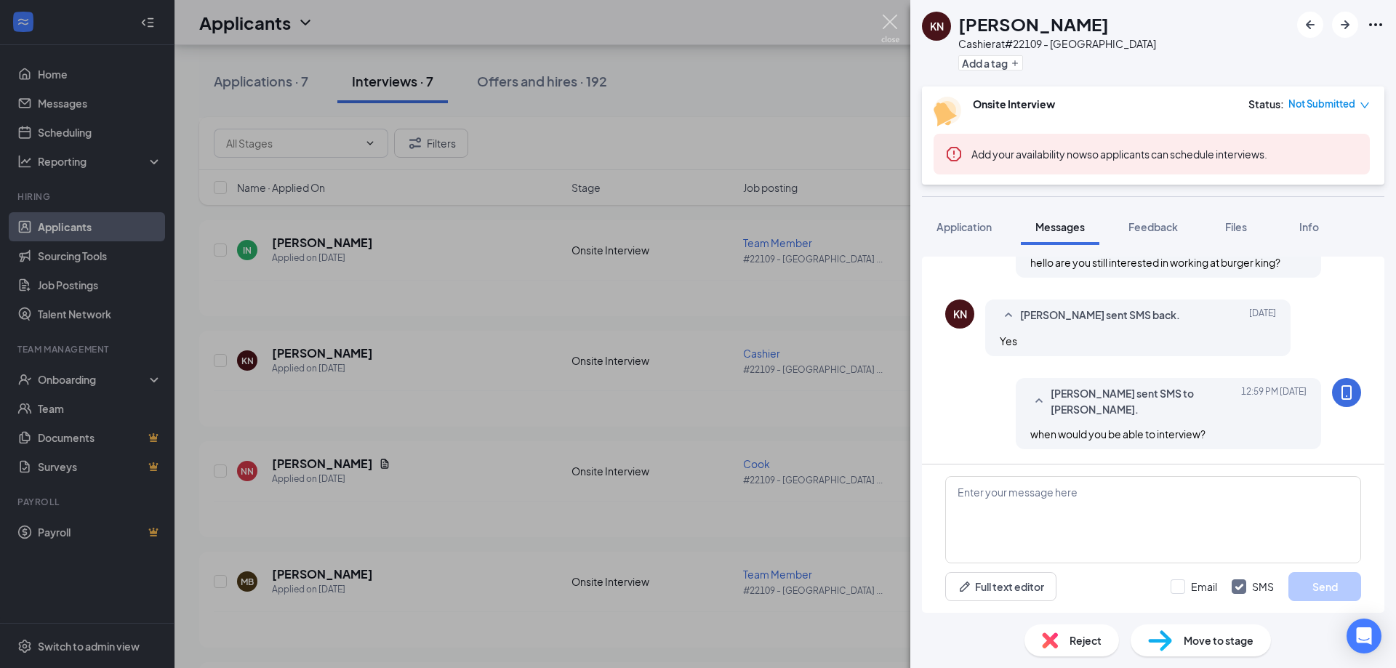
click at [882, 22] on img at bounding box center [890, 29] width 18 height 28
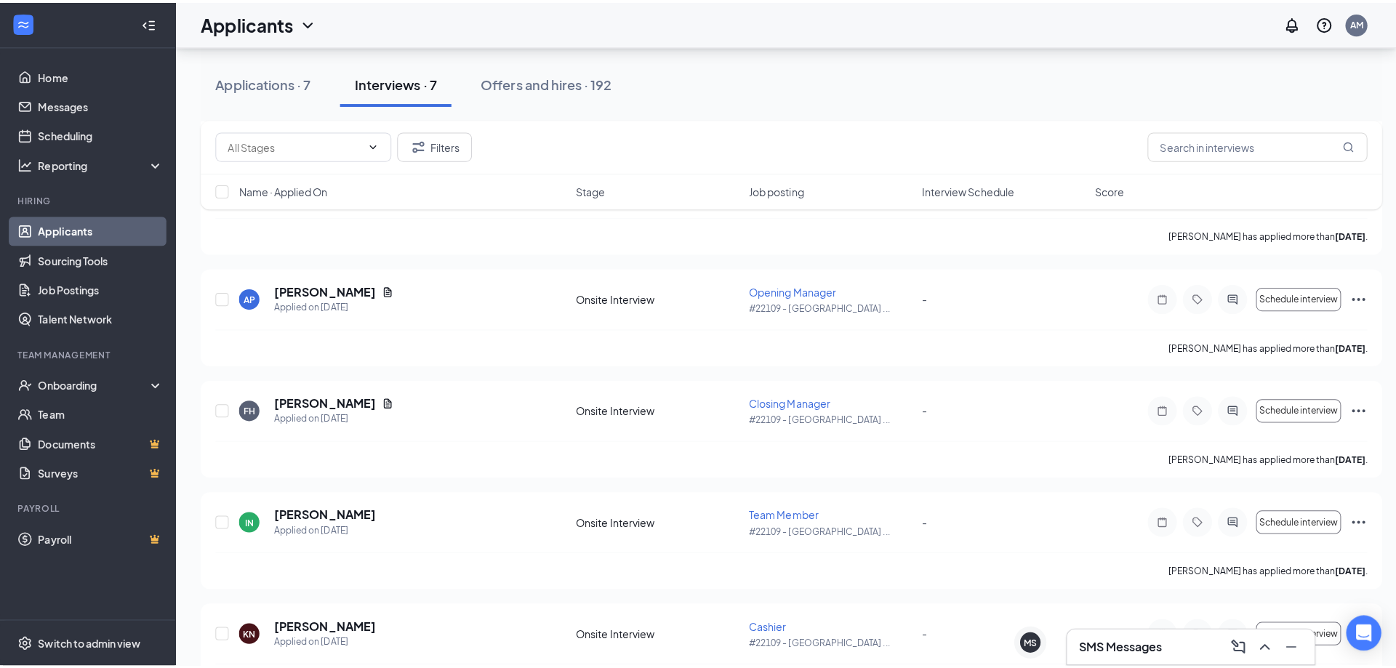
scroll to position [1171, 0]
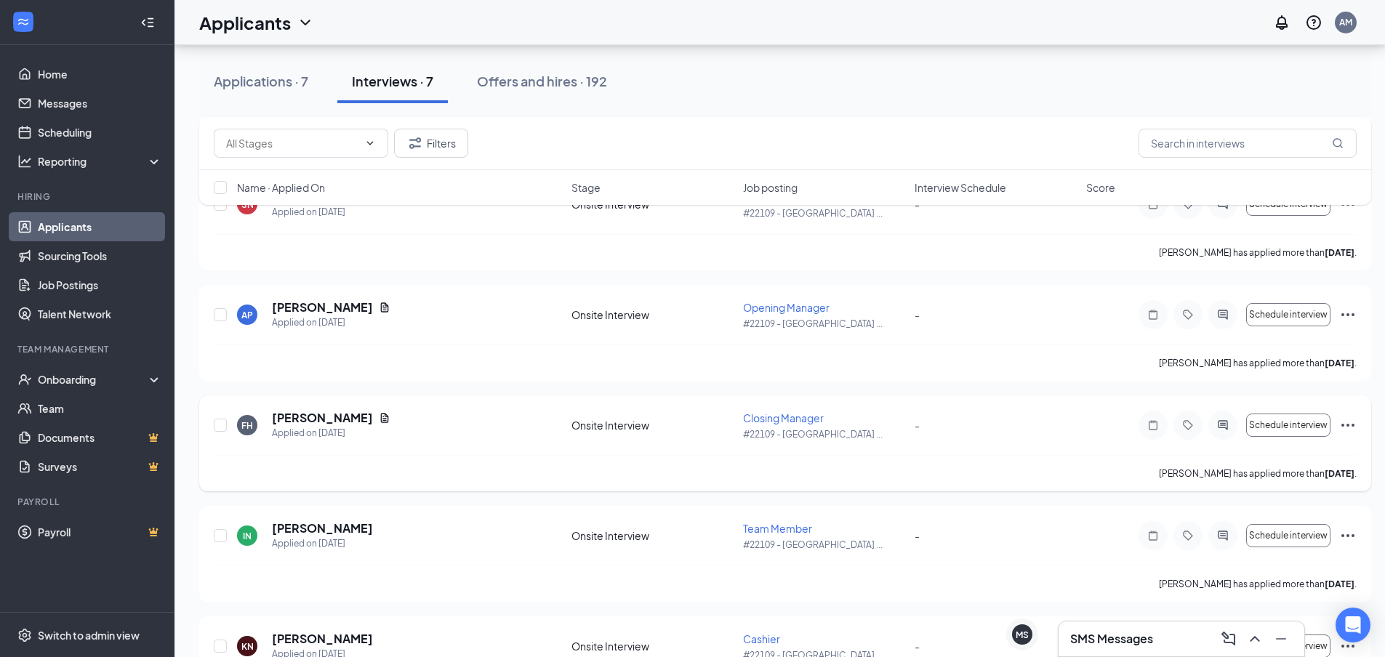
click at [1223, 422] on icon "ActiveChat" at bounding box center [1222, 426] width 17 height 12
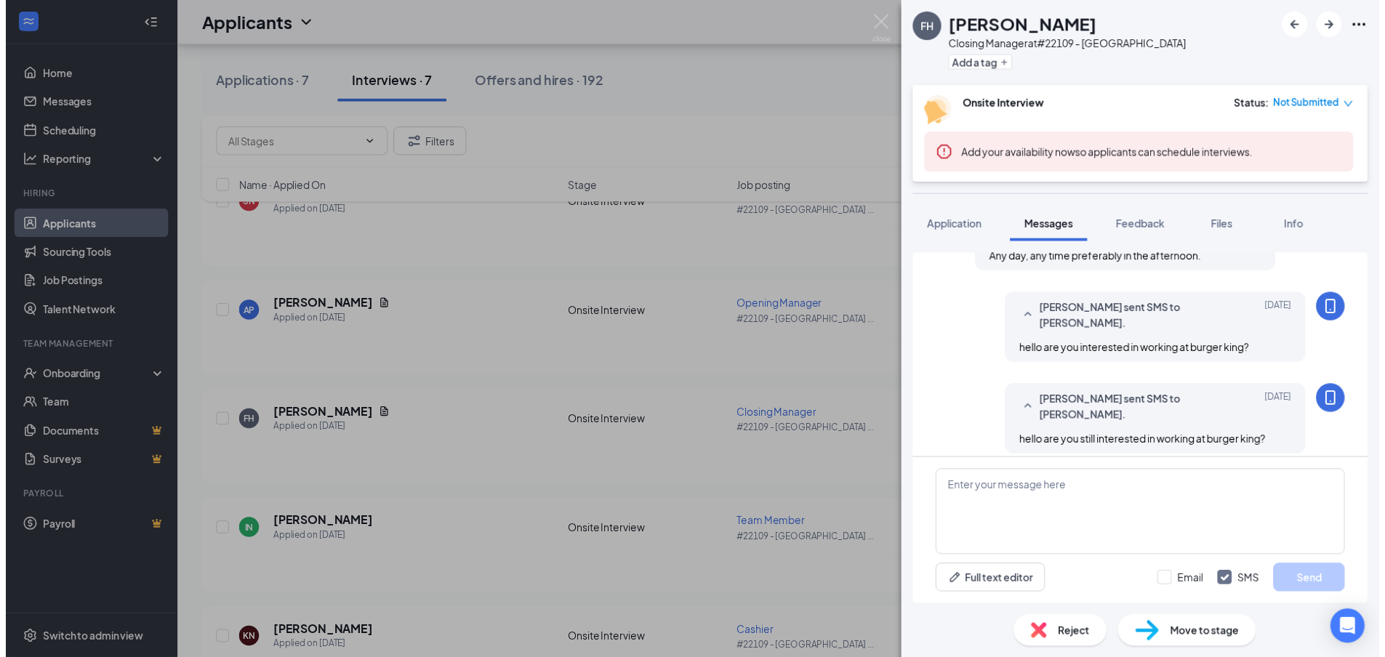
scroll to position [347, 0]
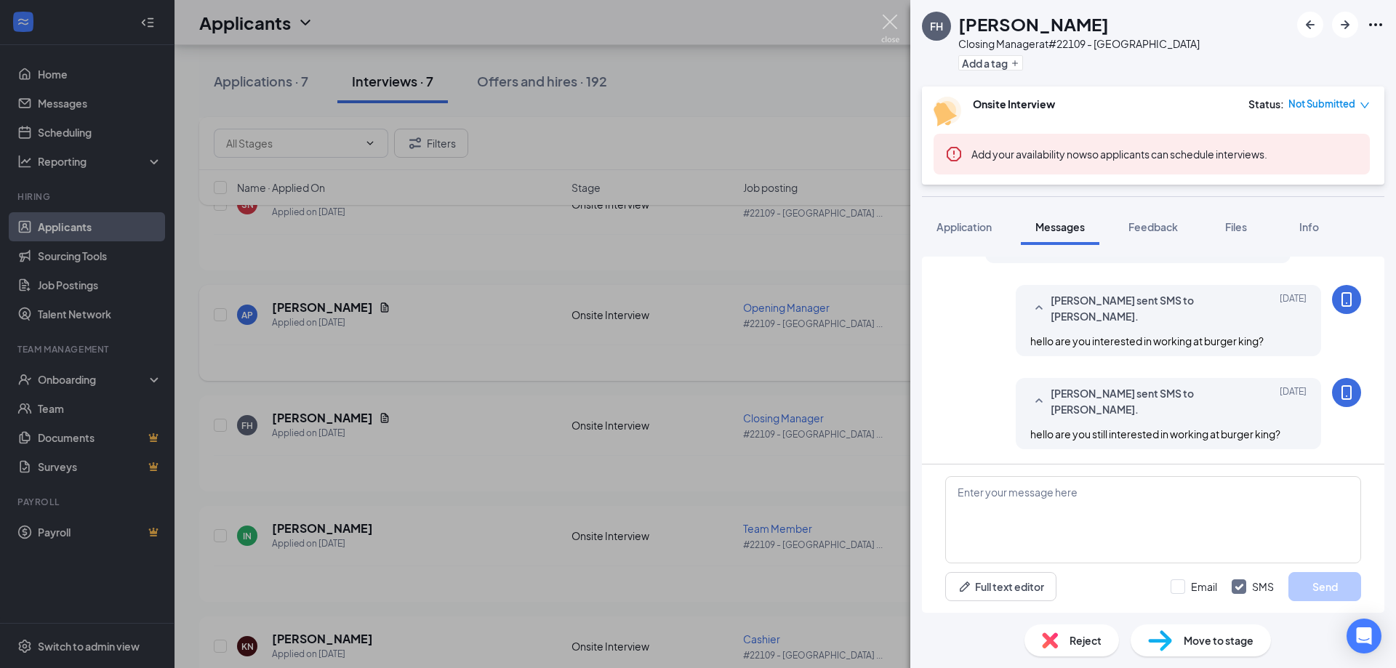
click at [886, 22] on img at bounding box center [890, 29] width 18 height 28
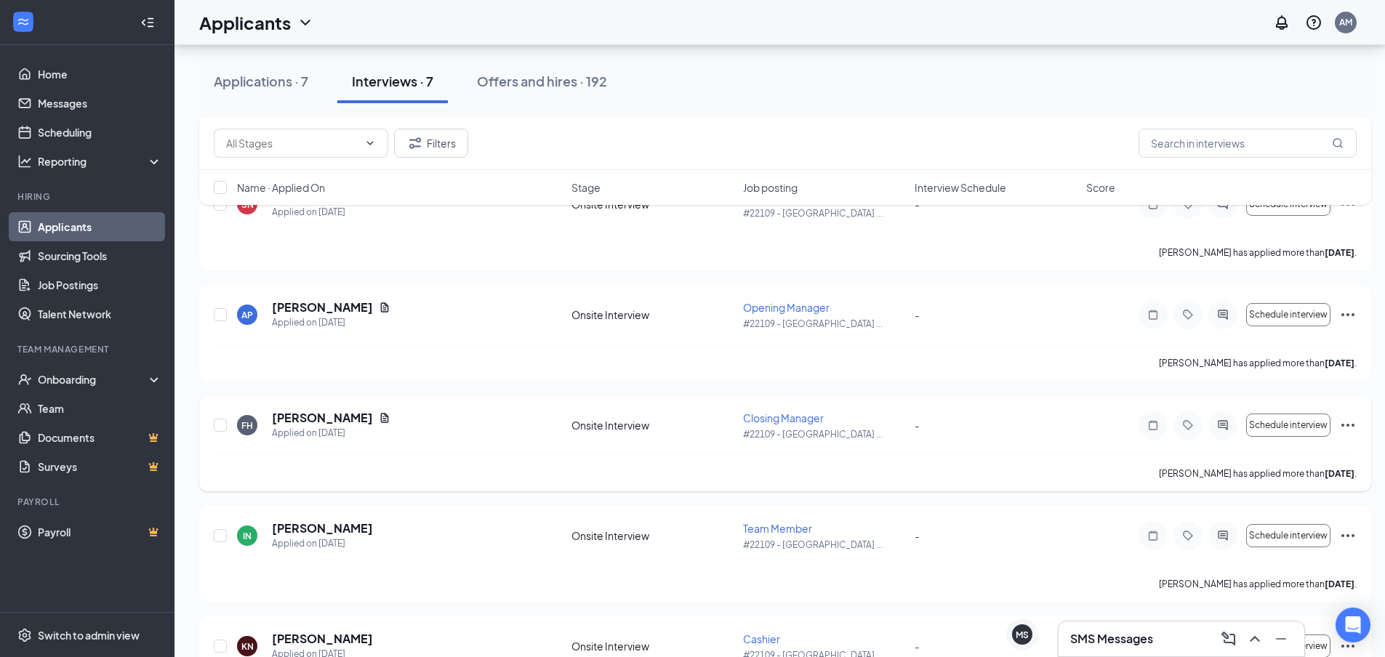
click at [1347, 432] on icon "Ellipses" at bounding box center [1347, 425] width 17 height 17
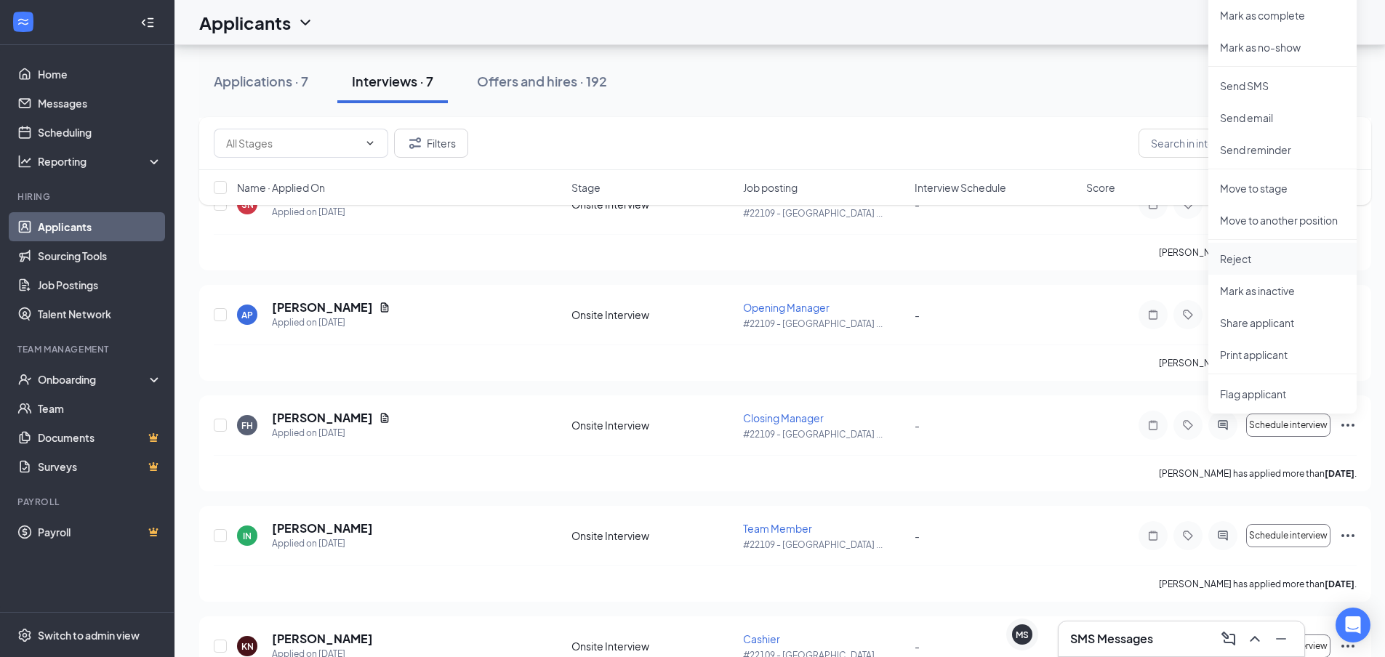
click at [1259, 254] on p "Reject" at bounding box center [1282, 259] width 125 height 15
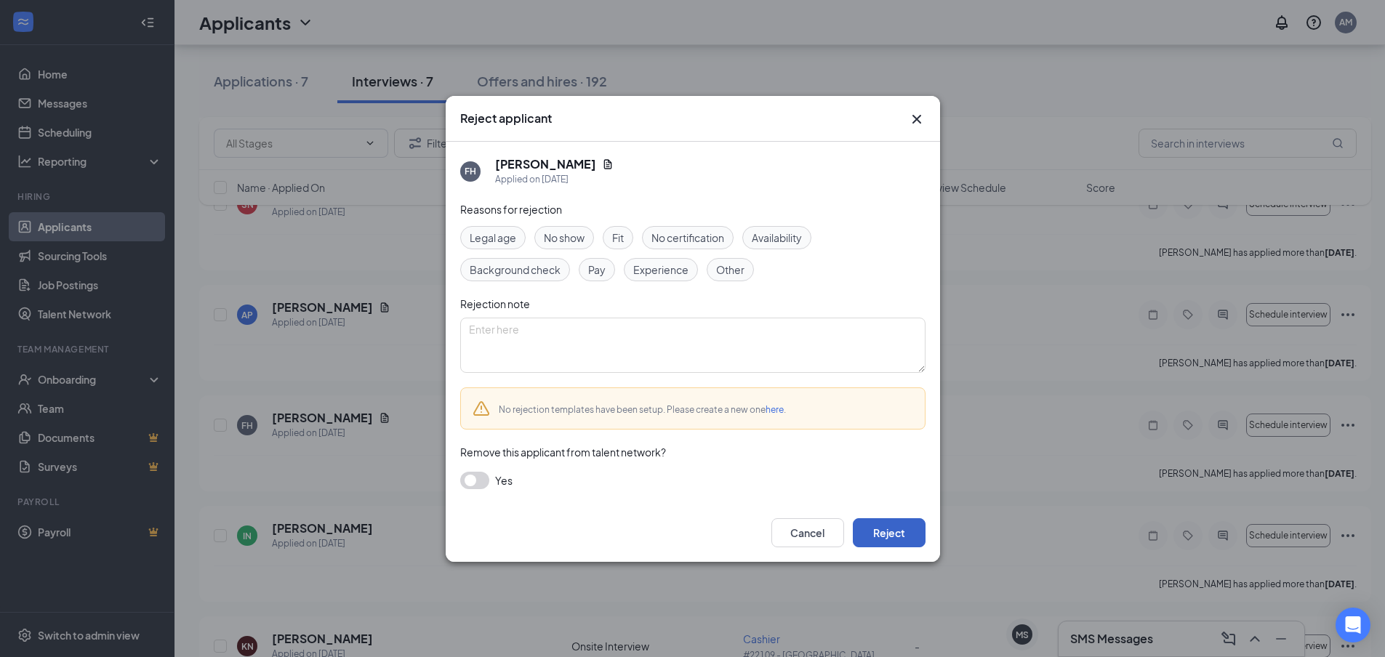
click at [891, 541] on button "Reject" at bounding box center [889, 532] width 73 height 29
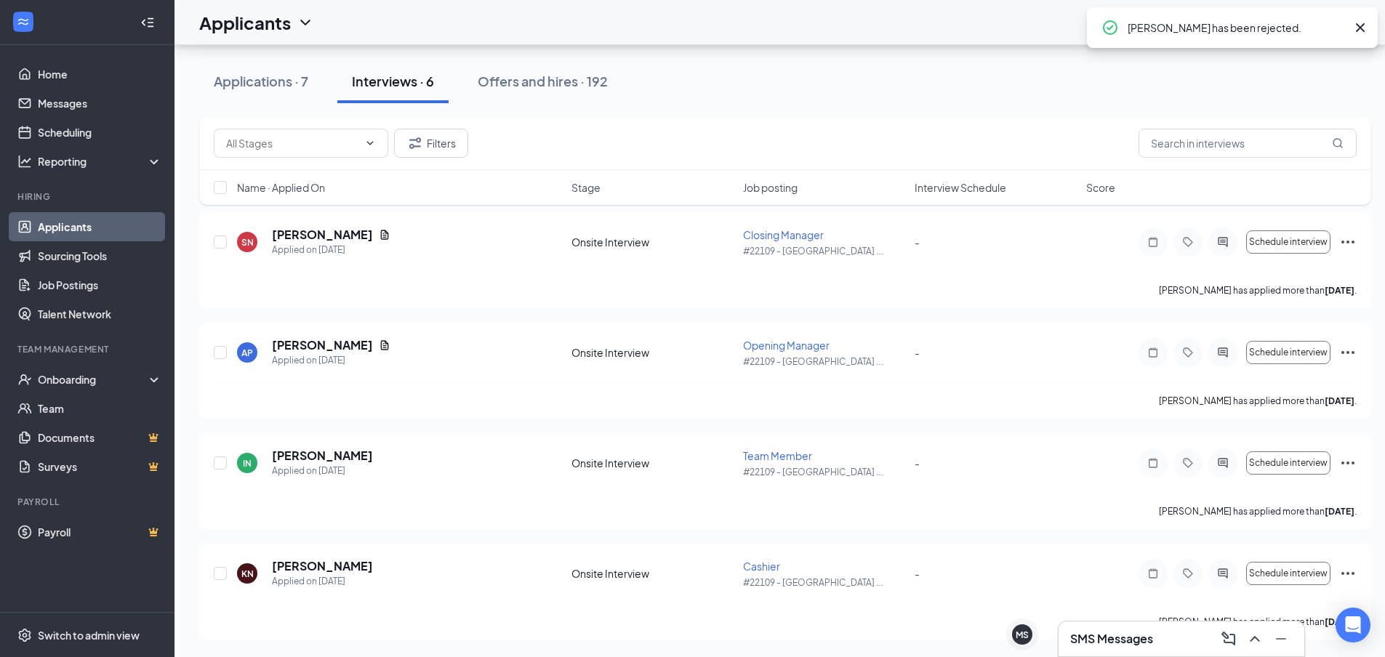
scroll to position [1023, 0]
click at [1222, 352] on icon "ActiveChat" at bounding box center [1222, 353] width 17 height 12
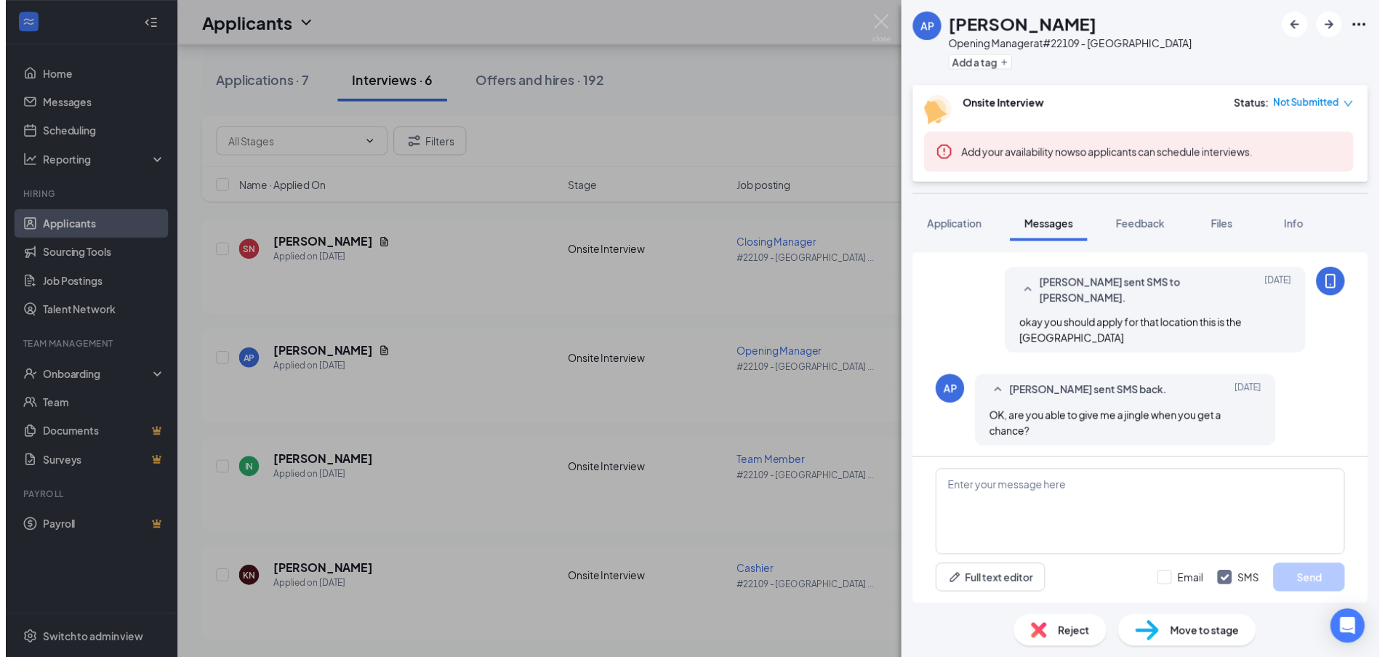
scroll to position [459, 0]
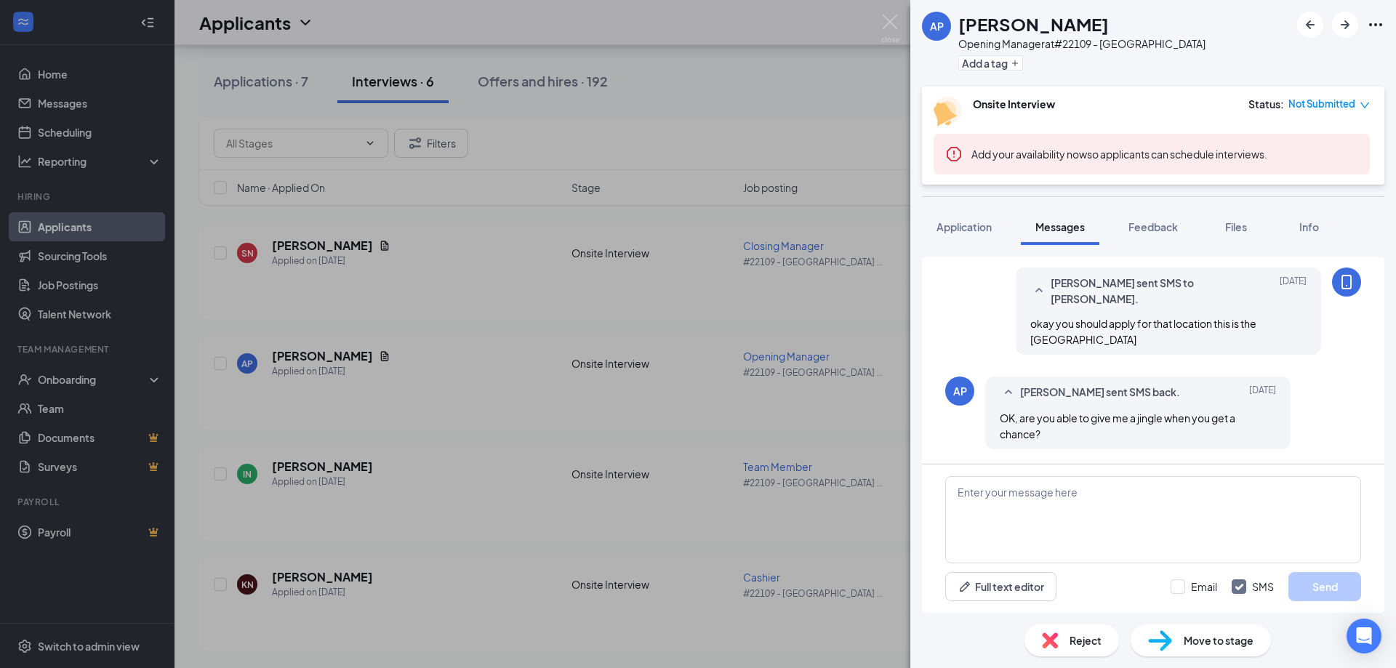
click at [891, 8] on div "AP April Perkins Opening Manager at #22109 - SOUTH FARGO Add a tag Onsite Inter…" at bounding box center [698, 334] width 1396 height 668
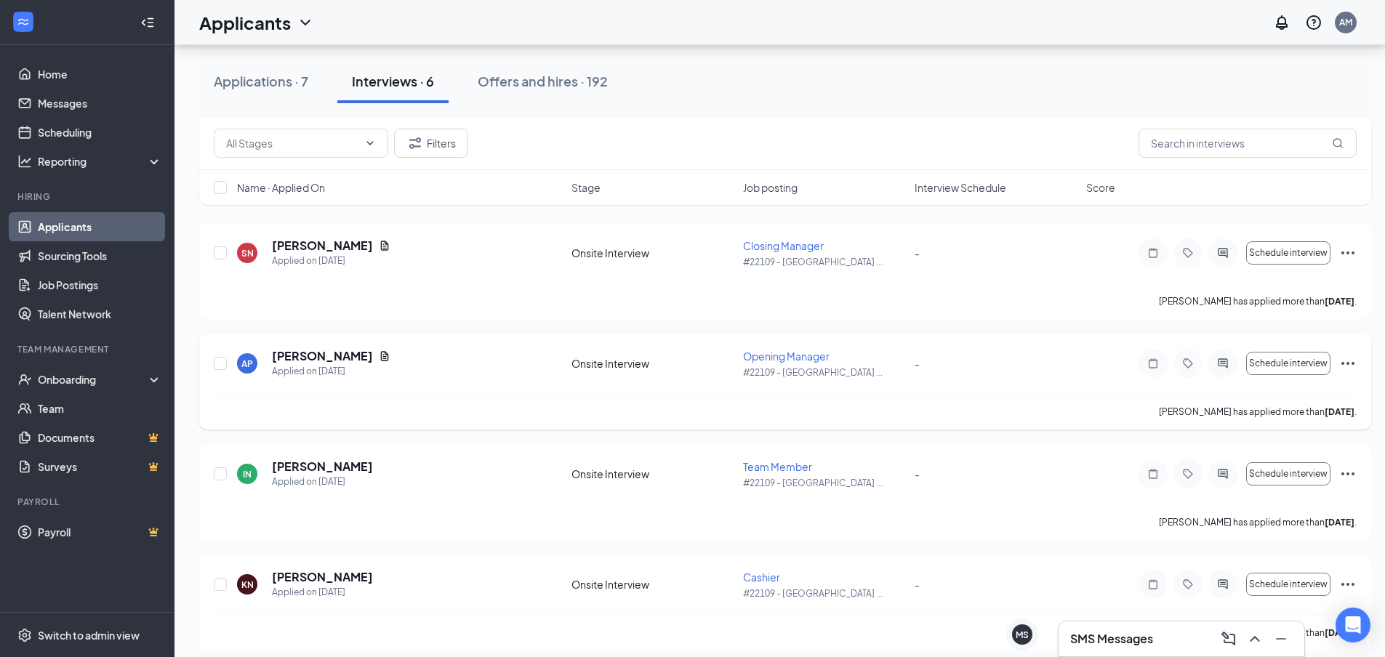
click at [1350, 366] on icon "Ellipses" at bounding box center [1347, 363] width 17 height 17
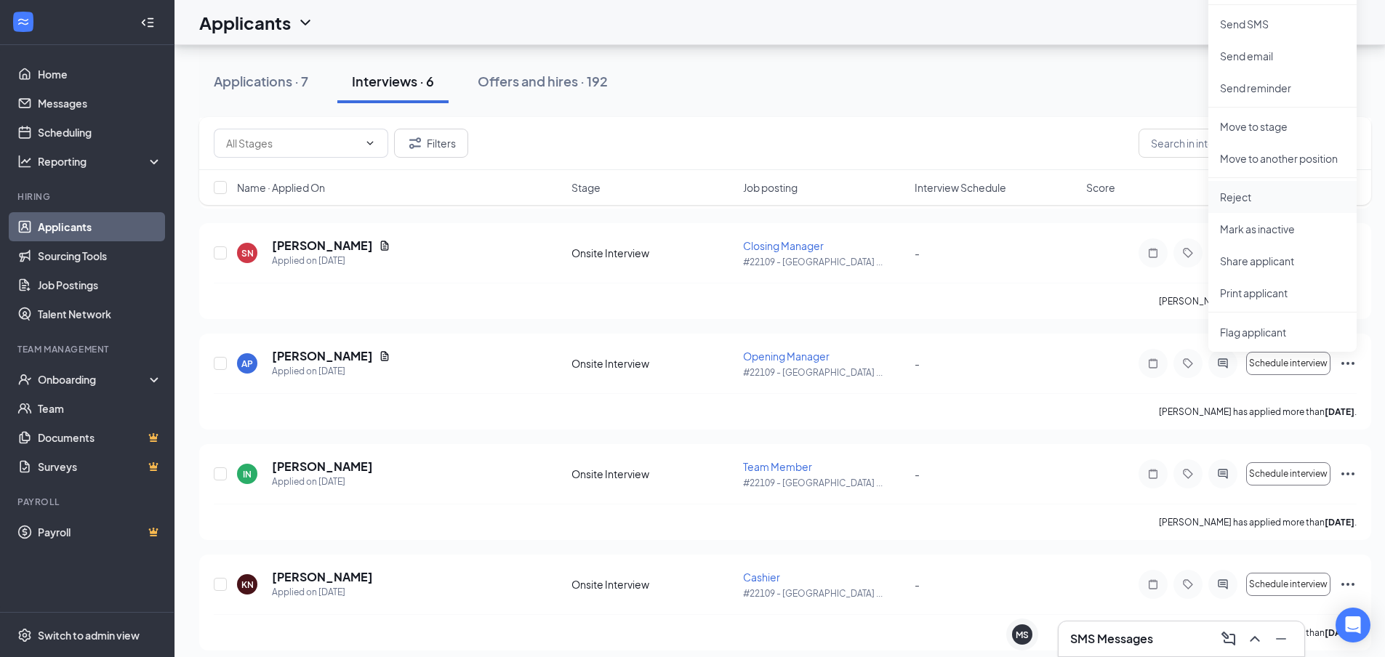
click at [1242, 195] on p "Reject" at bounding box center [1282, 197] width 125 height 15
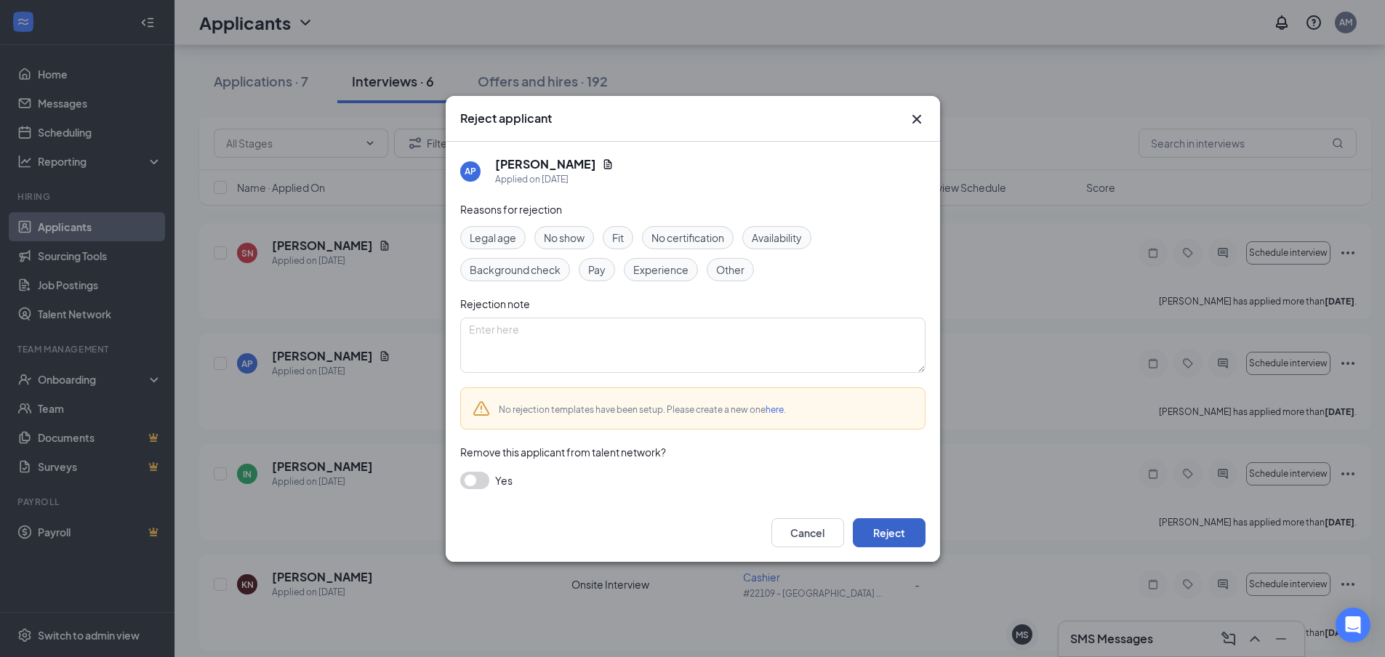
click at [896, 521] on button "Reject" at bounding box center [889, 532] width 73 height 29
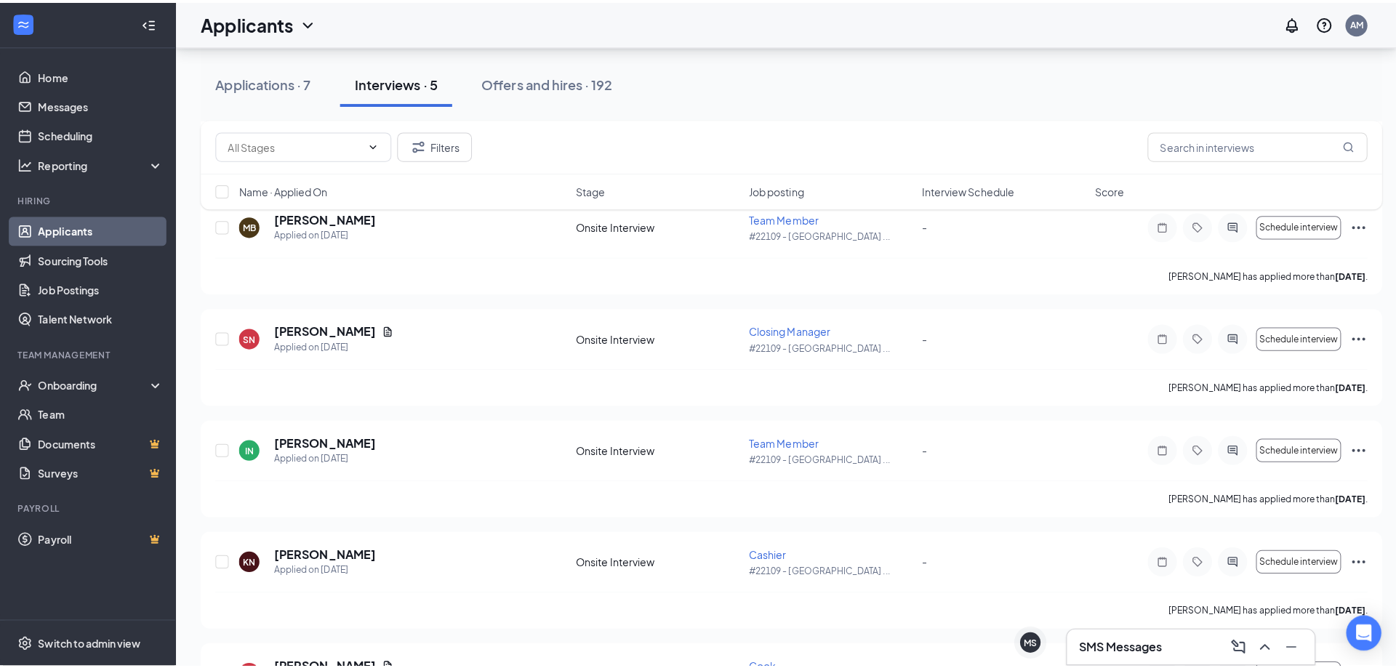
scroll to position [220, 0]
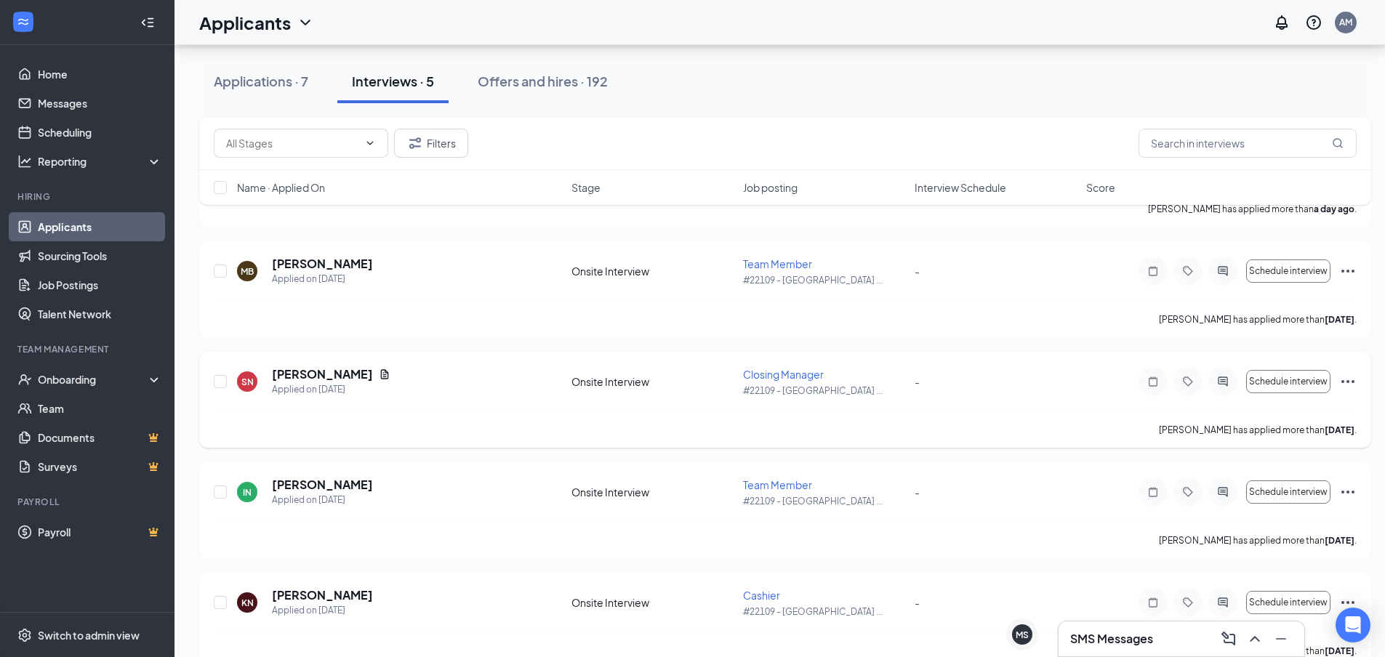
click at [1216, 385] on icon "ActiveChat" at bounding box center [1222, 382] width 17 height 12
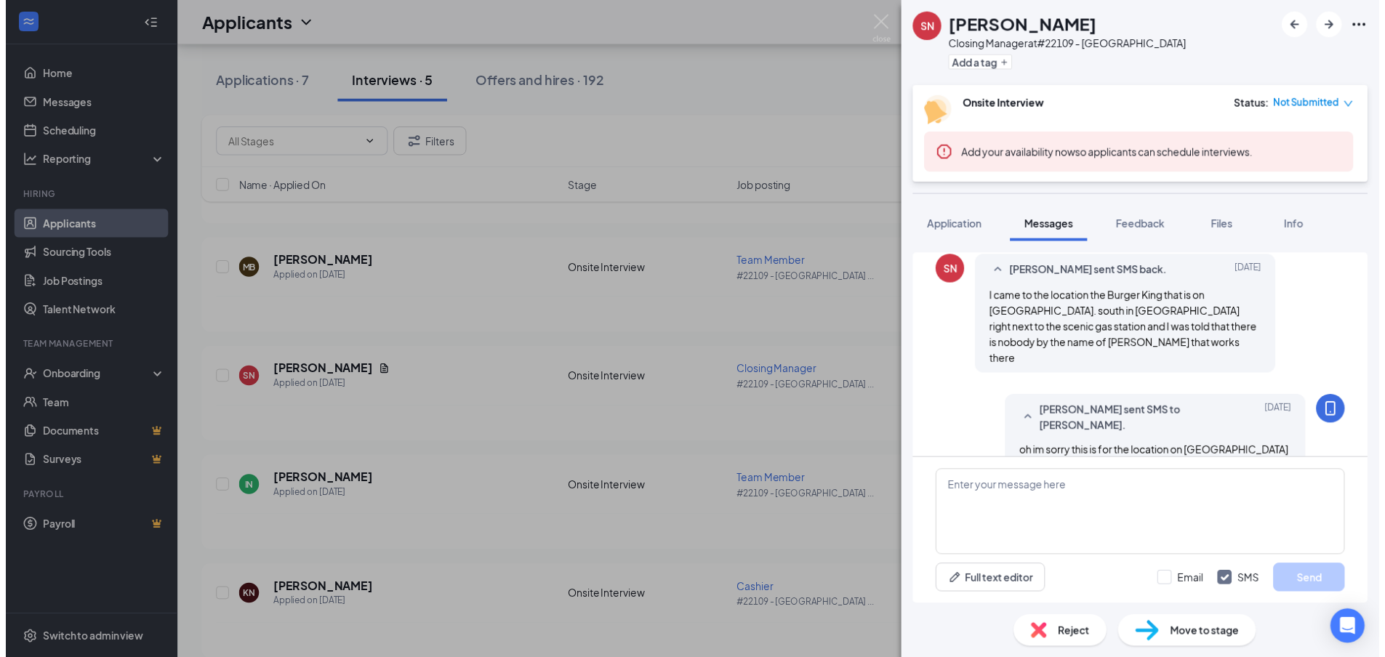
scroll to position [825, 0]
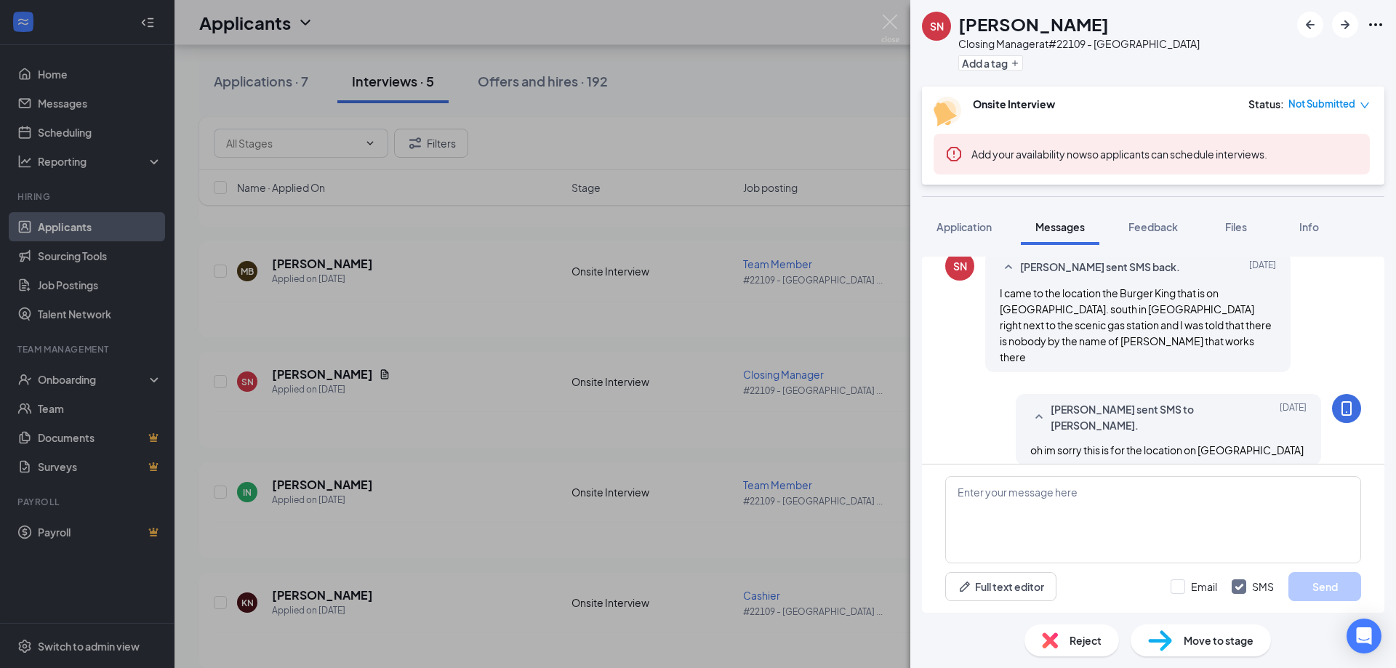
click at [898, 13] on div "SN Sonji Nash Closing Manager at #22109 - SOUTH FARGO Add a tag Onsite Intervie…" at bounding box center [698, 334] width 1396 height 668
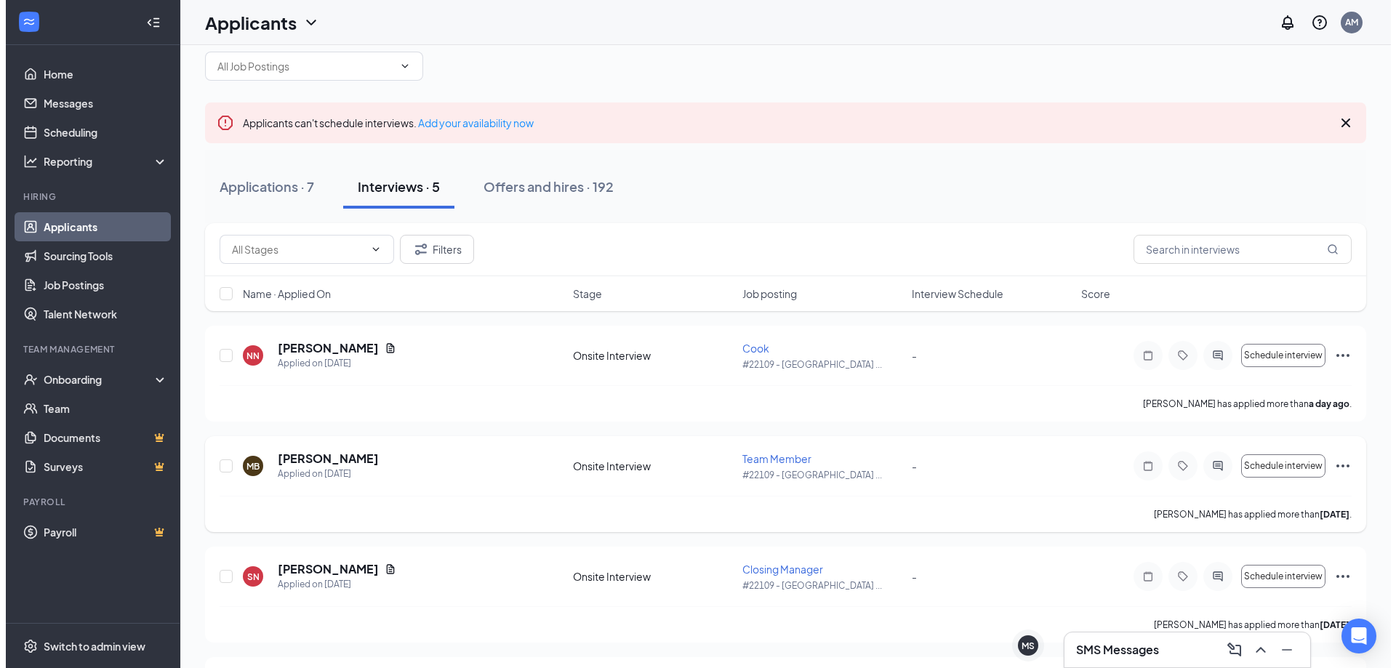
scroll to position [2, 0]
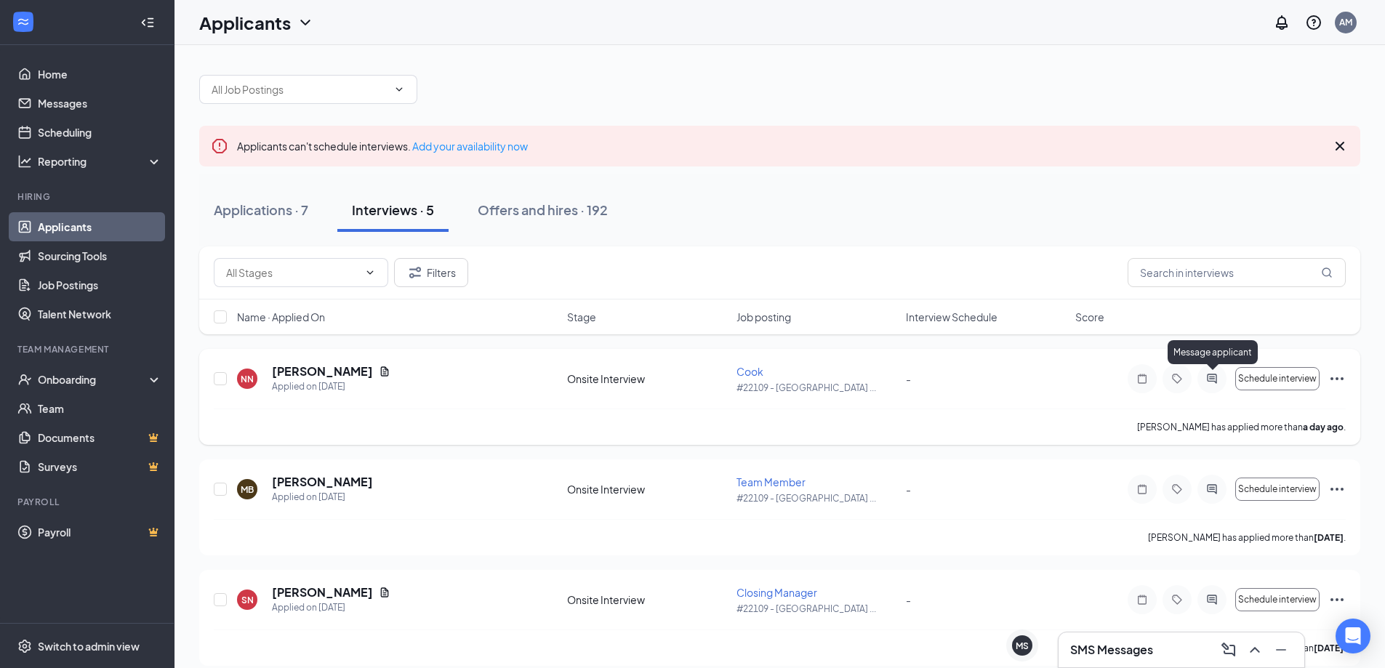
click at [1211, 377] on icon "ActiveChat" at bounding box center [1211, 378] width 9 height 9
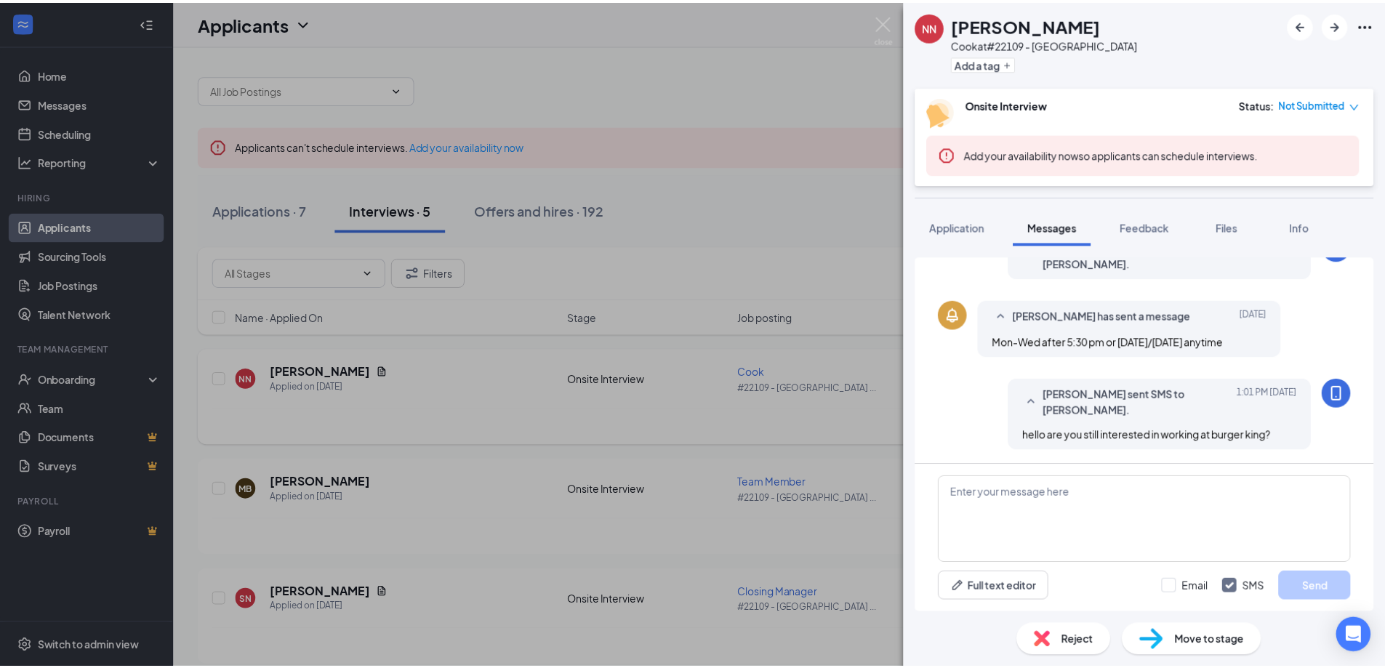
scroll to position [254, 0]
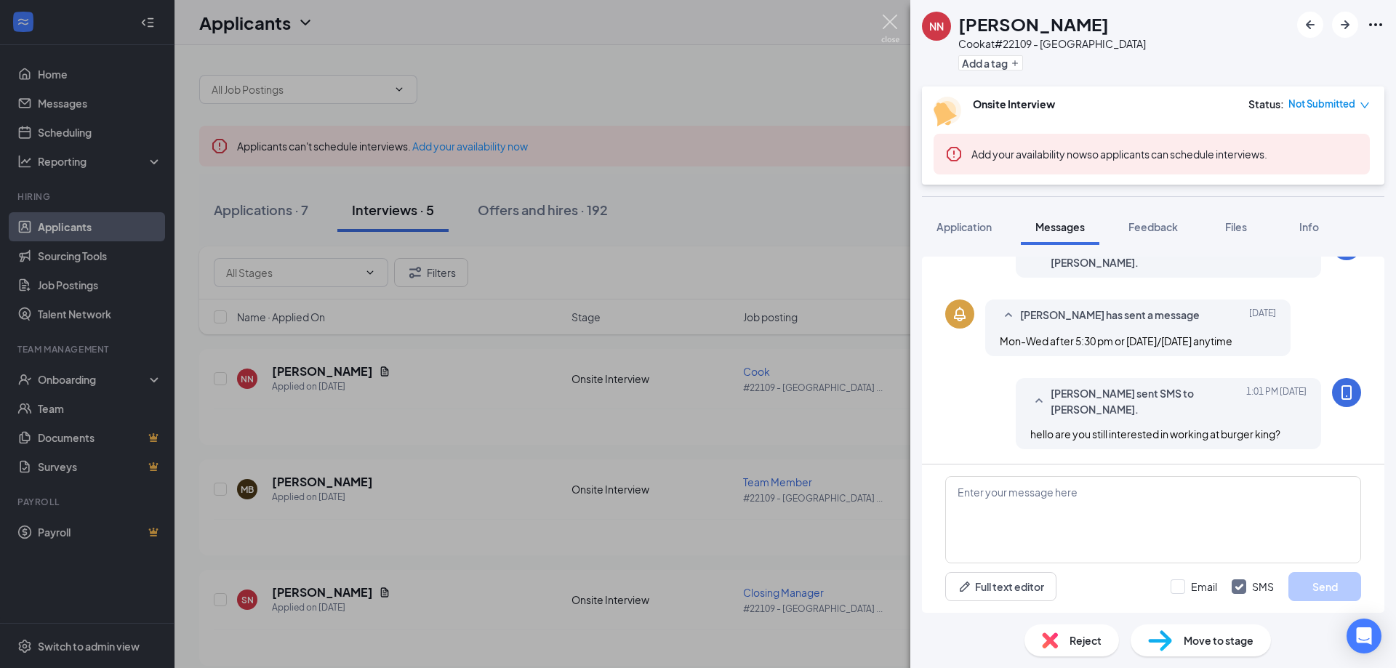
click at [894, 18] on img at bounding box center [890, 29] width 18 height 28
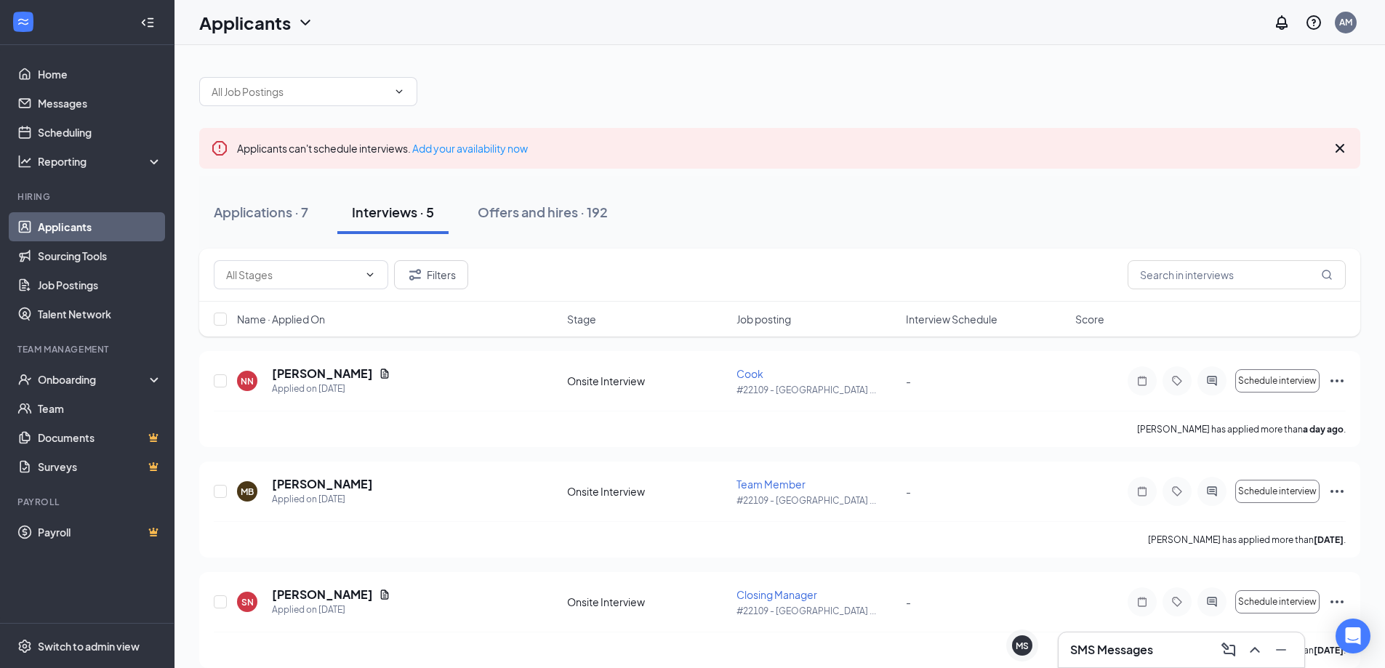
click at [386, 209] on div "Interviews · 5" at bounding box center [393, 212] width 82 height 18
click at [1339, 145] on icon "Cross" at bounding box center [1339, 148] width 17 height 17
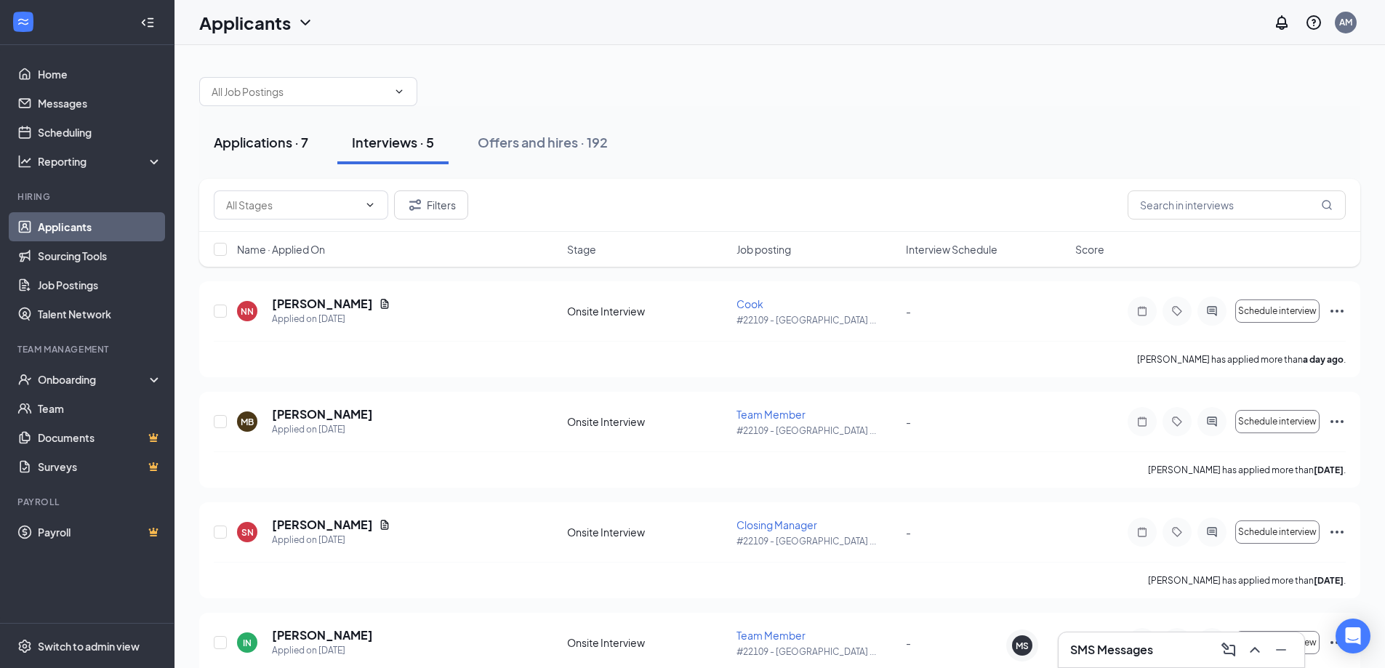
click at [291, 145] on div "Applications · 7" at bounding box center [261, 142] width 95 height 18
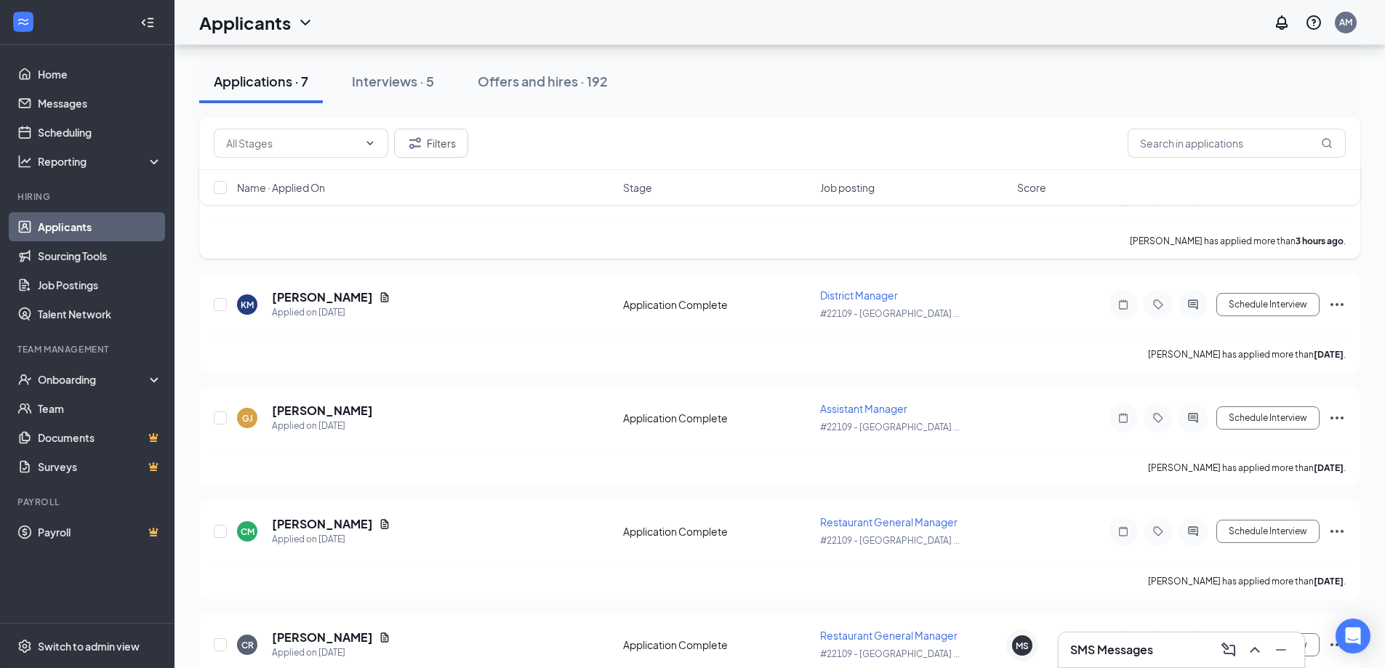
scroll to position [145, 0]
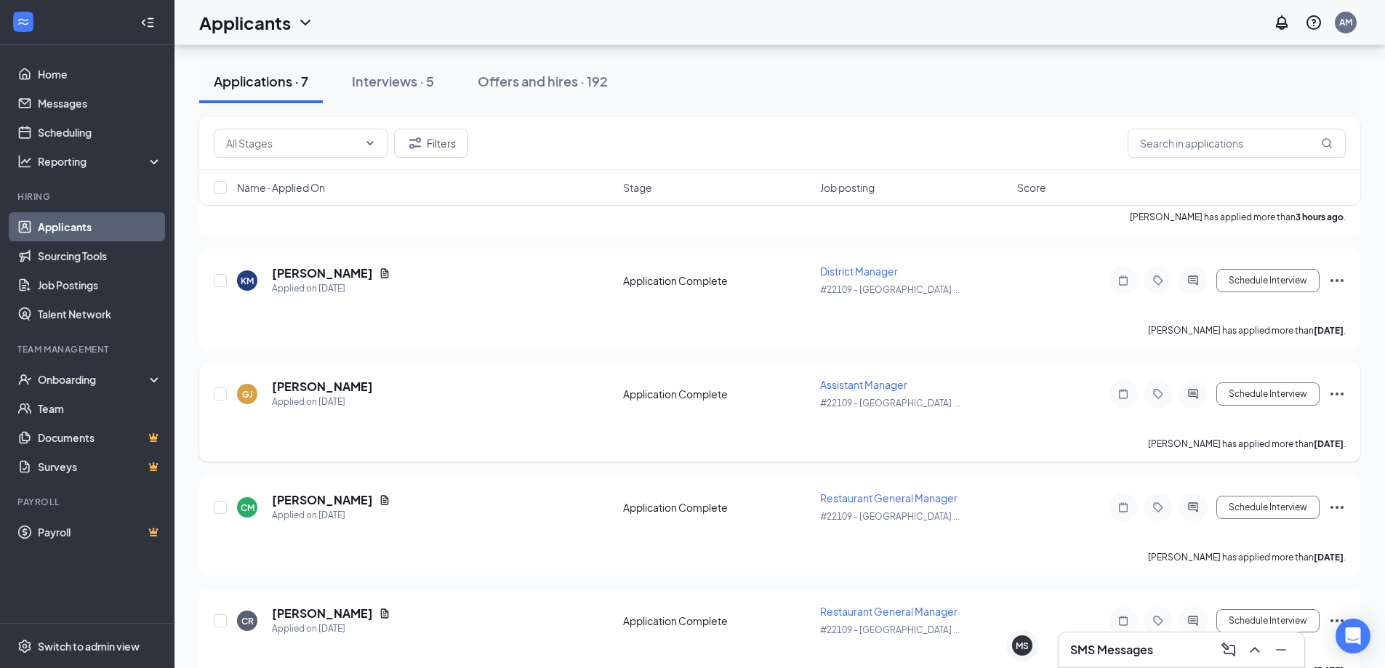
click at [1341, 400] on icon "Ellipses" at bounding box center [1336, 393] width 17 height 17
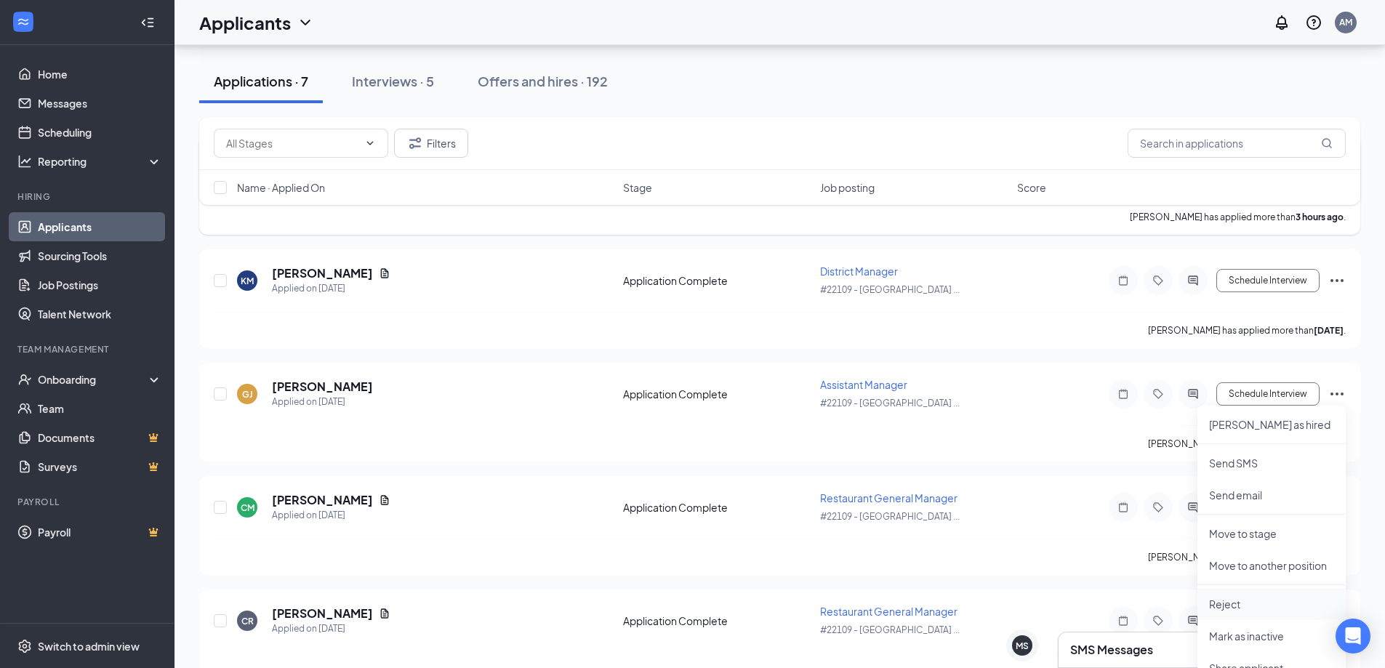
click at [1227, 597] on p "Reject" at bounding box center [1271, 604] width 125 height 15
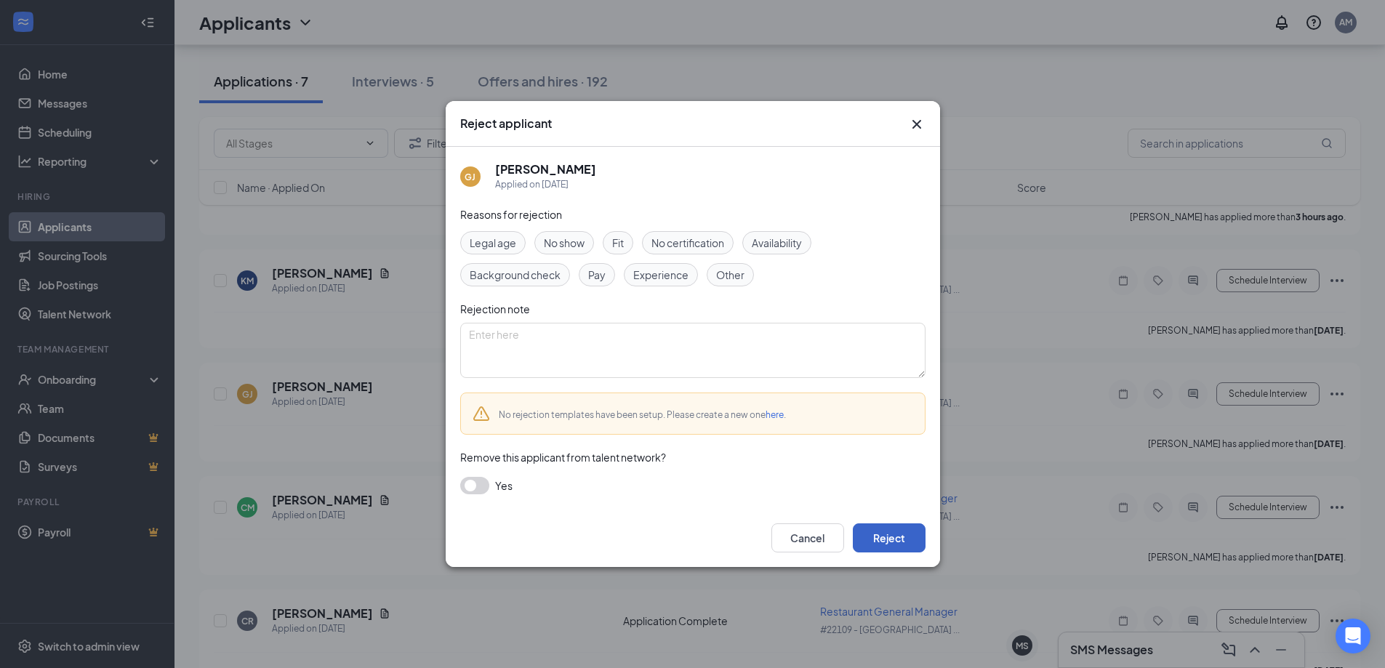
click at [891, 537] on button "Reject" at bounding box center [889, 537] width 73 height 29
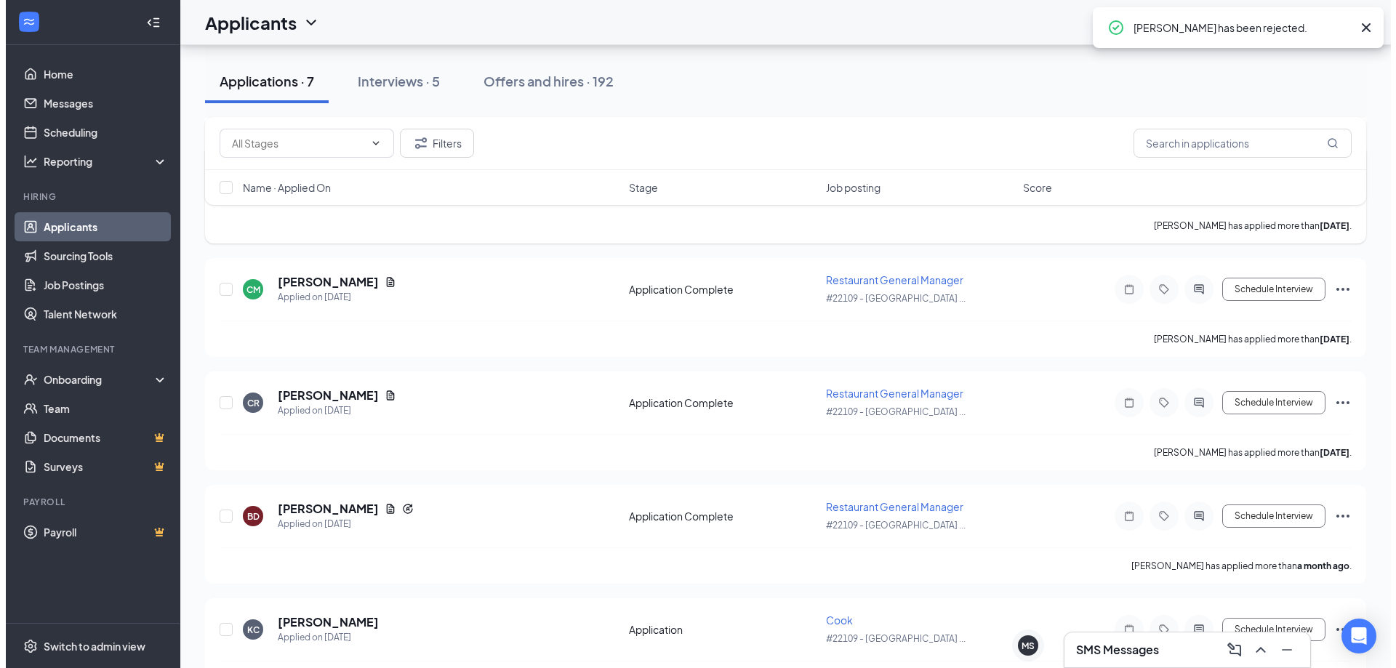
scroll to position [412, 0]
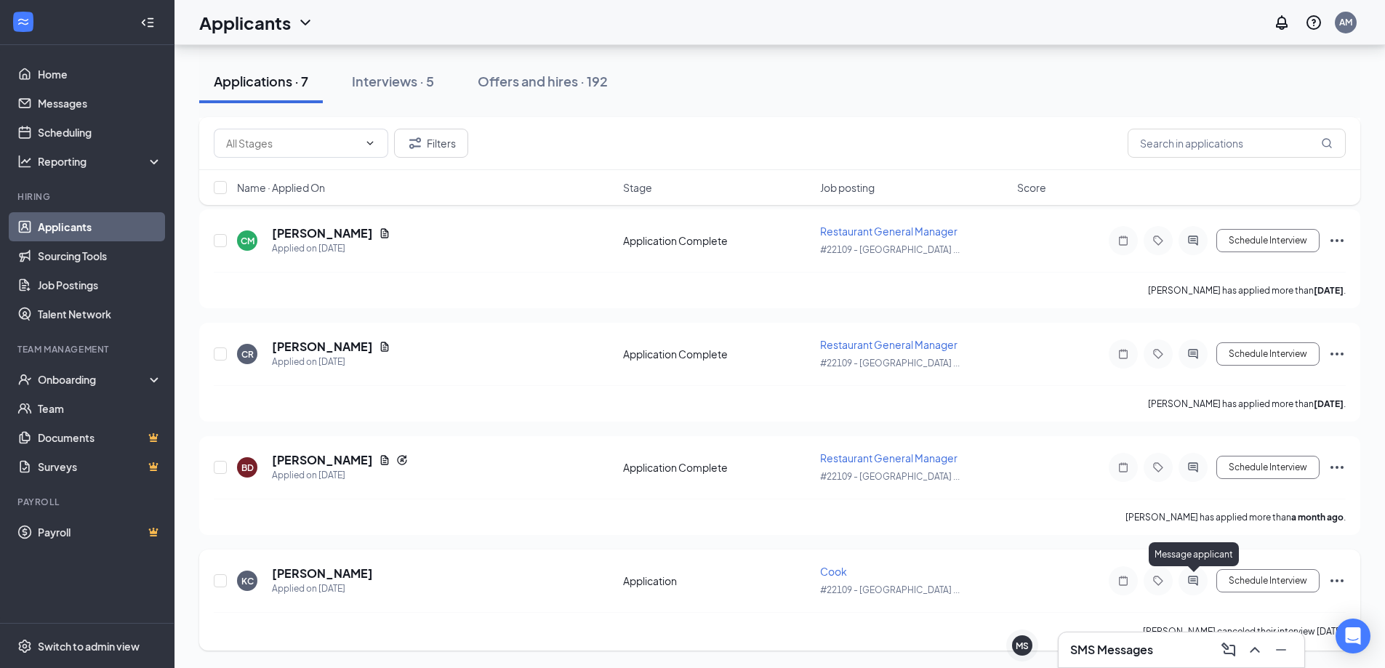
click at [1192, 580] on icon "ActiveChat" at bounding box center [1192, 581] width 17 height 12
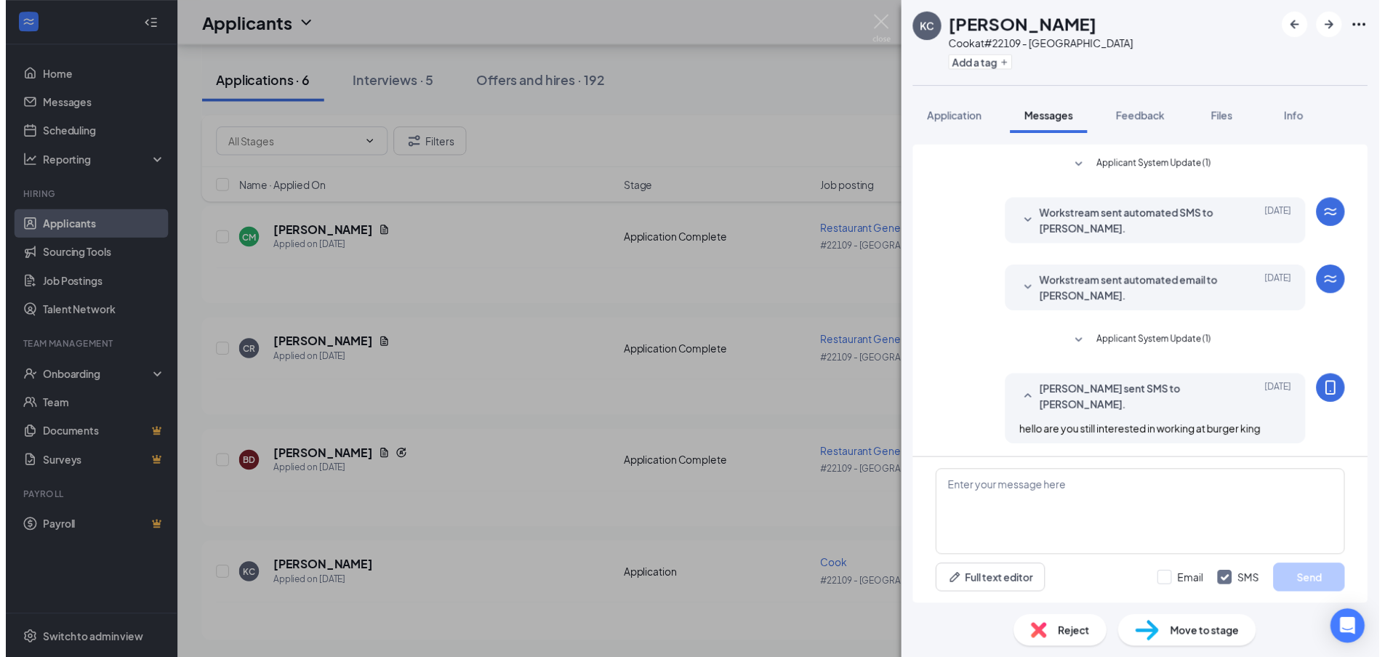
scroll to position [385, 0]
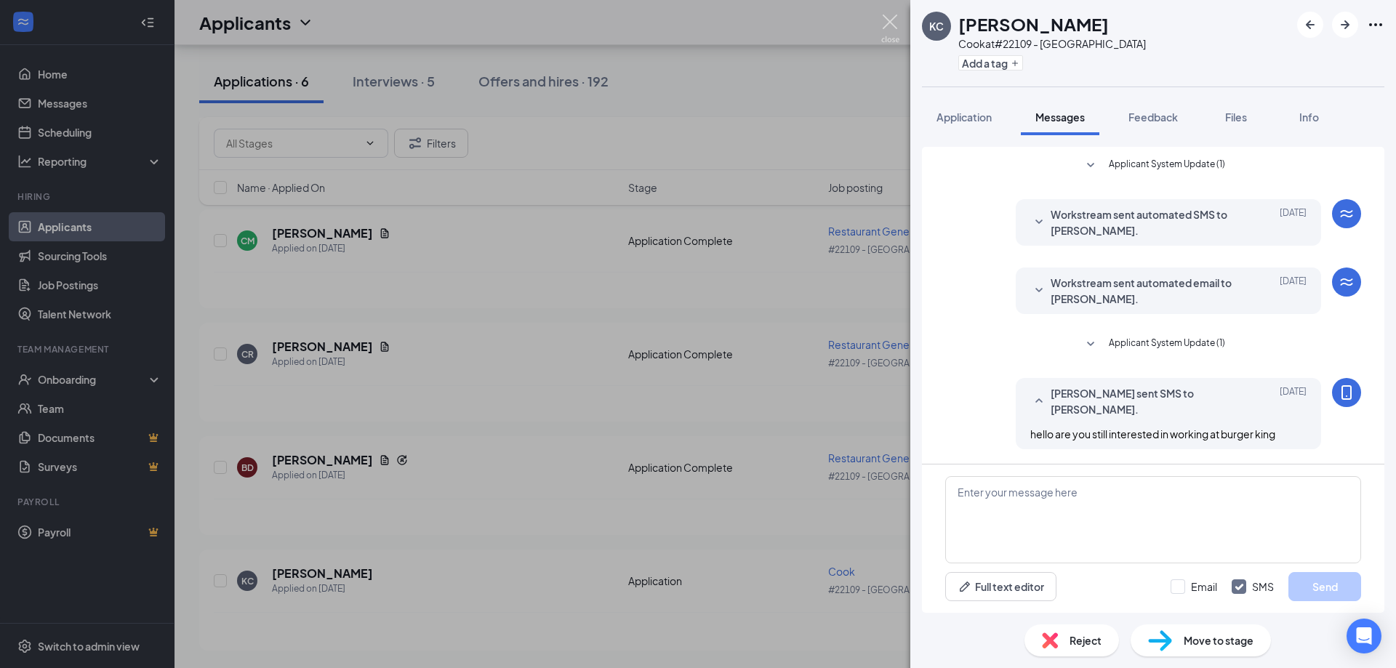
click at [887, 17] on img at bounding box center [890, 29] width 18 height 28
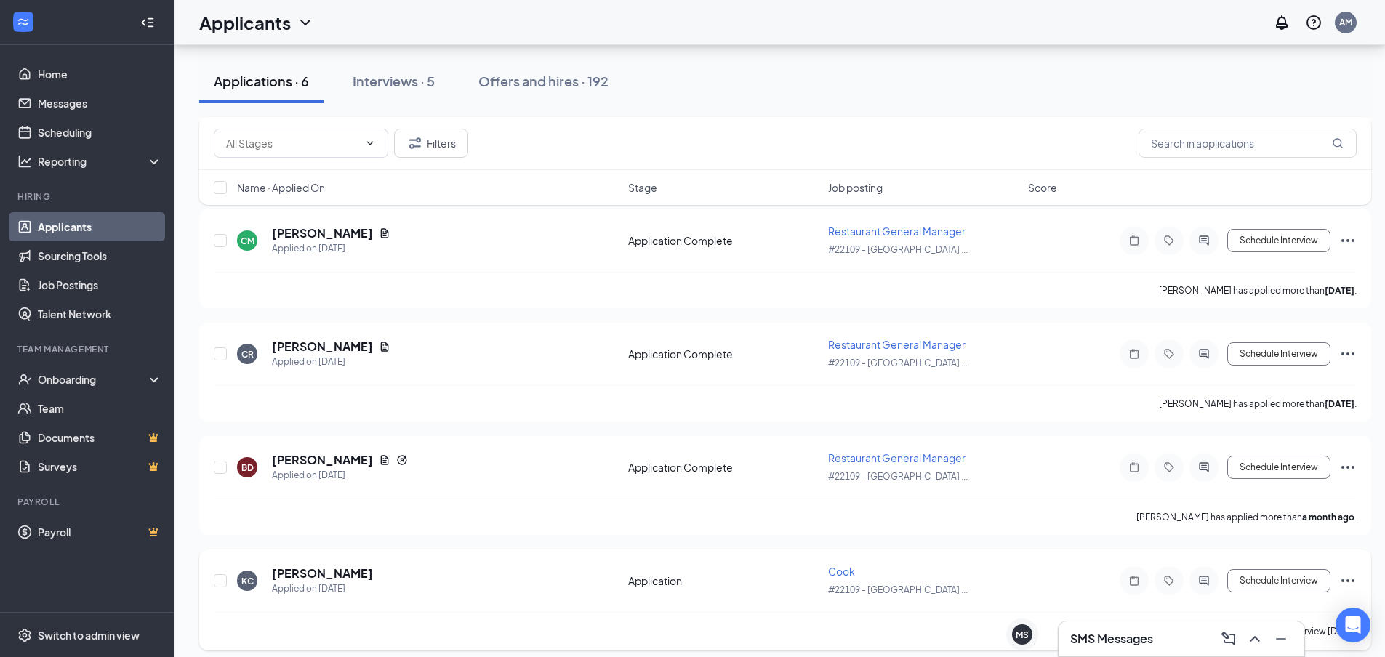
click at [1349, 582] on icon "Ellipses" at bounding box center [1347, 580] width 13 height 3
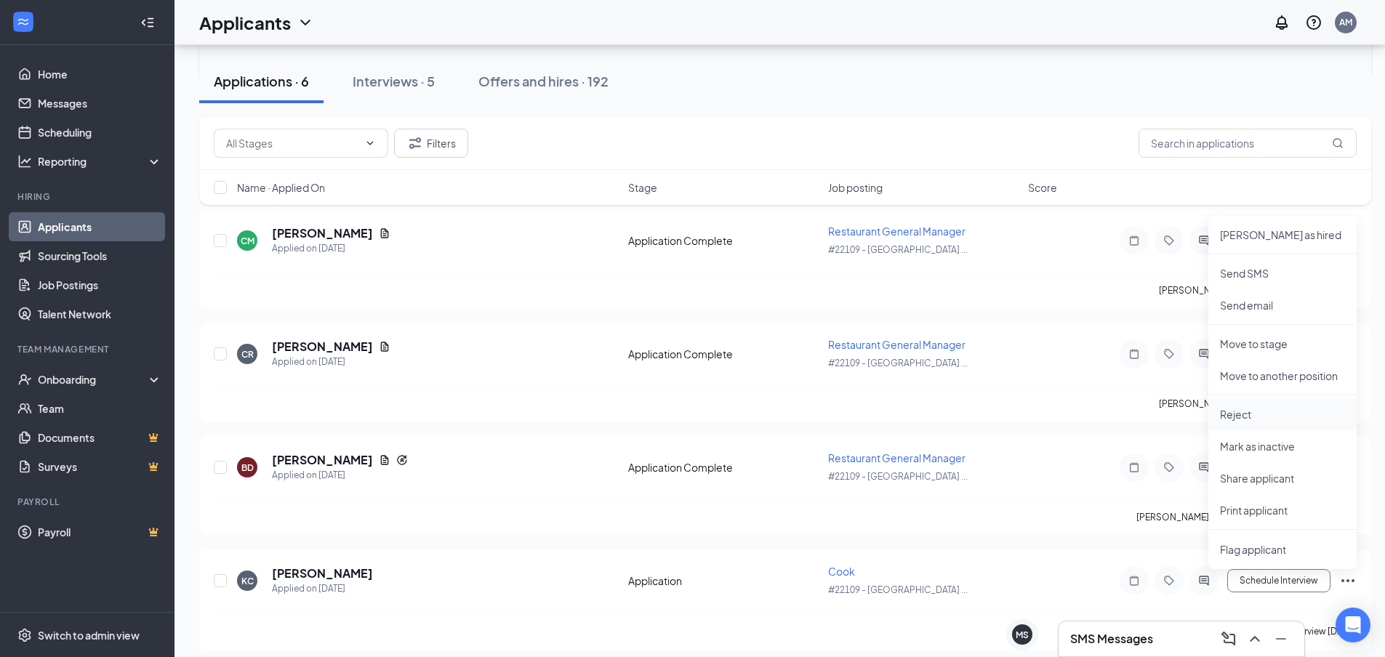
click at [1258, 416] on p "Reject" at bounding box center [1282, 414] width 125 height 15
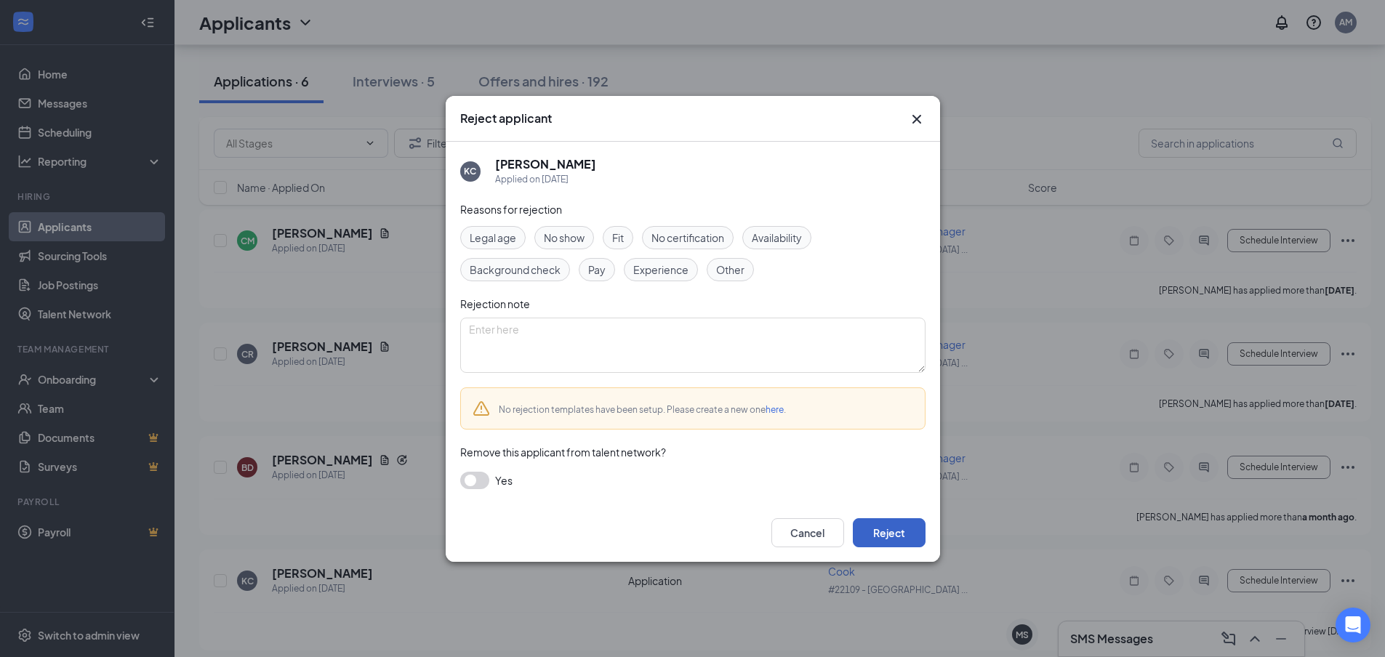
click at [865, 539] on button "Reject" at bounding box center [889, 532] width 73 height 29
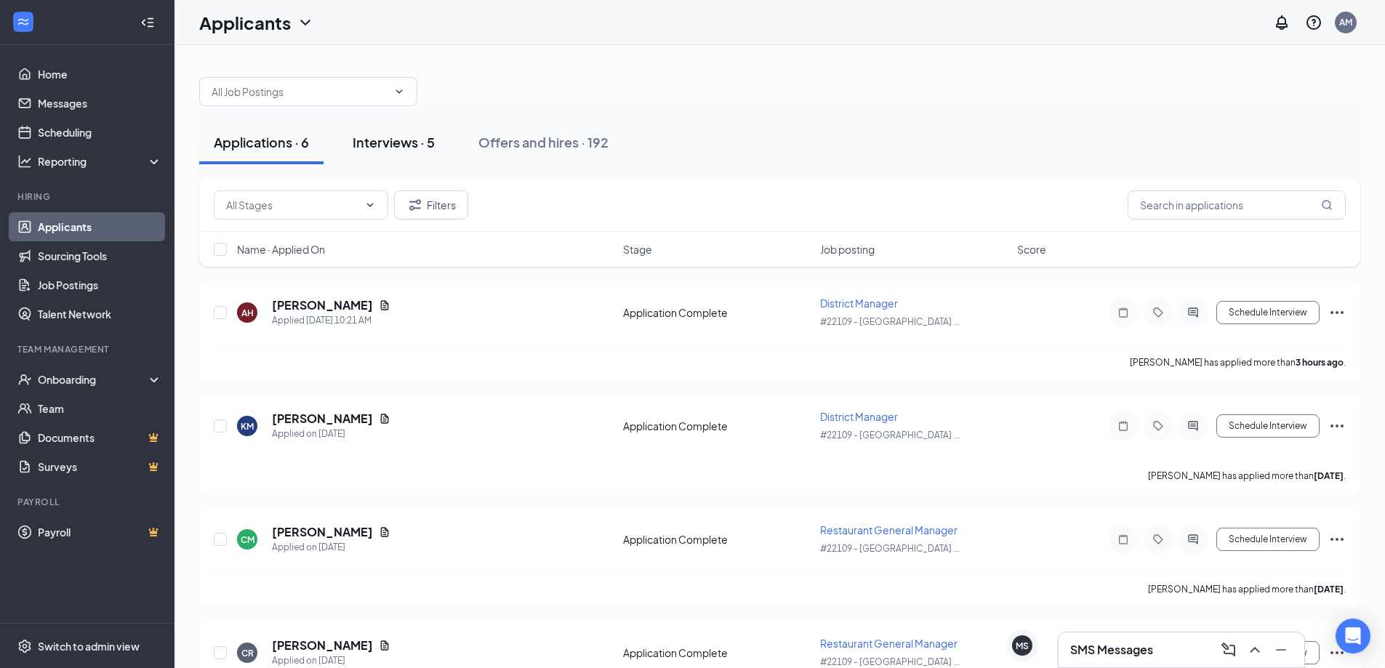
click at [369, 150] on div "Interviews · 5" at bounding box center [394, 142] width 82 height 18
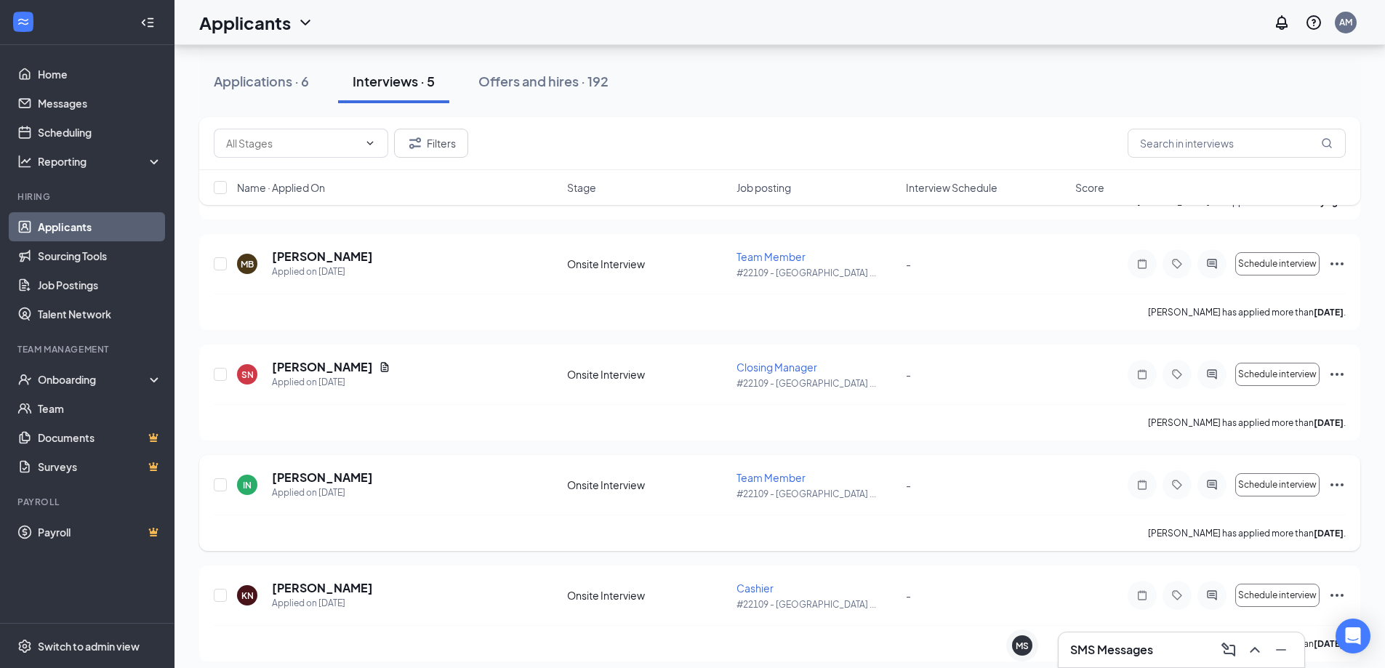
scroll to position [169, 0]
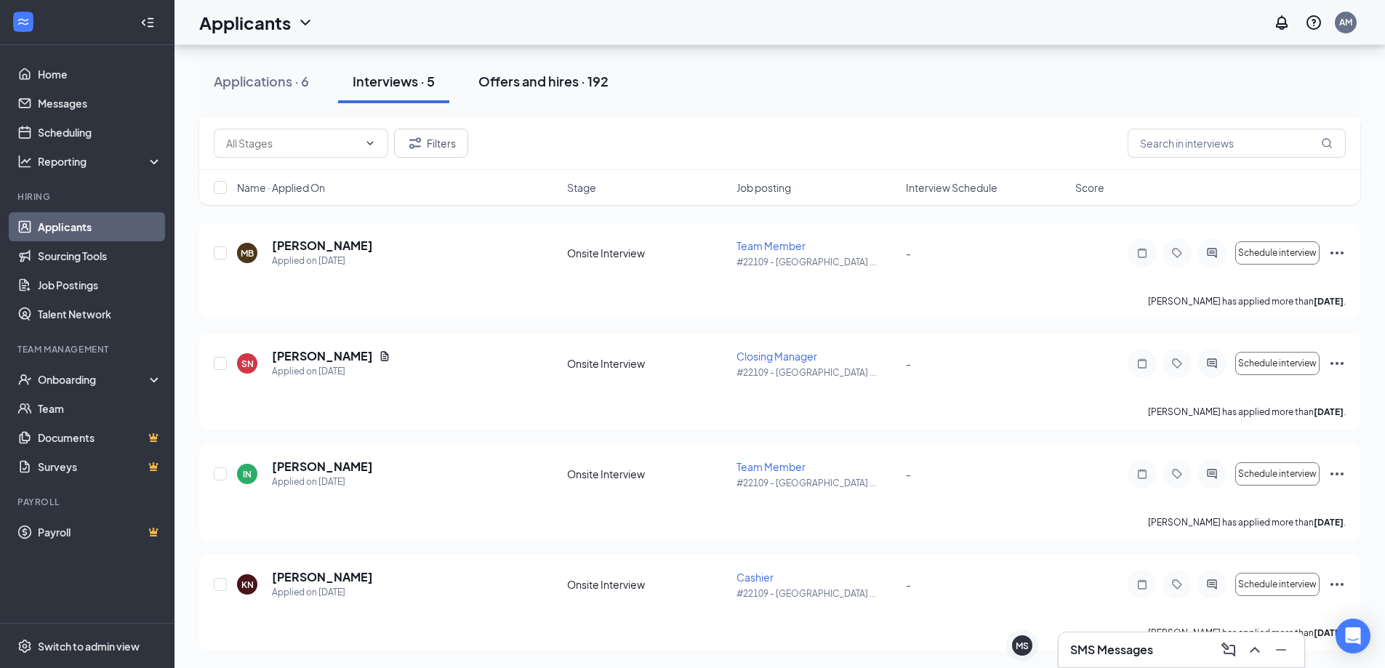
click at [506, 83] on div "Offers and hires · 192" at bounding box center [543, 81] width 130 height 18
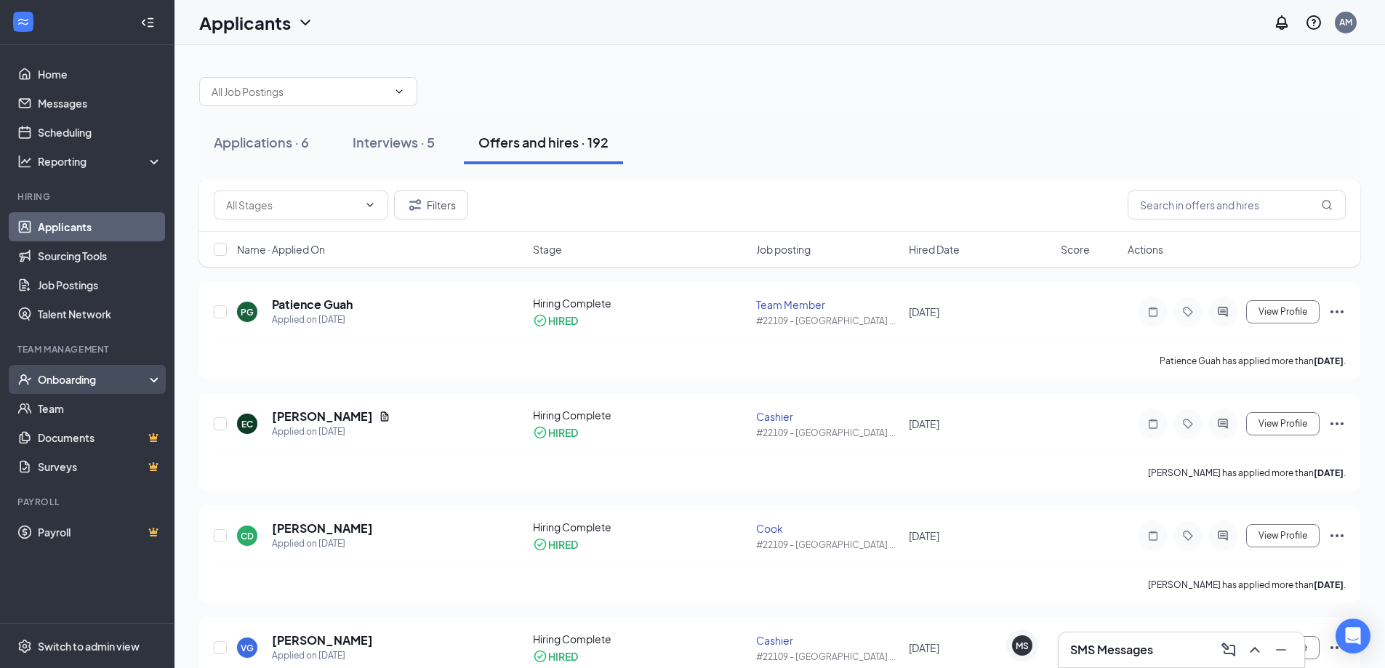
click at [47, 383] on div "Onboarding" at bounding box center [94, 379] width 112 height 15
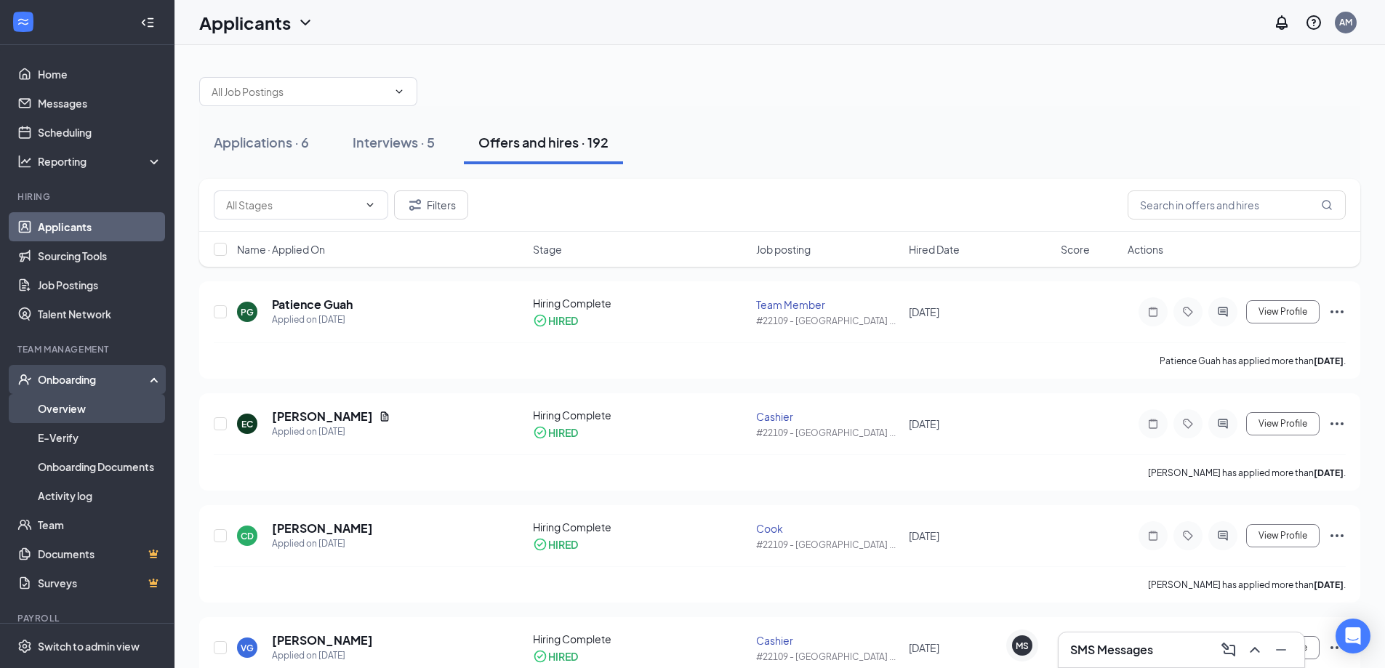
click at [80, 408] on link "Overview" at bounding box center [100, 408] width 124 height 29
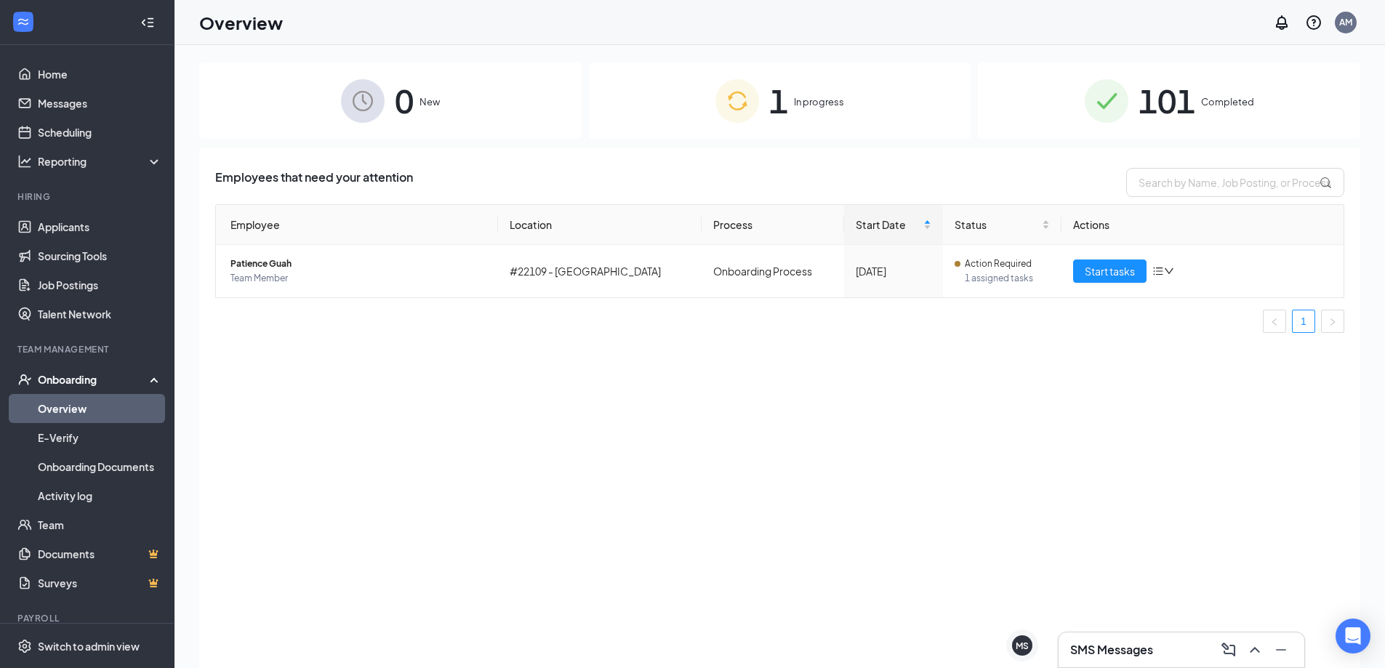
click at [851, 103] on div "1 In progress" at bounding box center [780, 101] width 382 height 76
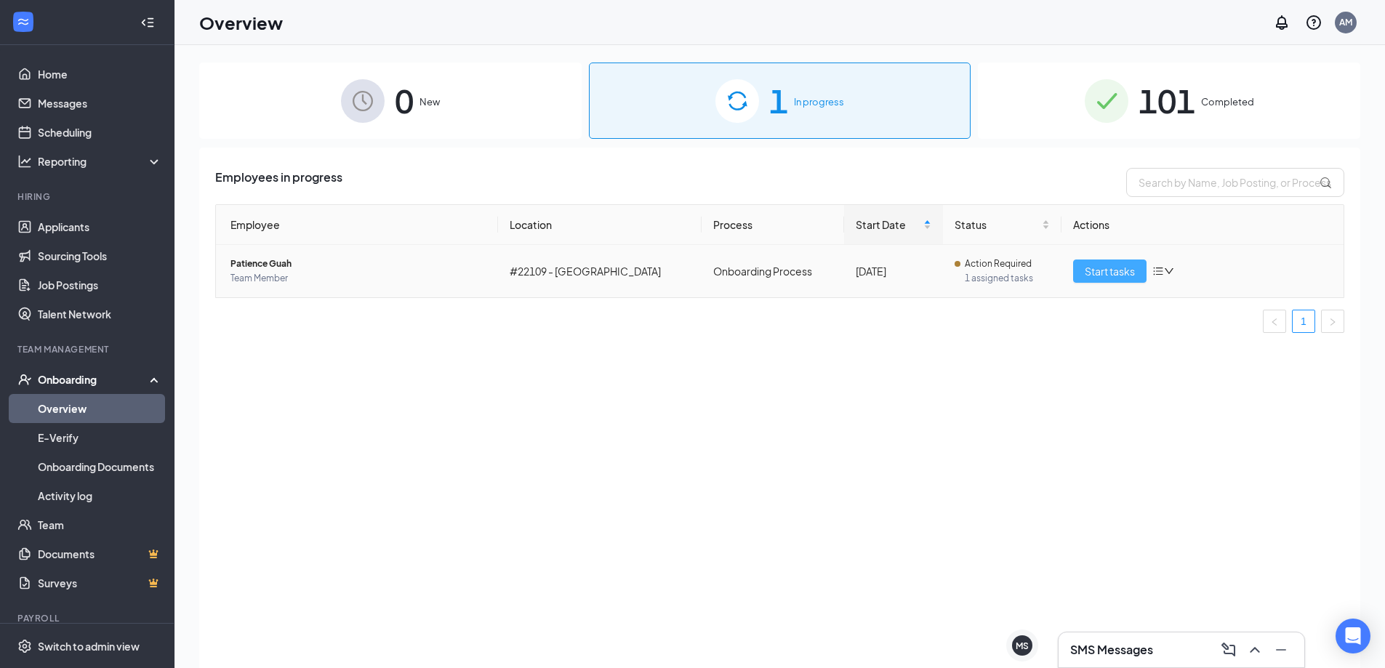
click at [1112, 260] on button "Start tasks" at bounding box center [1109, 271] width 73 height 23
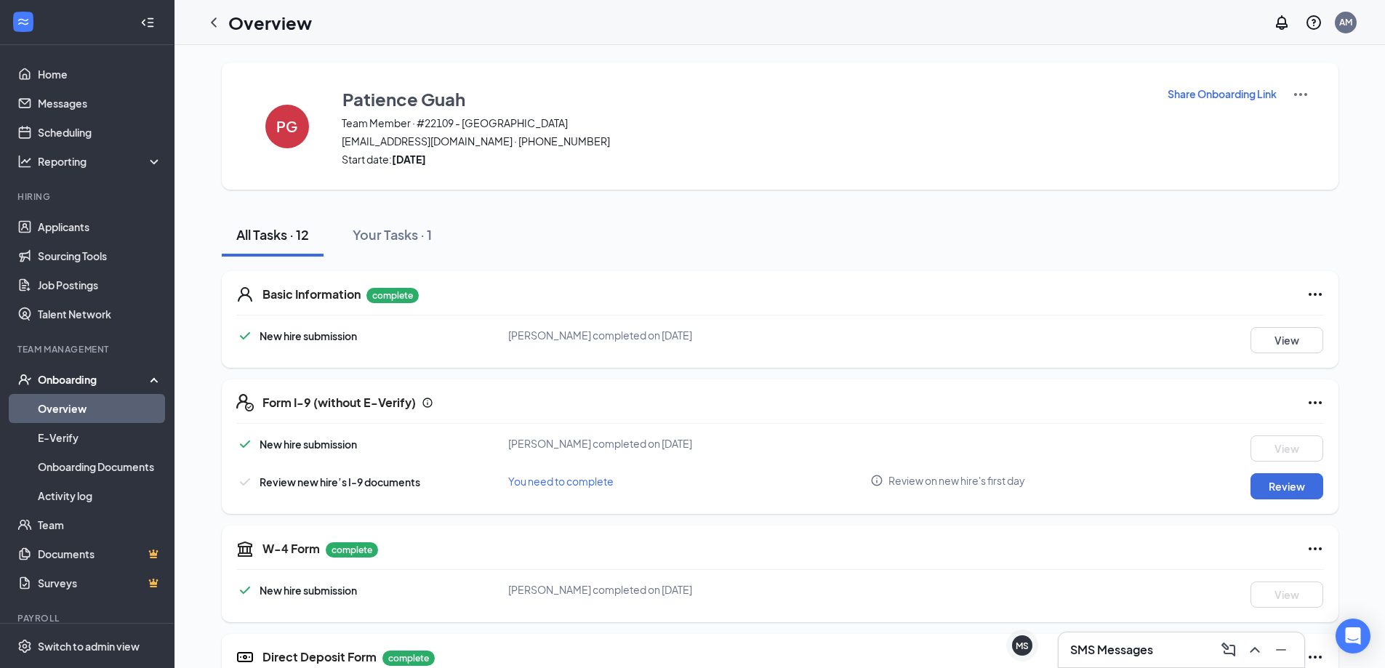
click at [207, 16] on icon "ChevronLeft" at bounding box center [213, 22] width 17 height 17
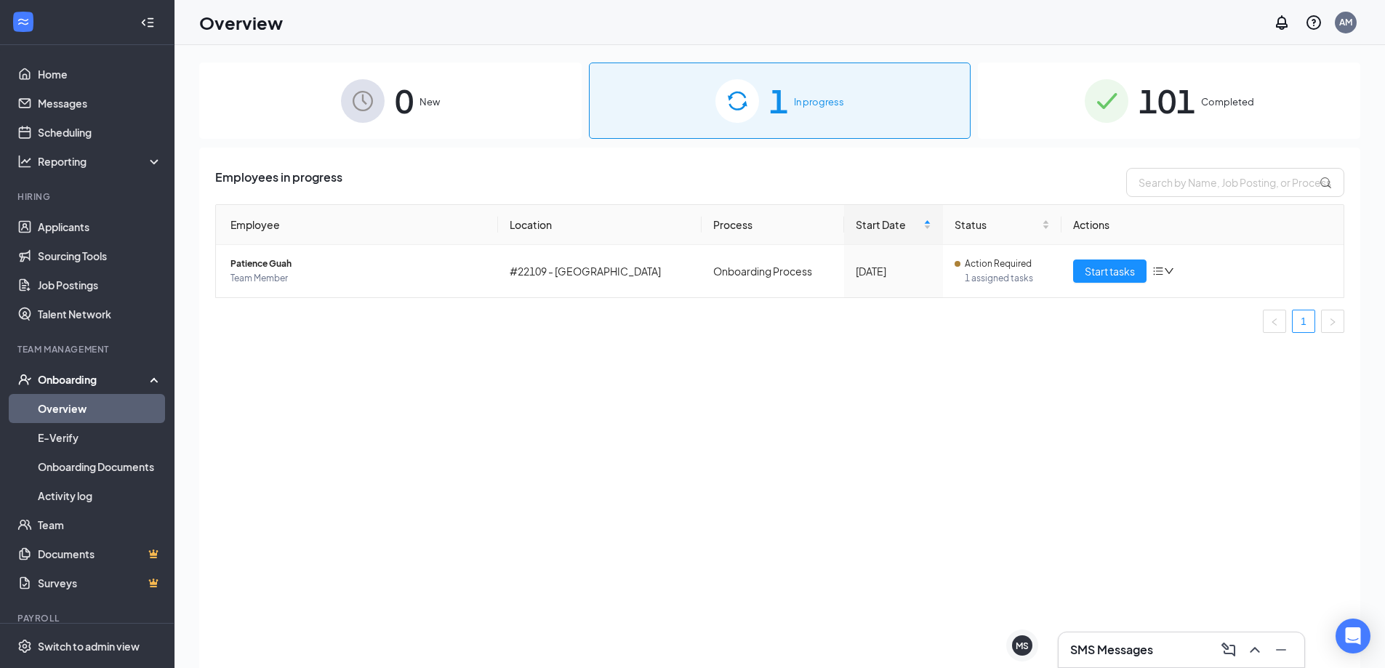
click at [1090, 126] on div "101 Completed" at bounding box center [1169, 101] width 382 height 76
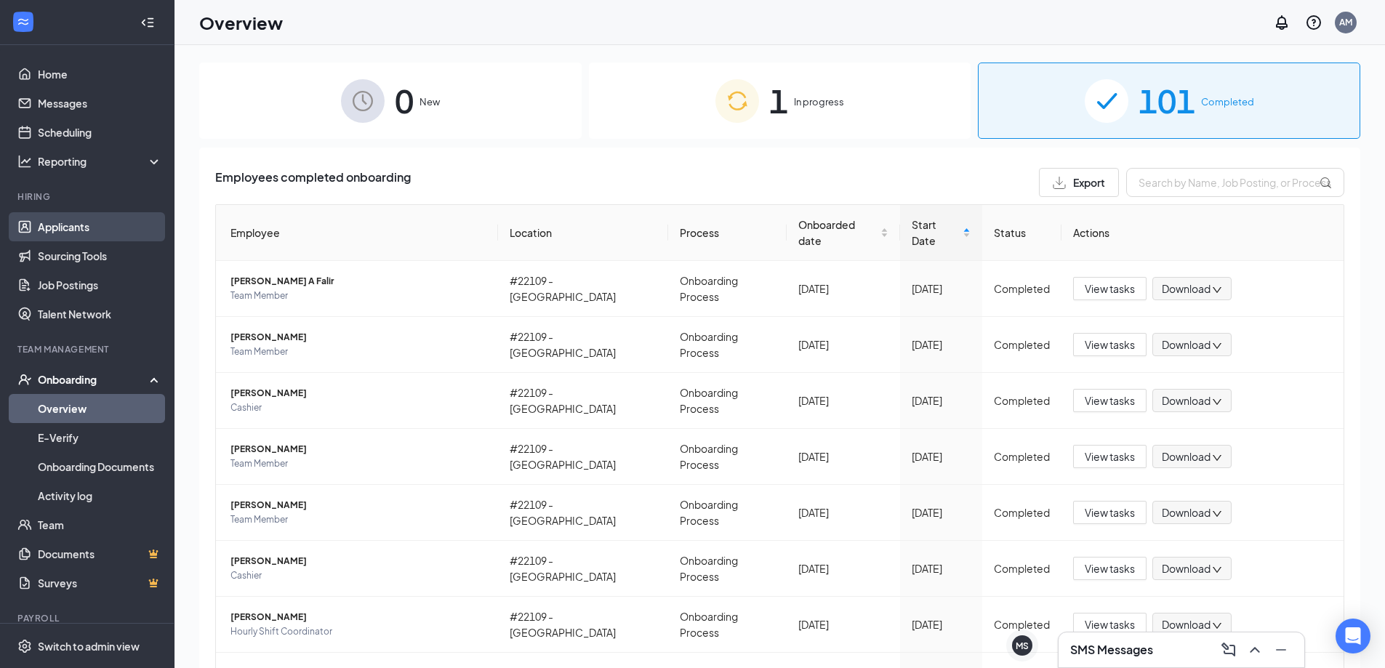
click at [49, 222] on link "Applicants" at bounding box center [100, 226] width 124 height 29
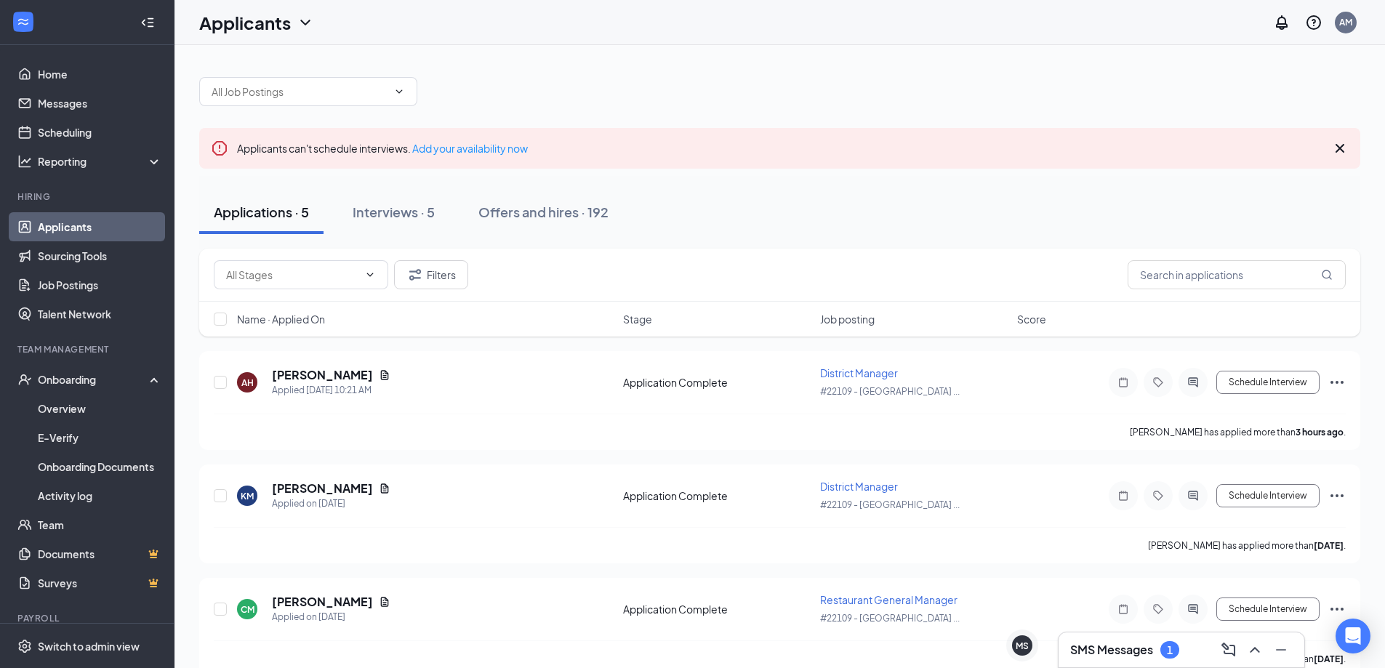
click at [1089, 640] on div "SMS Messages 1" at bounding box center [1181, 649] width 222 height 23
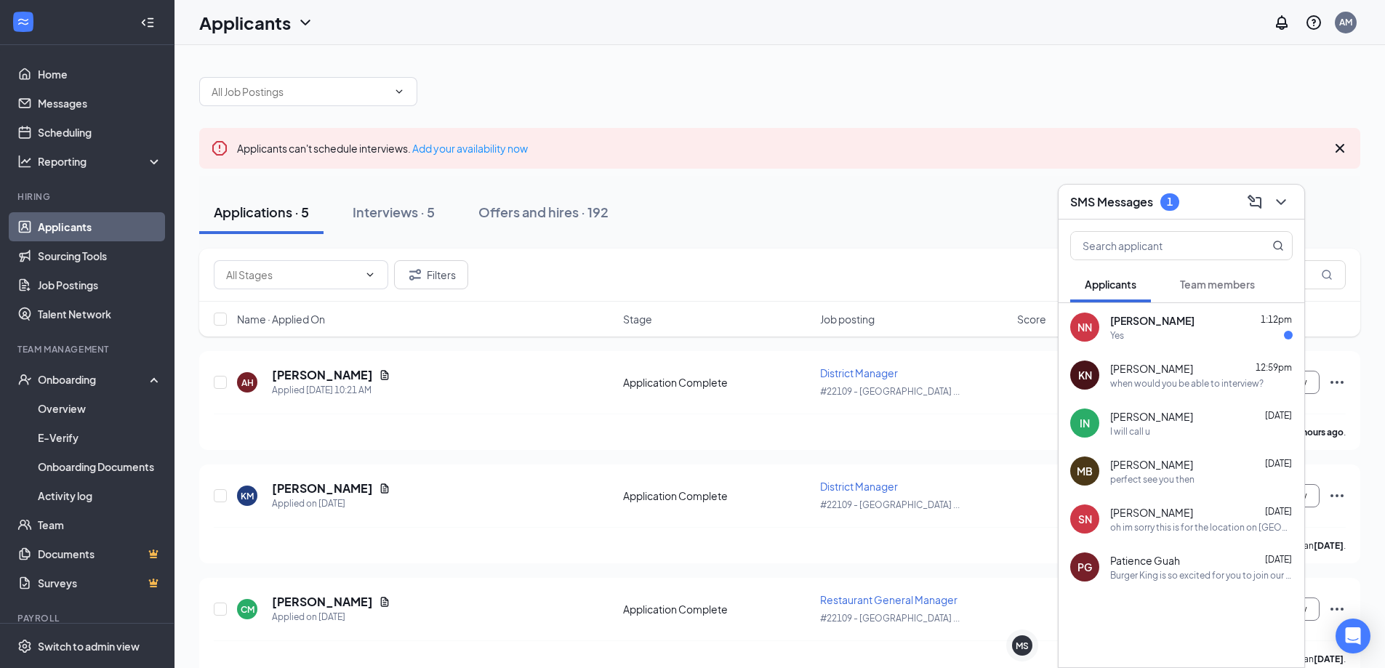
click at [1198, 340] on div "Yes" at bounding box center [1201, 335] width 182 height 12
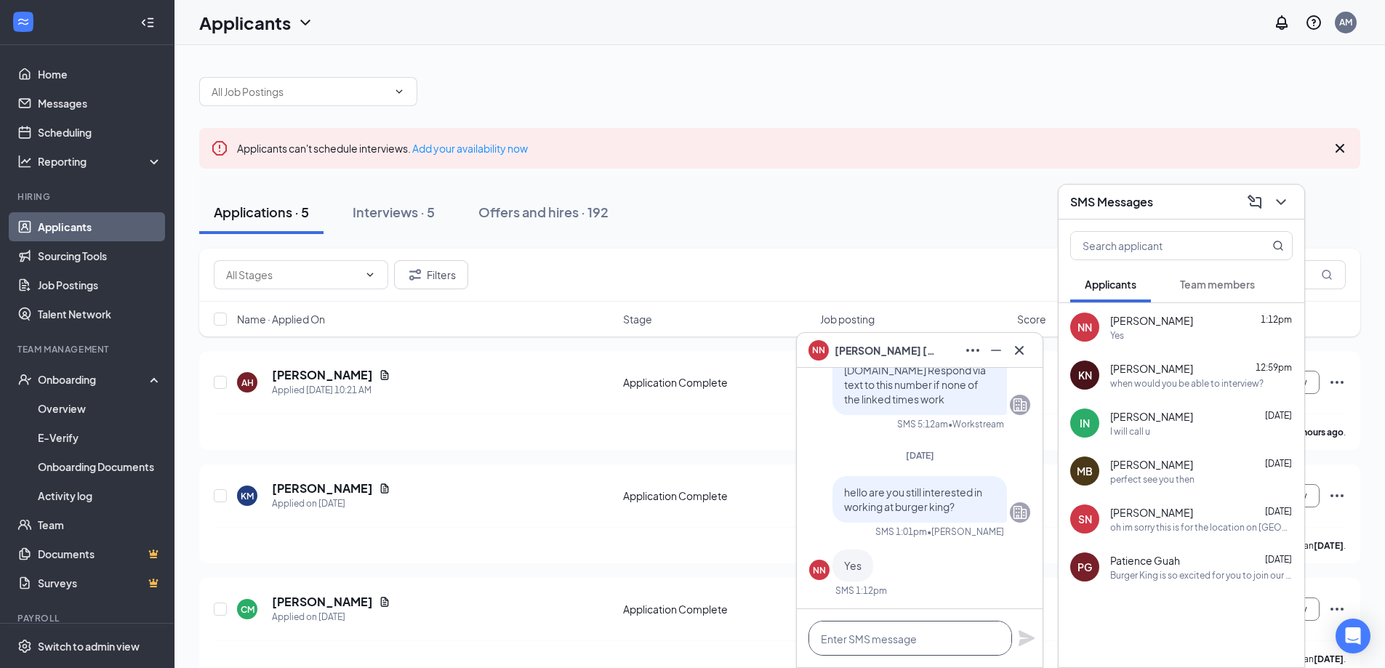
click at [904, 644] on textarea at bounding box center [911, 638] width 204 height 35
type textarea "when are you able to interview"
click at [1026, 638] on icon "Plane" at bounding box center [1027, 638] width 16 height 16
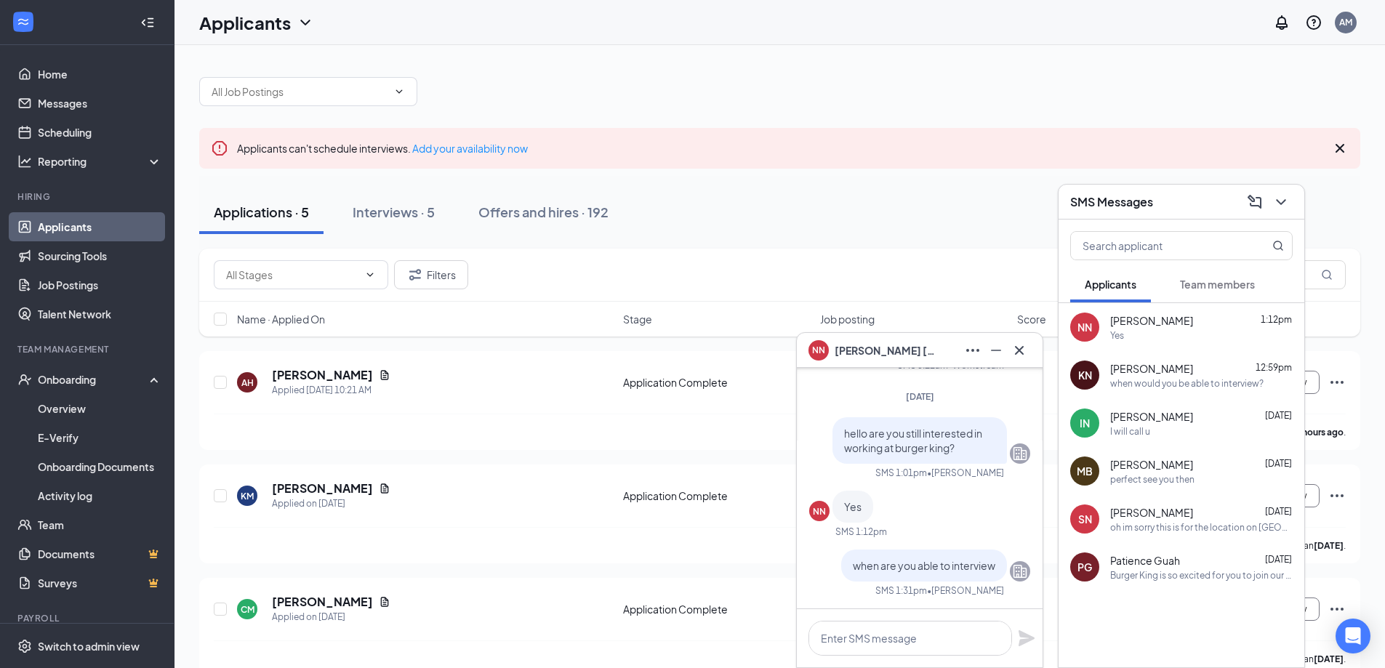
click at [938, 357] on div "NN Natalija Neathery" at bounding box center [920, 350] width 222 height 23
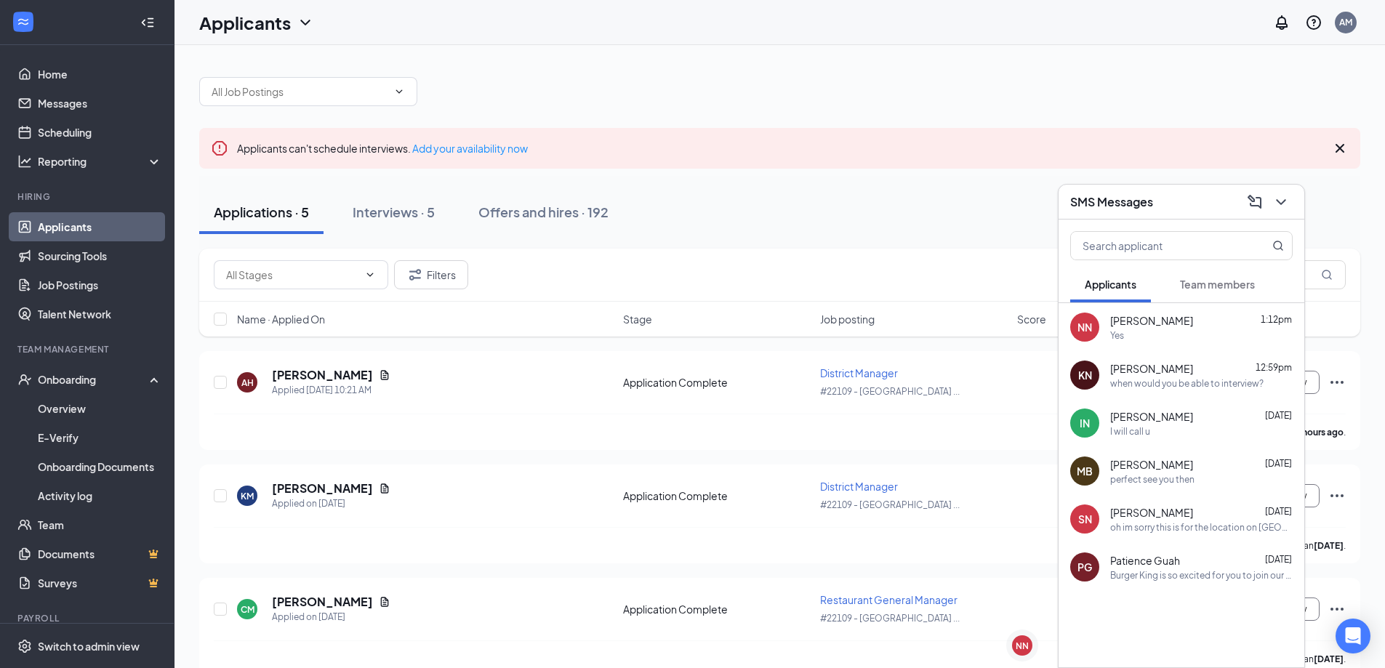
click at [1171, 205] on div "SMS Messages" at bounding box center [1181, 201] width 222 height 23
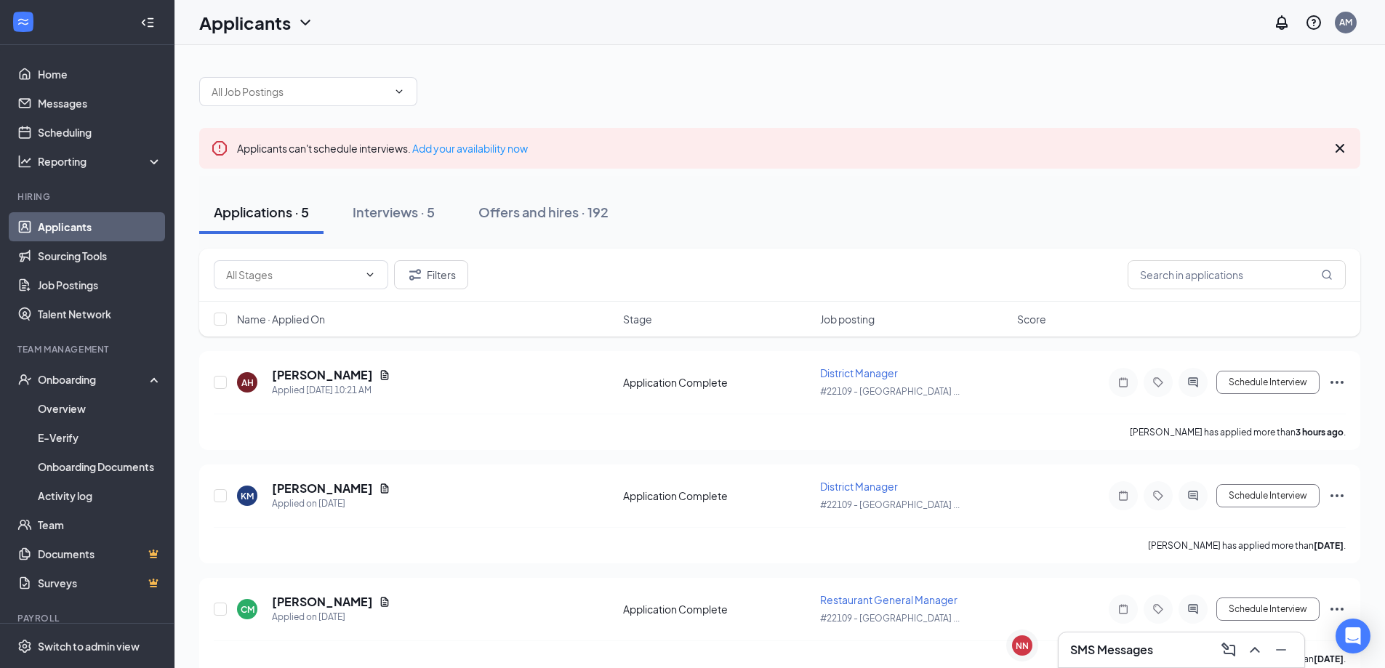
click at [1341, 147] on icon "Cross" at bounding box center [1340, 148] width 9 height 9
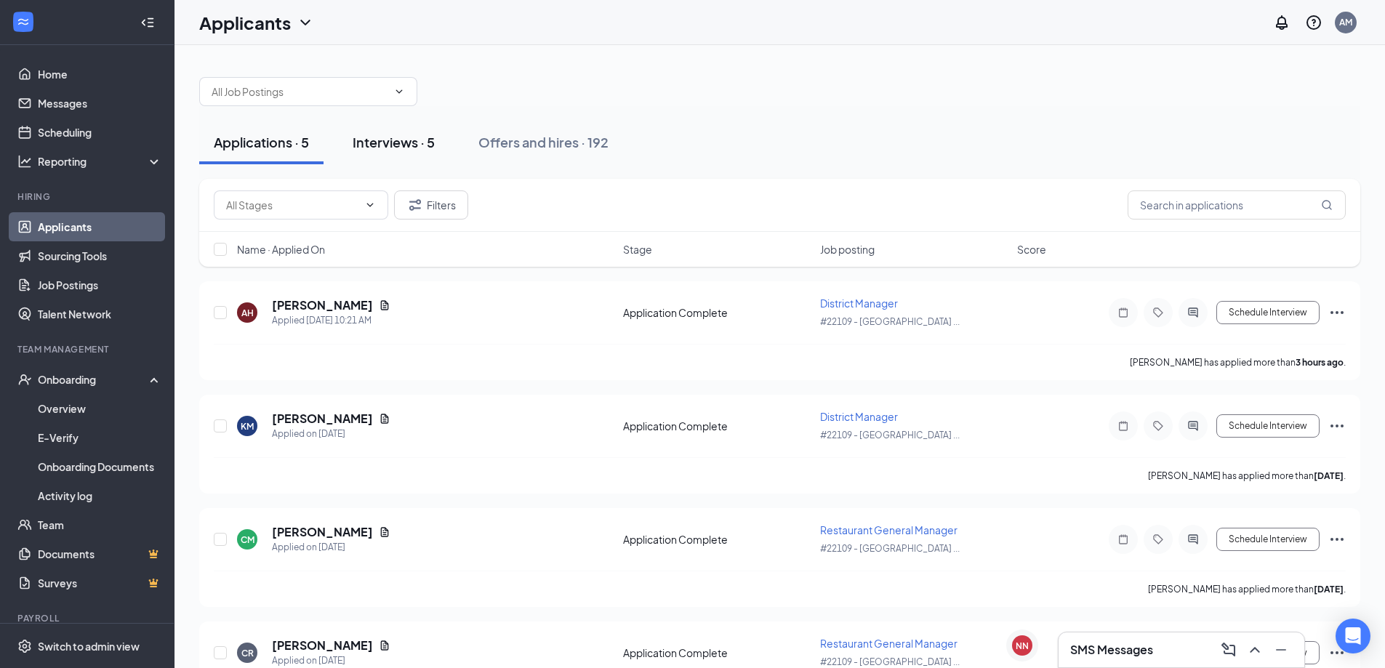
click at [388, 153] on button "Interviews · 5" at bounding box center [393, 143] width 111 height 44
